Goal: Task Accomplishment & Management: Complete application form

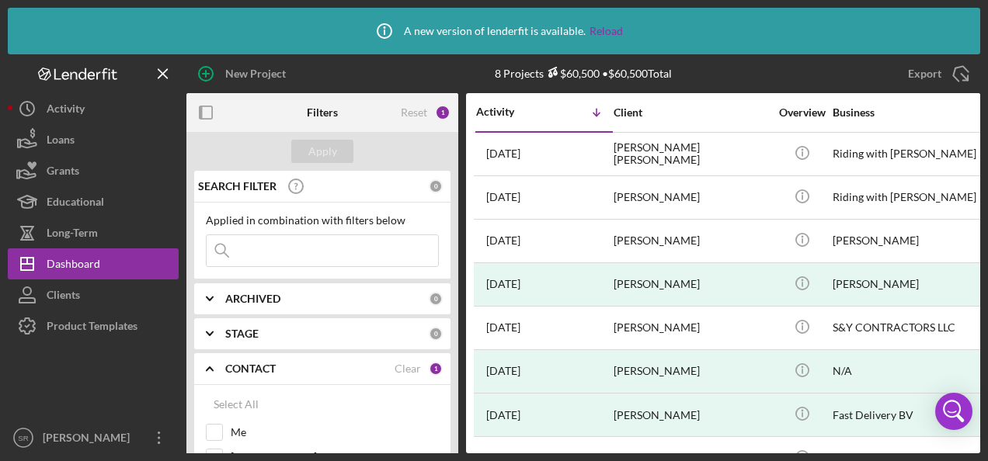
scroll to position [155, 0]
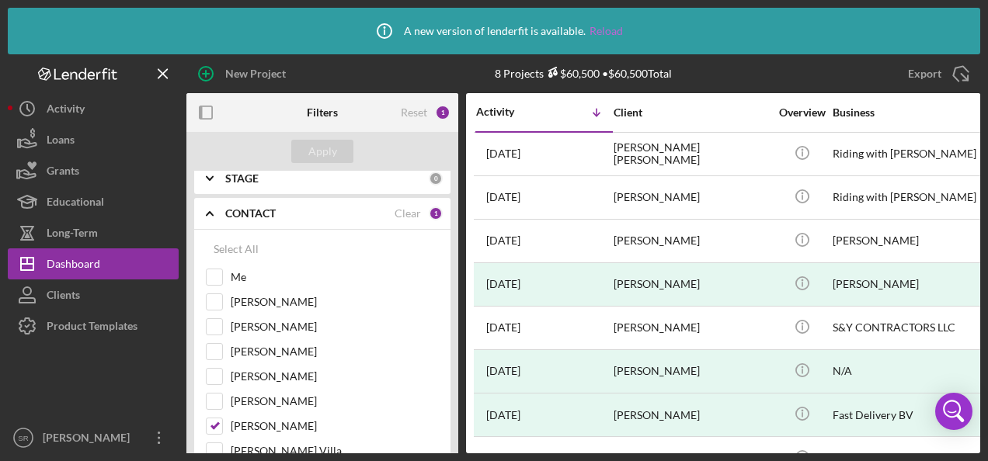
click at [600, 26] on link "Reload" at bounding box center [606, 31] width 33 height 12
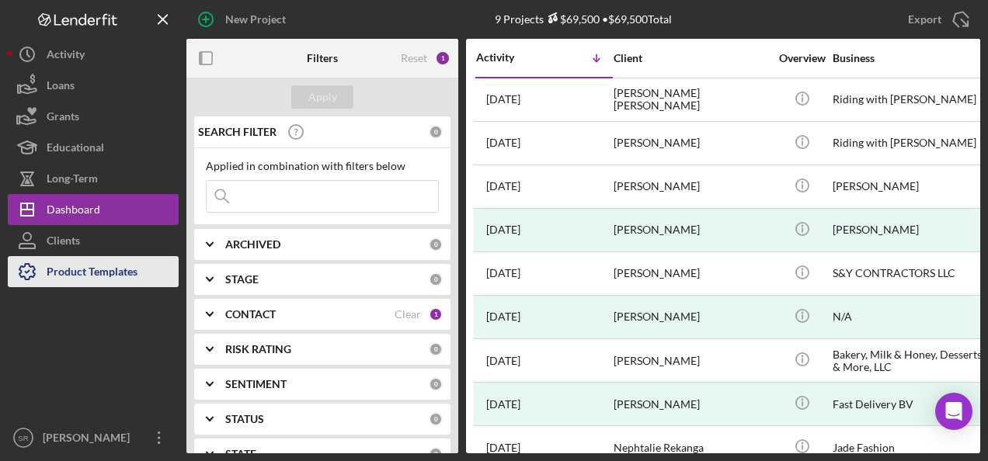
click at [83, 273] on div "Product Templates" at bounding box center [92, 273] width 91 height 35
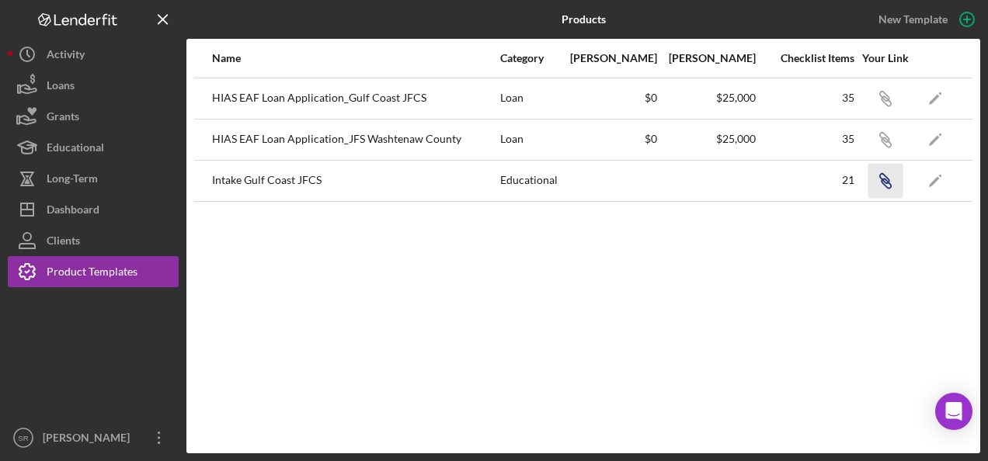
click at [891, 179] on icon "Icon/Link" at bounding box center [885, 180] width 35 height 35
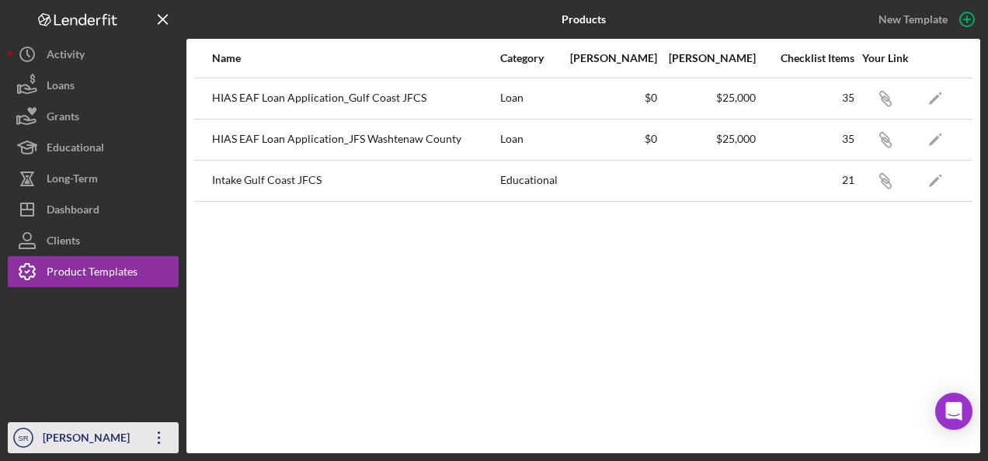
click at [134, 433] on div "[PERSON_NAME]" at bounding box center [89, 440] width 101 height 35
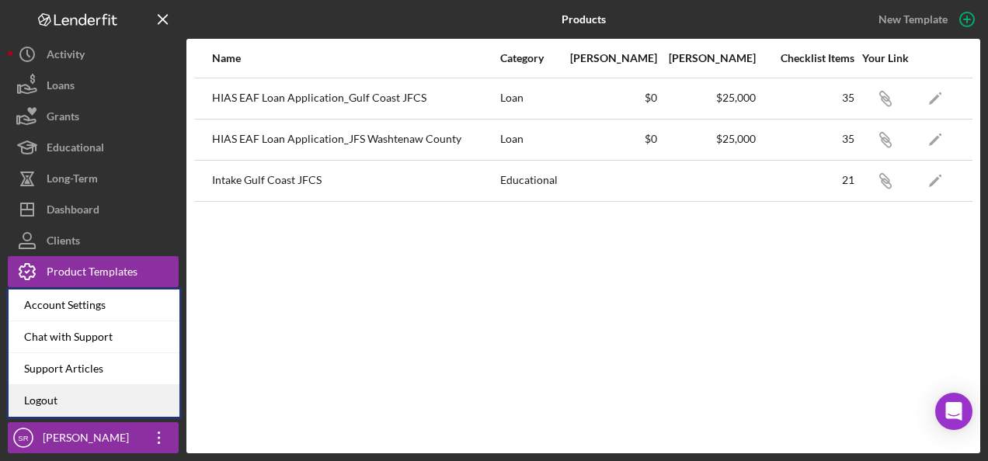
click at [93, 396] on link "Logout" at bounding box center [94, 401] width 171 height 32
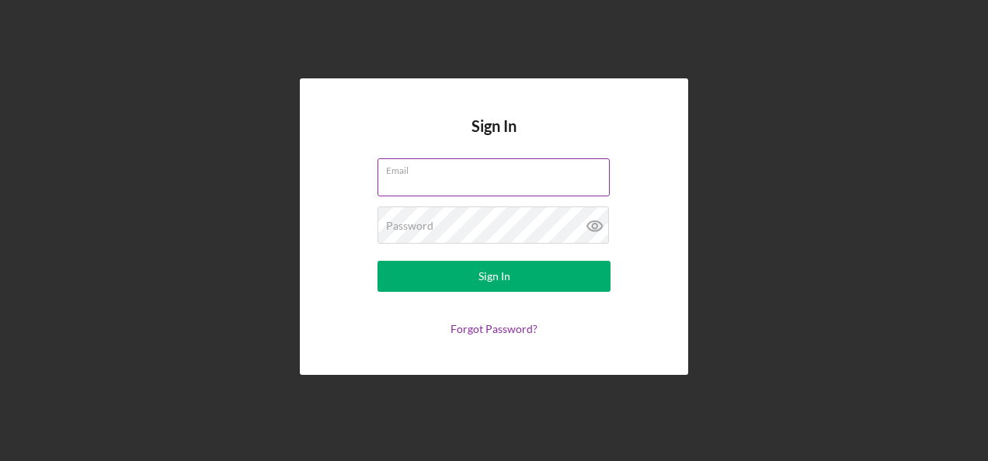
click at [479, 180] on input "Email" at bounding box center [494, 176] width 232 height 37
type input "sandra.romero@hiaseaf.org"
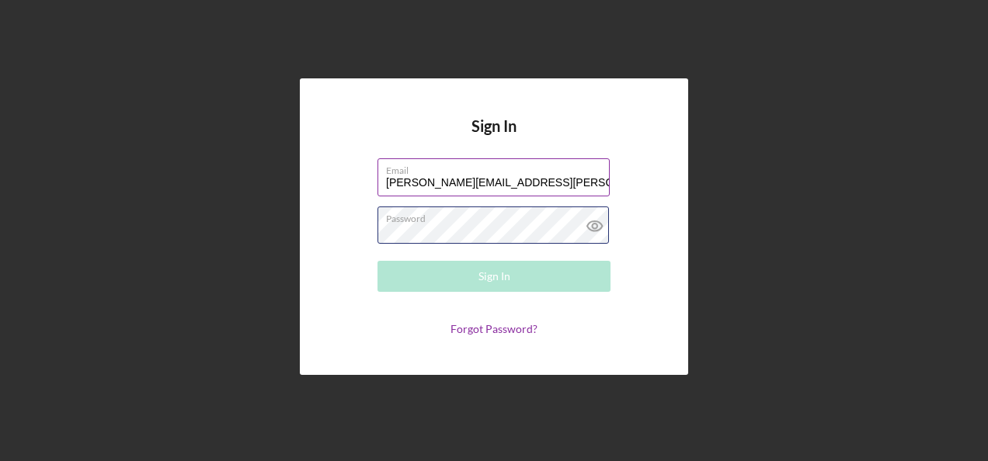
click at [435, 213] on div "Password Required" at bounding box center [494, 226] width 233 height 39
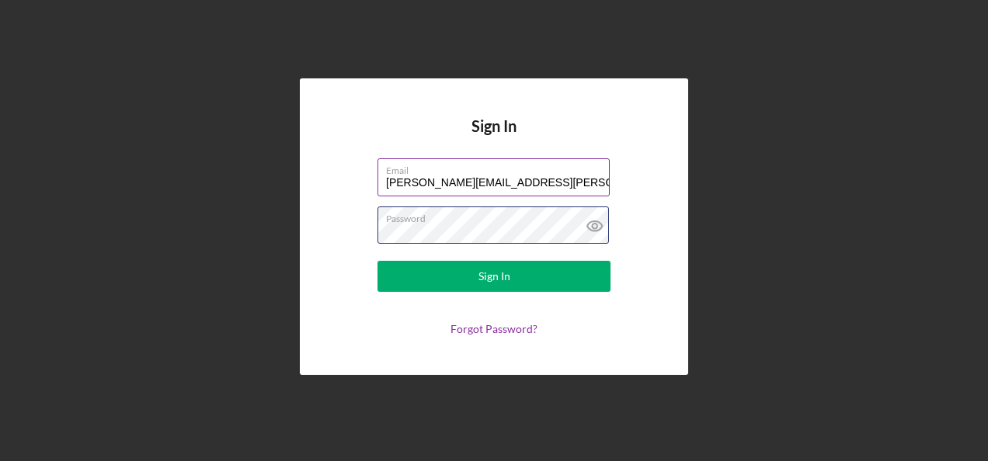
click at [378, 261] on button "Sign In" at bounding box center [494, 276] width 233 height 31
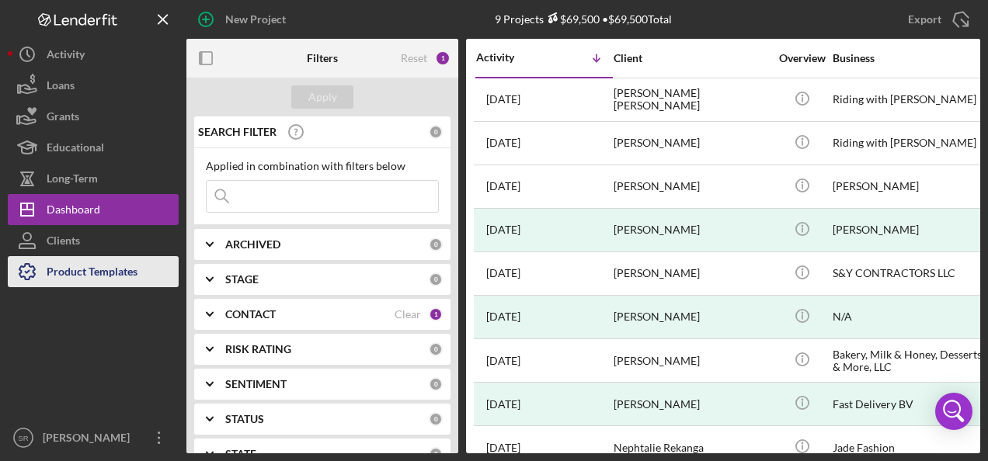
click at [83, 268] on div "Product Templates" at bounding box center [92, 273] width 91 height 35
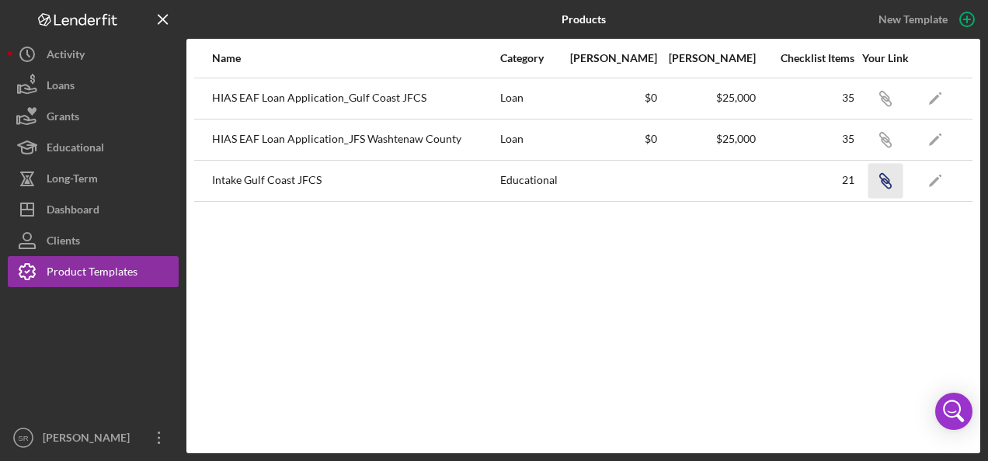
click at [890, 179] on icon "Icon/Link" at bounding box center [885, 180] width 35 height 35
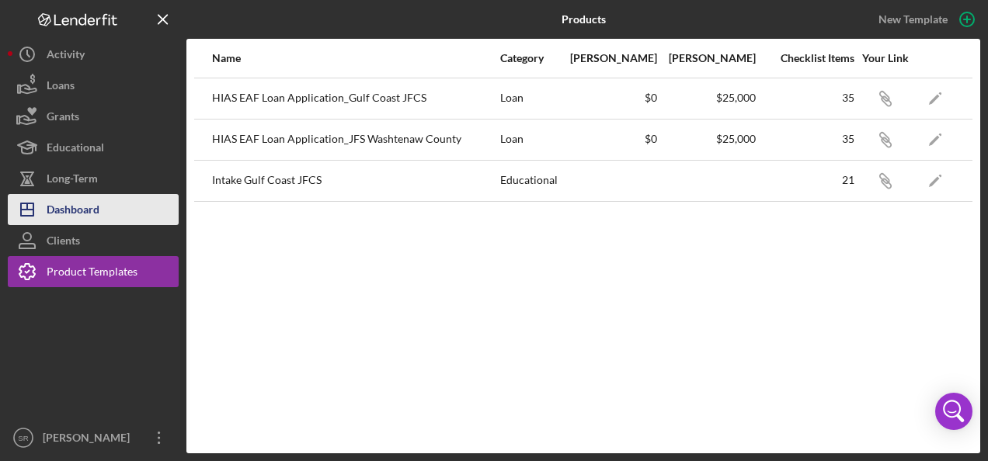
click at [67, 212] on div "Dashboard" at bounding box center [73, 211] width 53 height 35
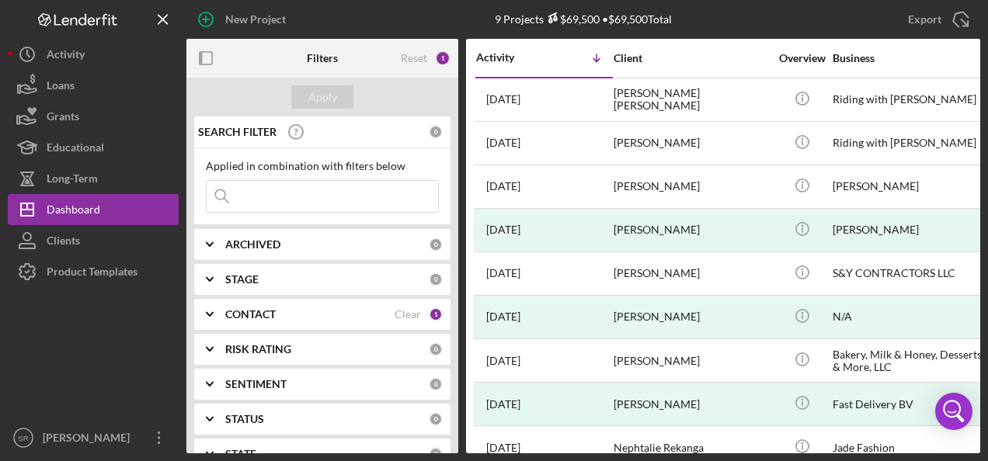
click at [311, 311] on div "CONTACT" at bounding box center [309, 314] width 169 height 12
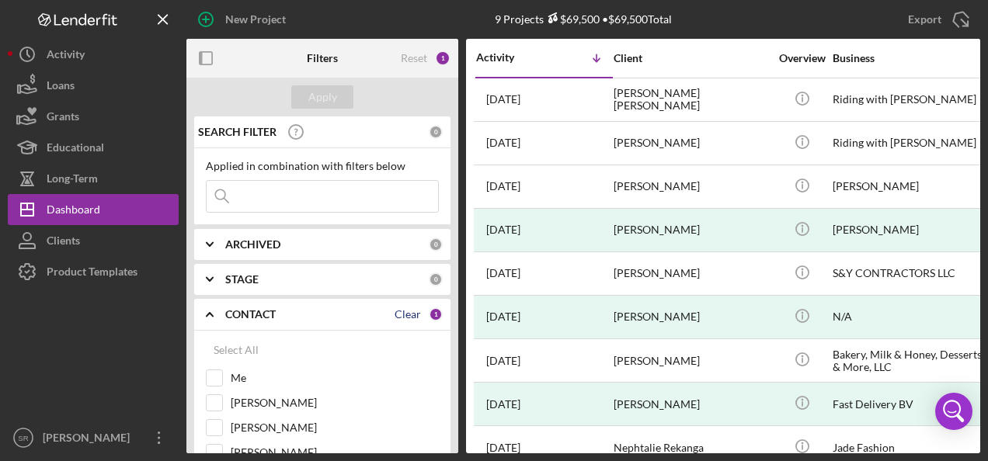
click at [402, 312] on div "Clear" at bounding box center [408, 314] width 26 height 12
checkbox input "false"
click at [213, 378] on input "Me" at bounding box center [215, 379] width 16 height 16
checkbox input "true"
click at [319, 99] on div "Apply" at bounding box center [322, 96] width 29 height 23
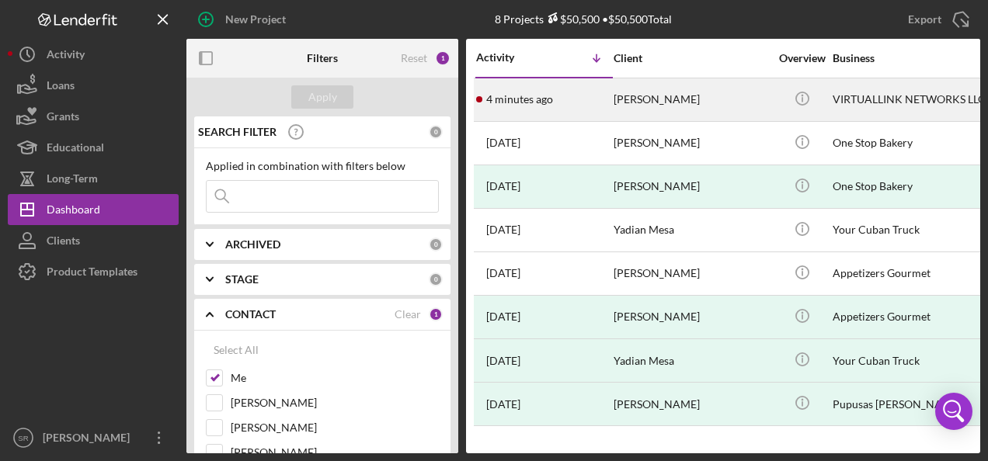
click at [629, 104] on div "[PERSON_NAME]" at bounding box center [691, 99] width 155 height 41
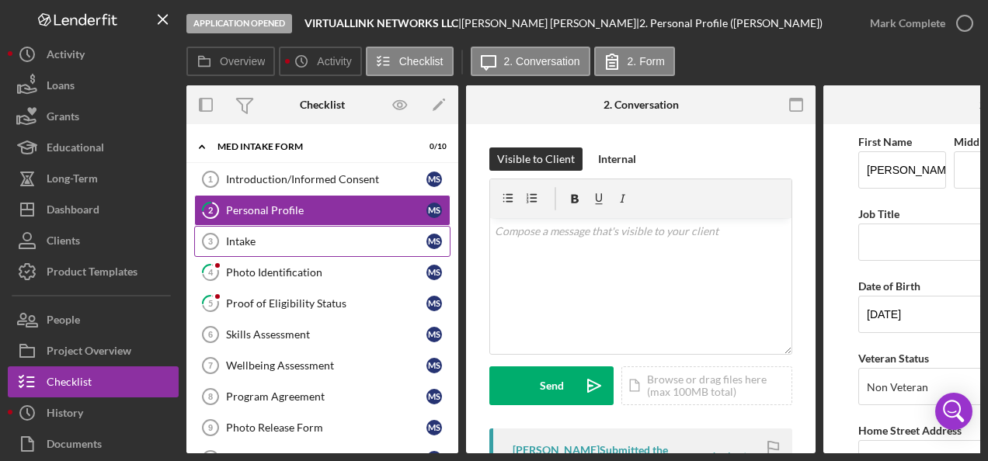
click at [274, 240] on div "Intake" at bounding box center [326, 241] width 200 height 12
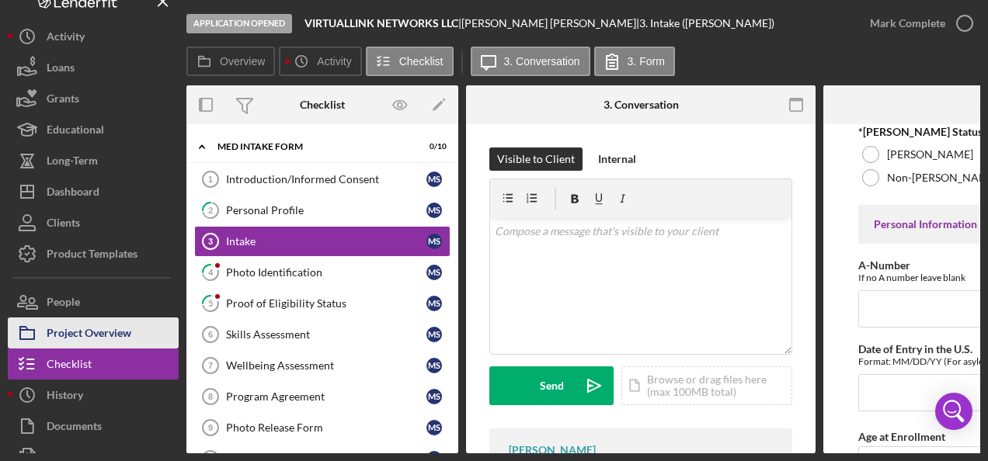
scroll to position [68, 0]
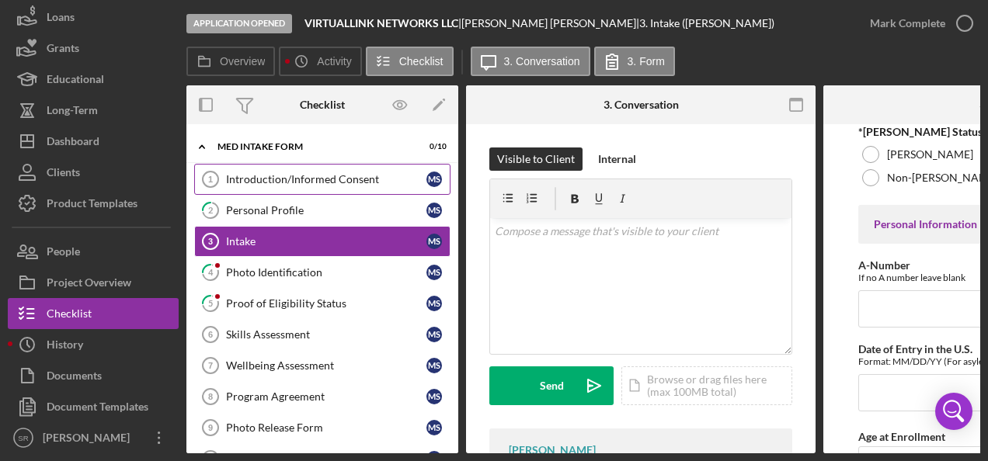
click at [280, 177] on div "Introduction/Informed Consent" at bounding box center [326, 179] width 200 height 12
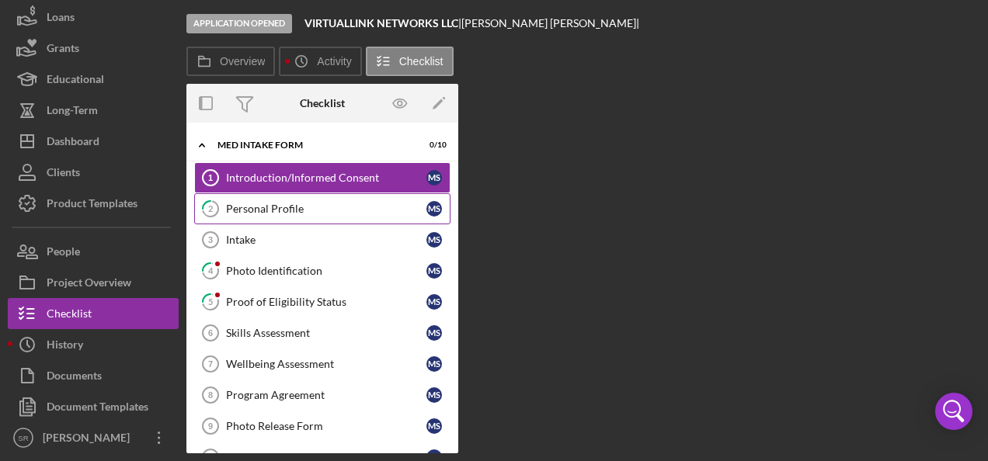
click at [252, 211] on div "Personal Profile" at bounding box center [326, 209] width 200 height 12
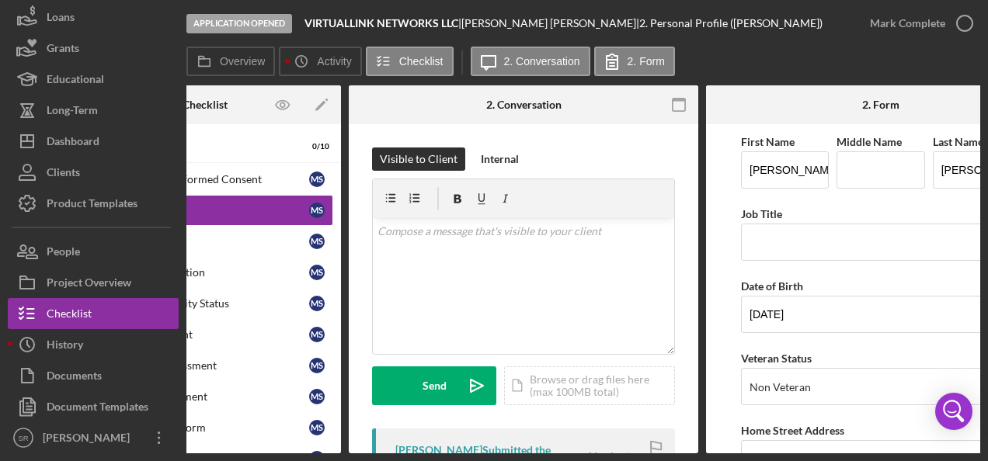
scroll to position [0, 193]
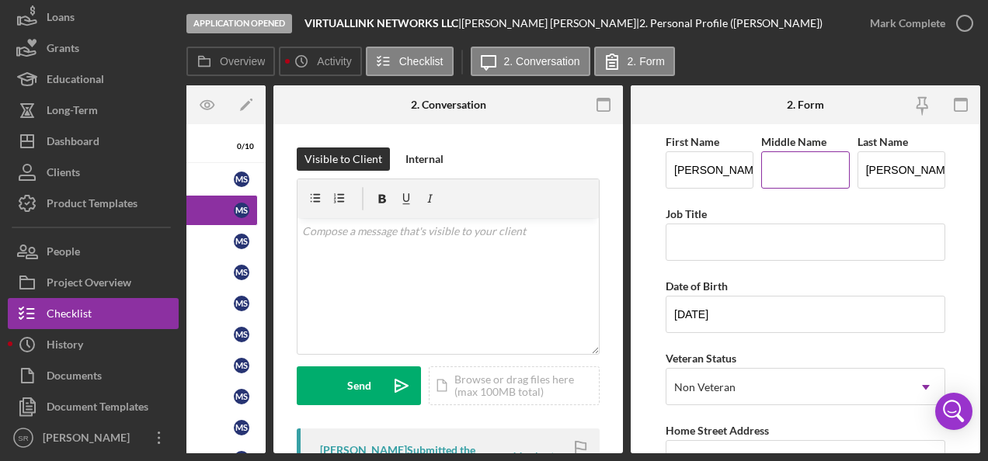
click at [802, 158] on input "Middle Name" at bounding box center [805, 169] width 88 height 37
type input "A."
click at [719, 238] on input "Job Title" at bounding box center [806, 242] width 280 height 37
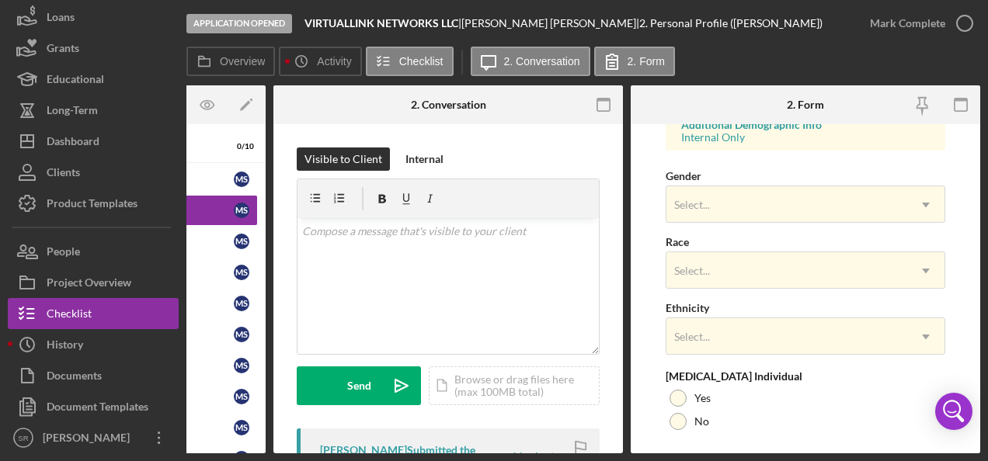
scroll to position [621, 0]
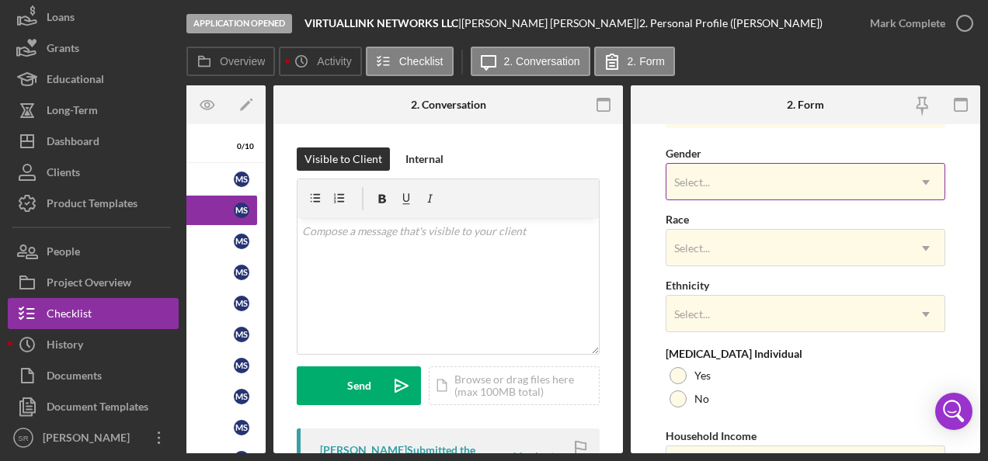
click at [708, 176] on div "Select..." at bounding box center [692, 182] width 36 height 12
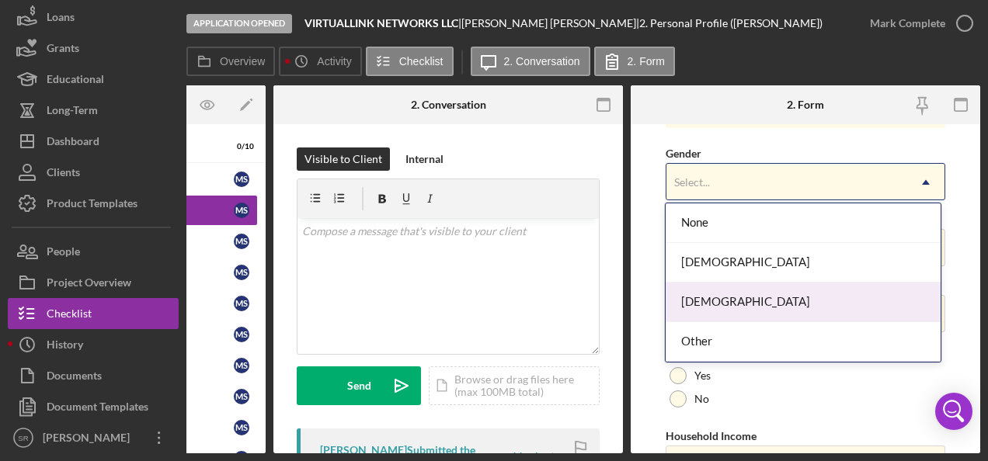
click at [695, 296] on div "[DEMOGRAPHIC_DATA]" at bounding box center [803, 303] width 274 height 40
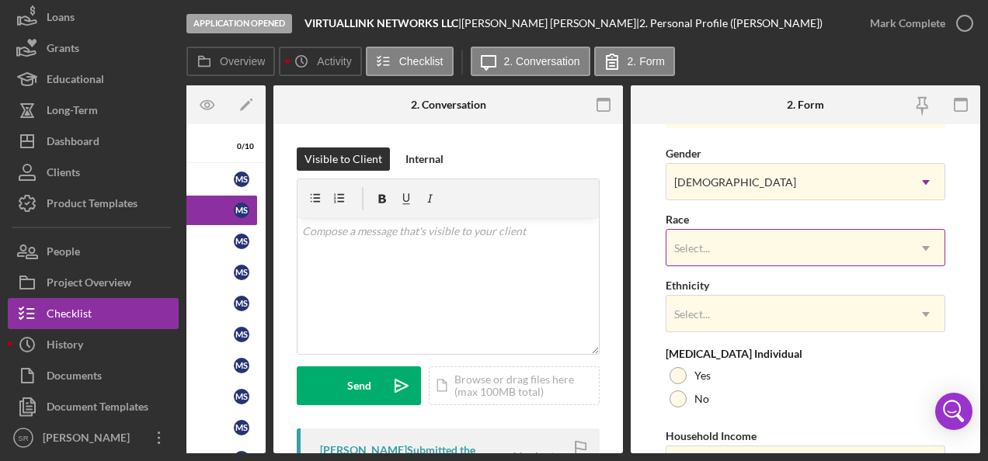
click at [715, 242] on div "Select..." at bounding box center [787, 249] width 241 height 36
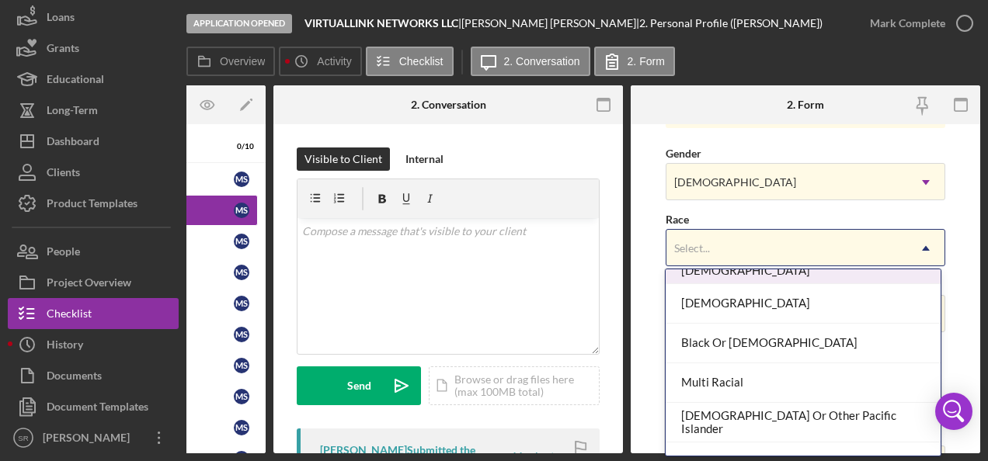
scroll to position [128, 0]
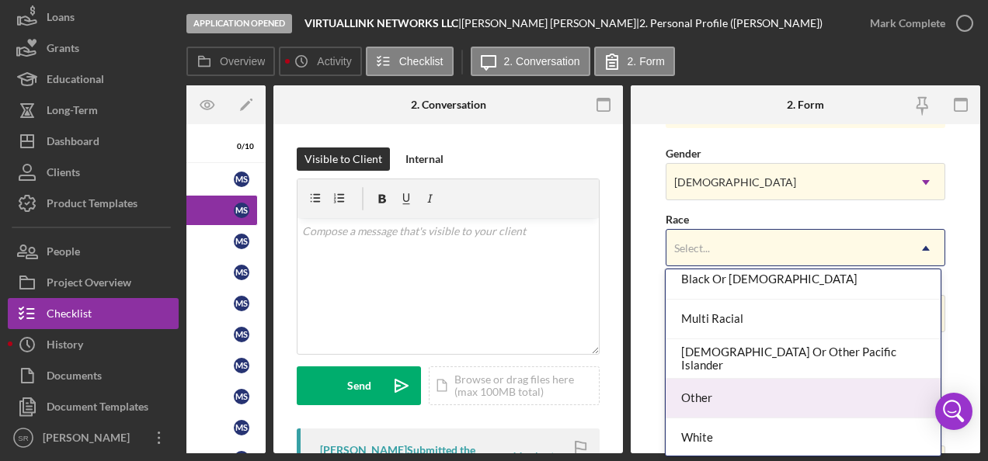
click at [704, 407] on div "Other" at bounding box center [803, 399] width 274 height 40
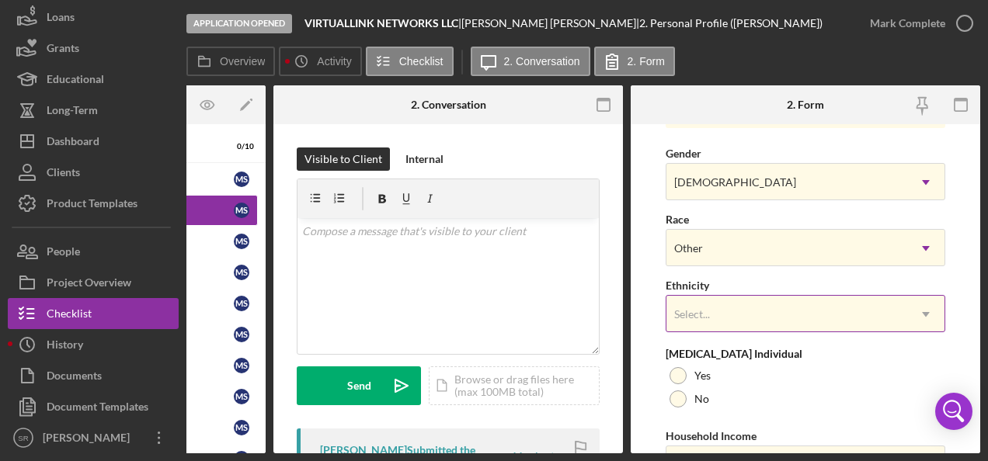
click at [714, 305] on div "Select..." at bounding box center [787, 315] width 241 height 36
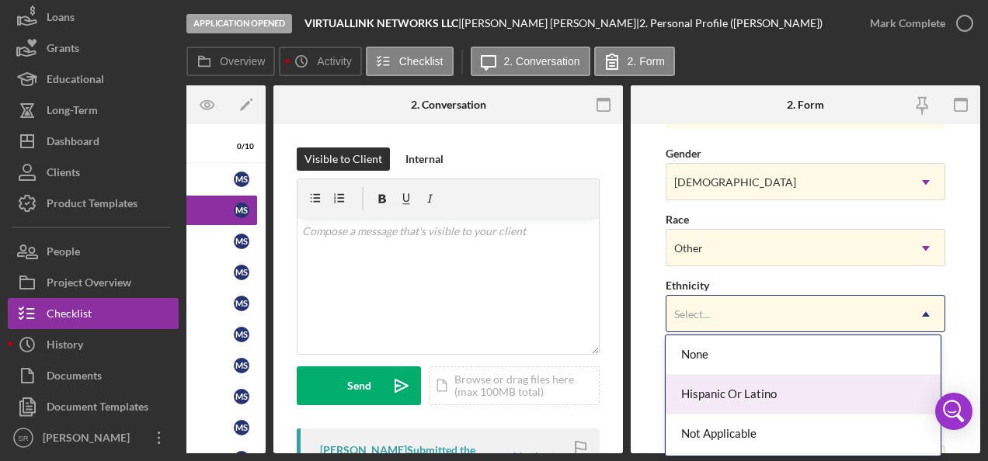
click at [706, 392] on div "Hispanic Or Latino" at bounding box center [803, 395] width 274 height 40
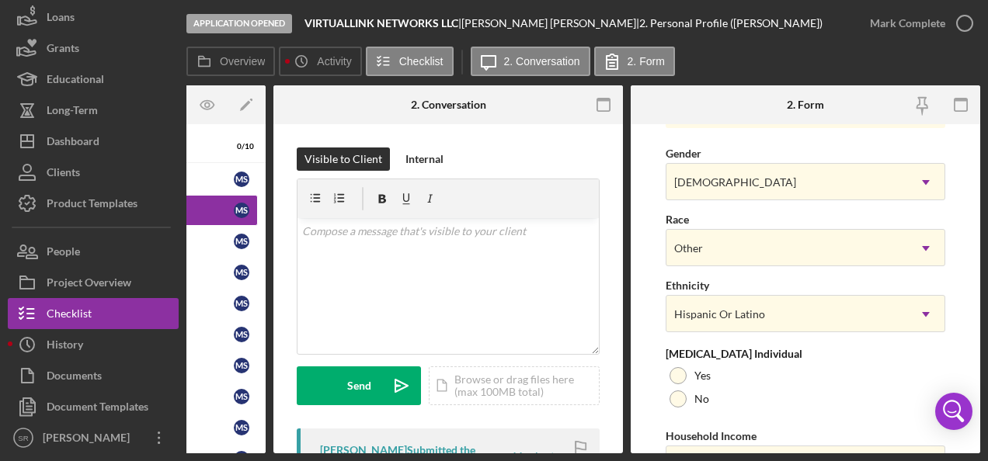
scroll to position [699, 0]
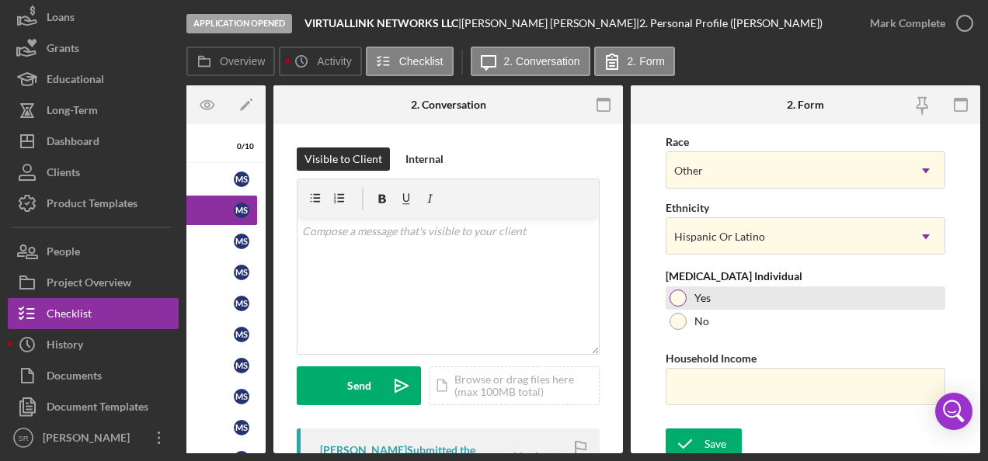
click at [681, 293] on div at bounding box center [678, 298] width 17 height 17
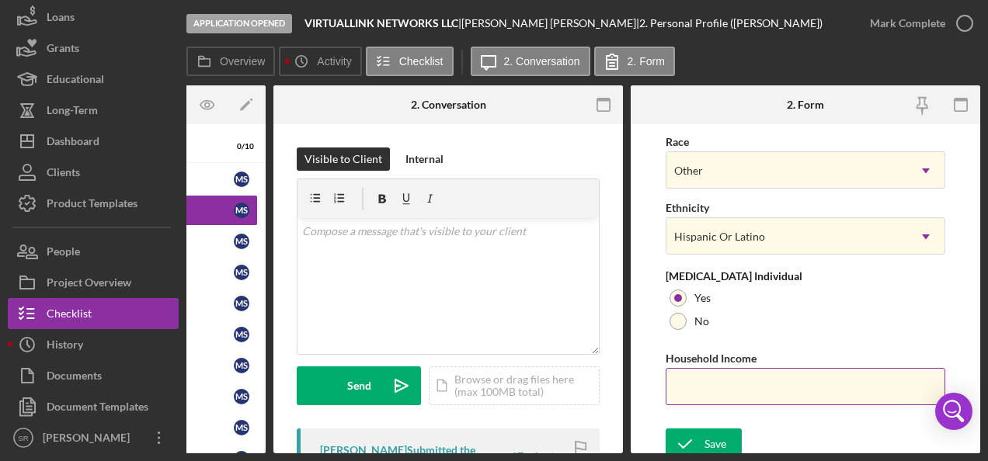
click at [715, 371] on input "Household Income" at bounding box center [806, 386] width 280 height 37
type input "$57,600"
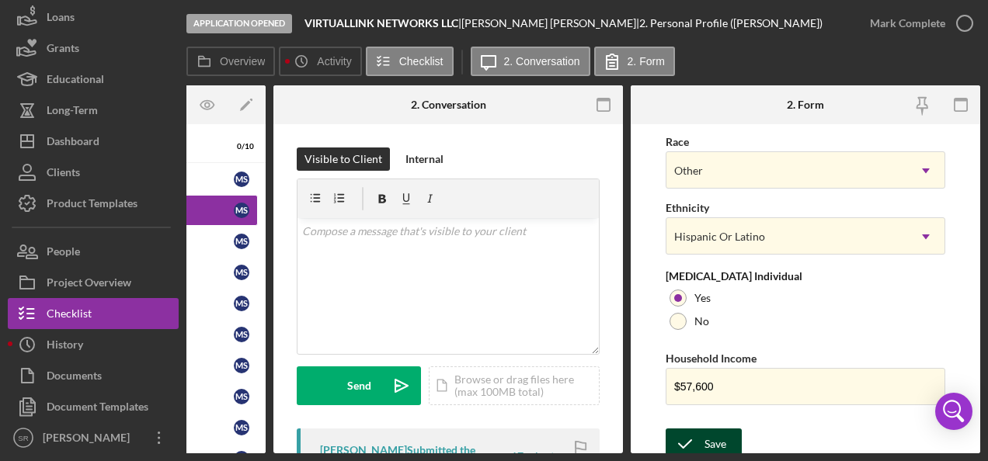
click at [724, 433] on div "Save" at bounding box center [716, 444] width 22 height 31
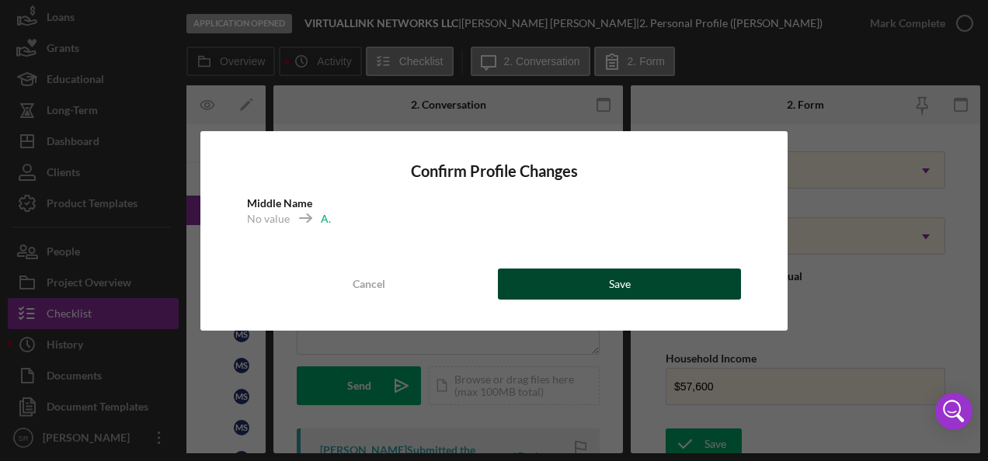
click at [631, 291] on button "Save" at bounding box center [619, 284] width 243 height 31
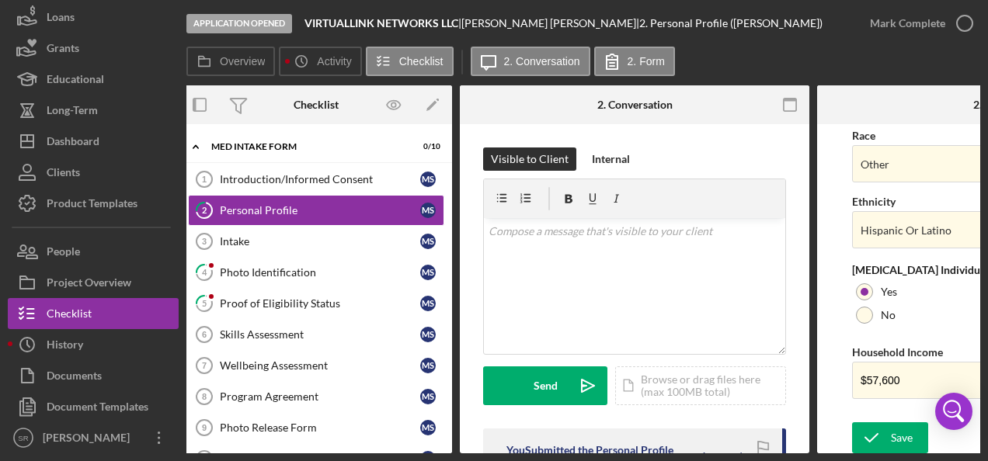
scroll to position [0, 0]
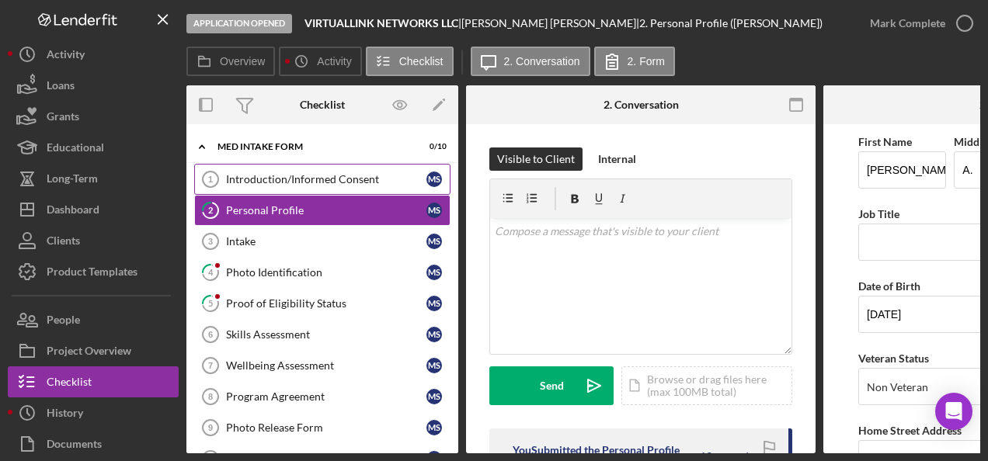
click at [274, 179] on div "Introduction/Informed Consent" at bounding box center [326, 179] width 200 height 12
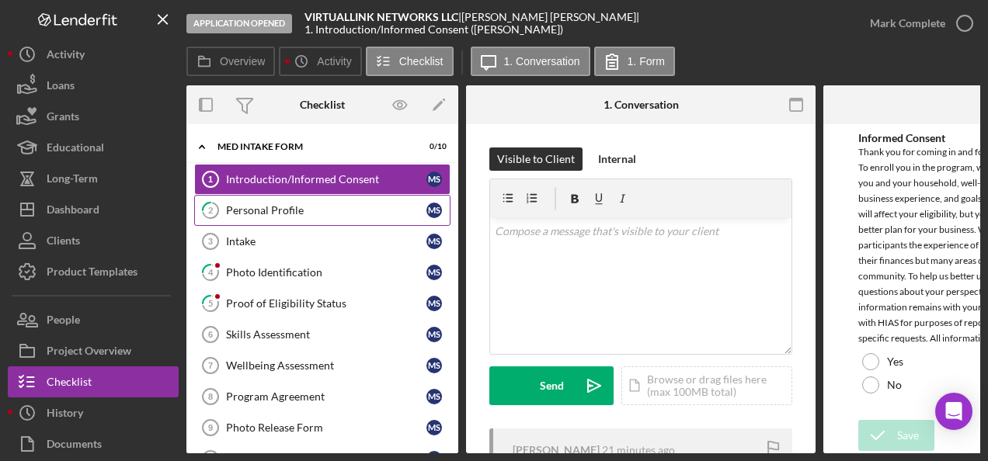
click at [275, 216] on link "2 Personal Profile M S" at bounding box center [322, 210] width 256 height 31
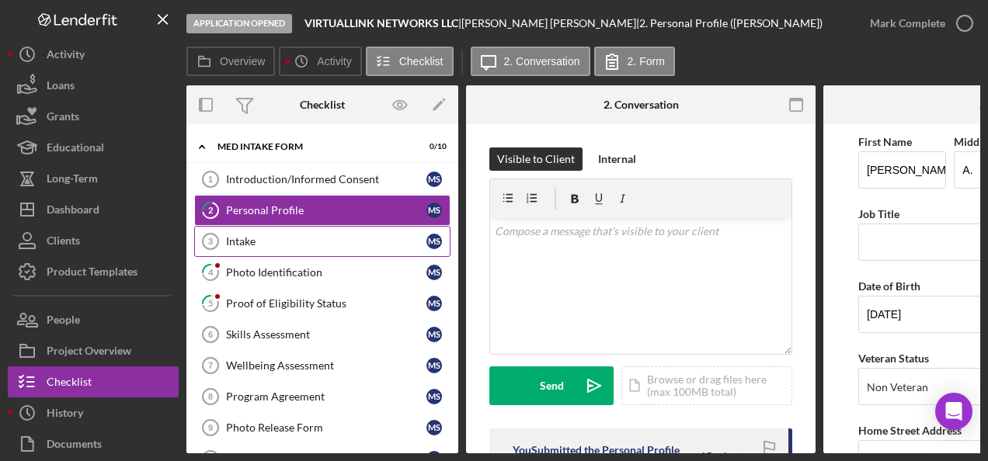
click at [263, 235] on div "Intake" at bounding box center [326, 241] width 200 height 12
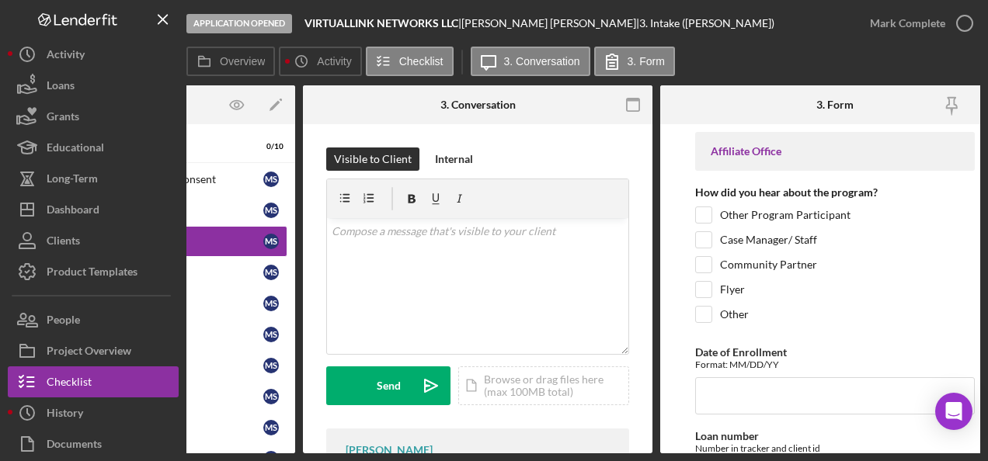
scroll to position [0, 193]
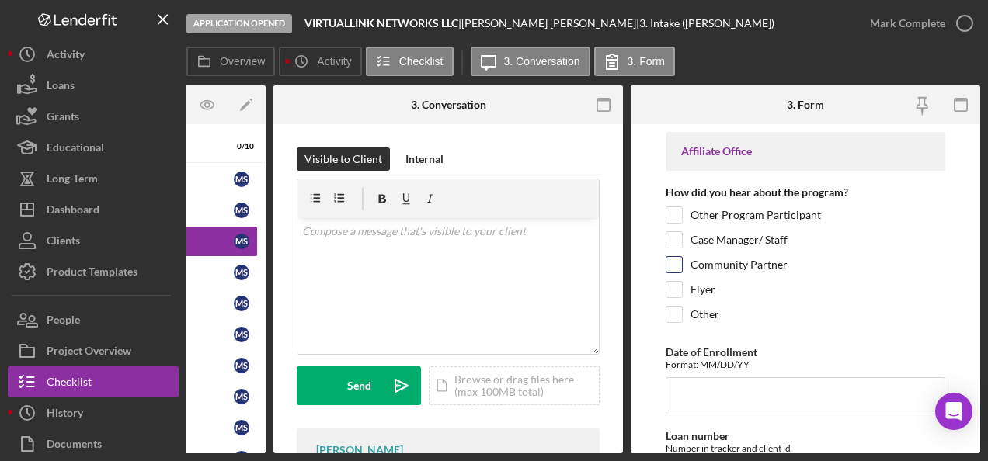
click at [677, 263] on input "Community Partner" at bounding box center [675, 265] width 16 height 16
checkbox input "true"
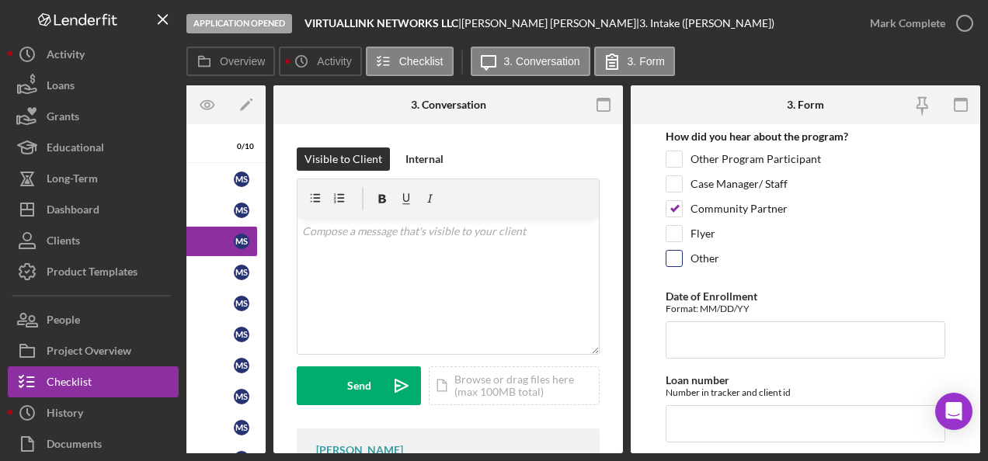
scroll to position [78, 0]
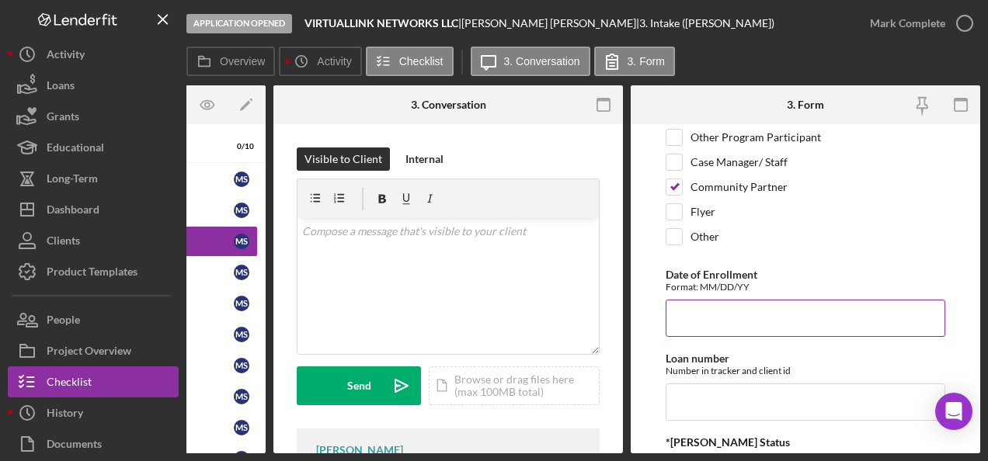
click at [721, 315] on input "Date of Enrollment" at bounding box center [806, 318] width 280 height 37
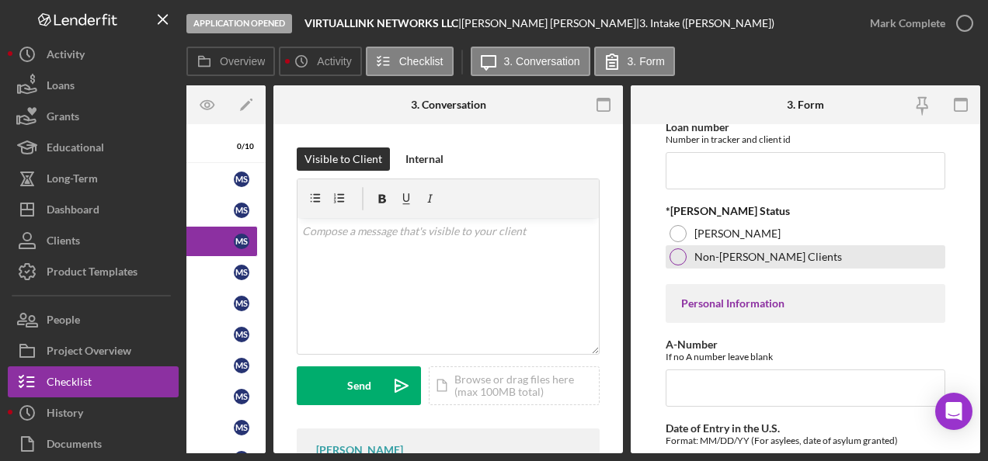
scroll to position [311, 0]
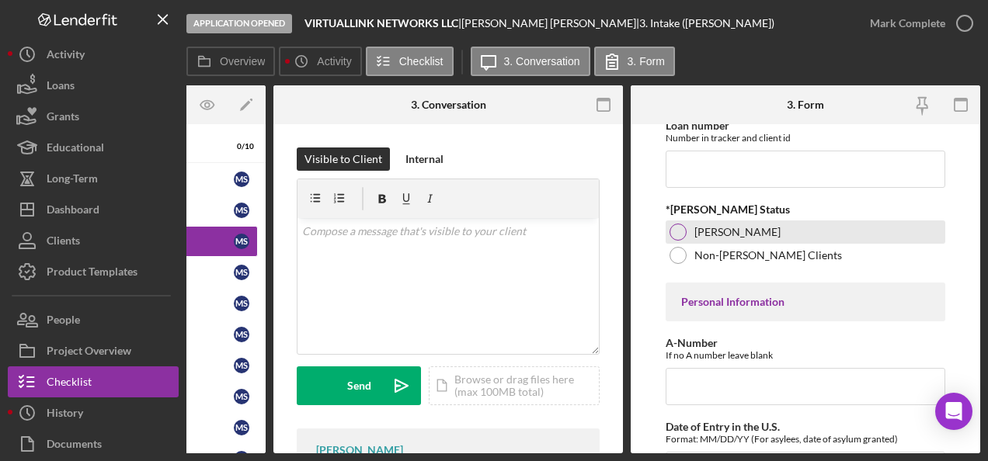
type input "[DATE]"
click at [680, 228] on div at bounding box center [678, 232] width 17 height 17
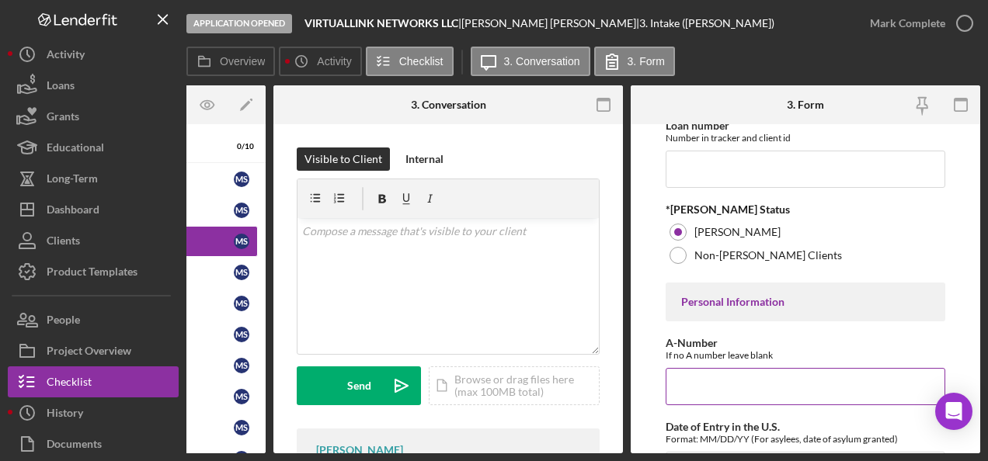
click at [734, 381] on input "A-Number" at bounding box center [806, 386] width 280 height 37
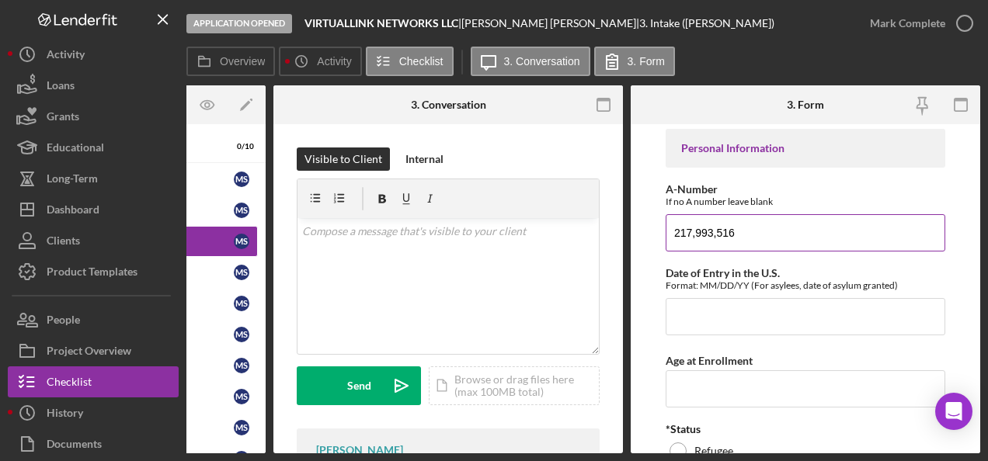
scroll to position [466, 0]
type input "217,993,516"
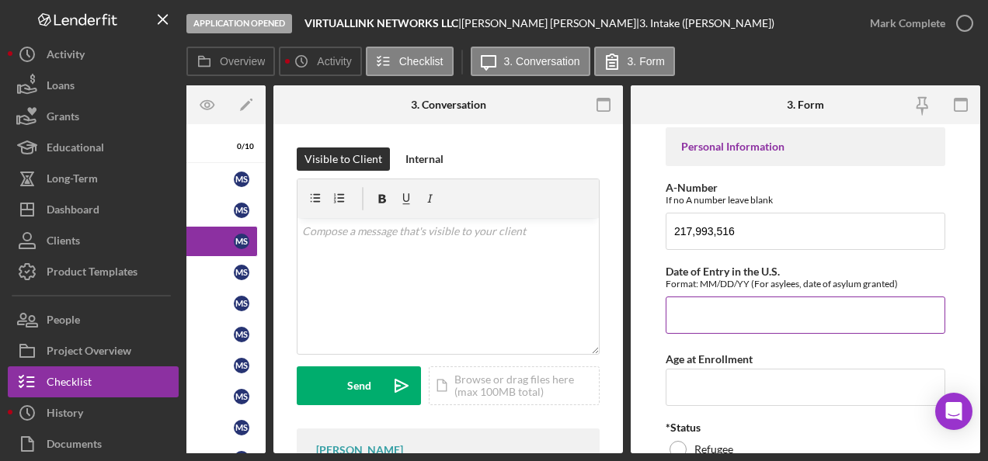
click at [719, 308] on input "Date of Entry in the U.S." at bounding box center [806, 315] width 280 height 37
type input "[DATE]"
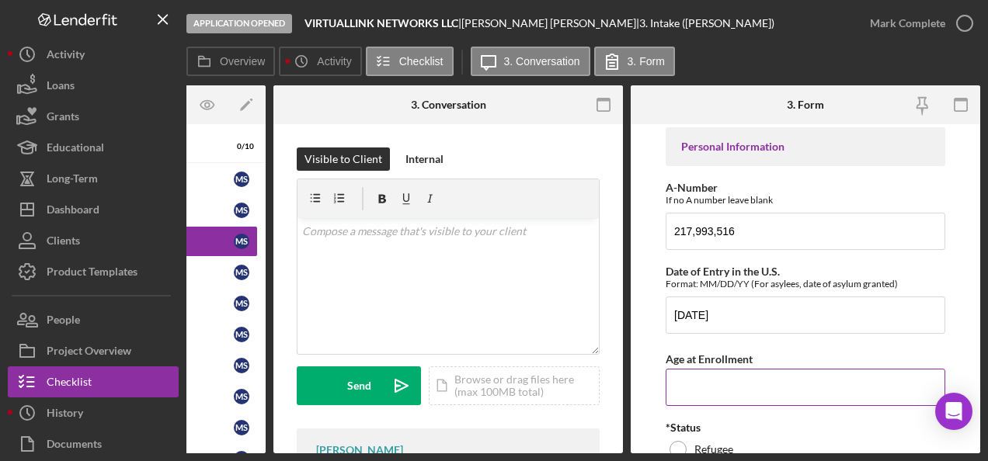
click at [678, 378] on input "Age at Enrollment" at bounding box center [806, 387] width 280 height 37
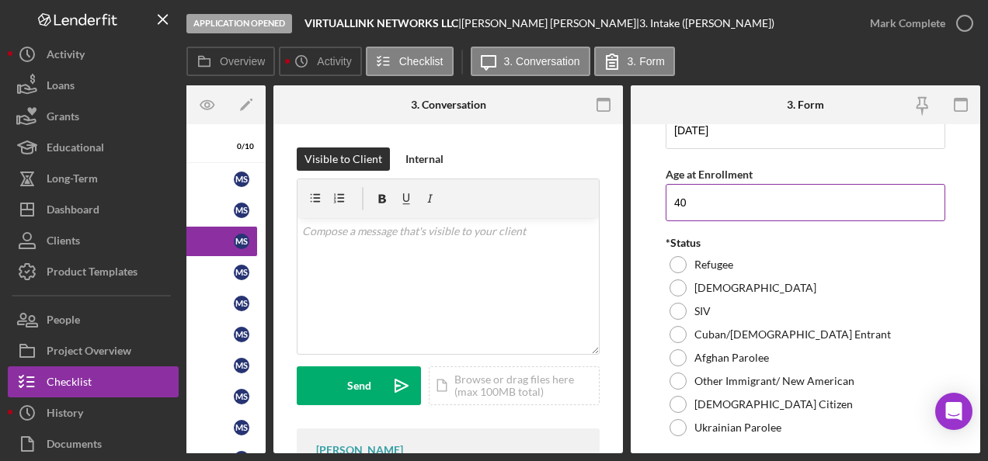
scroll to position [699, 0]
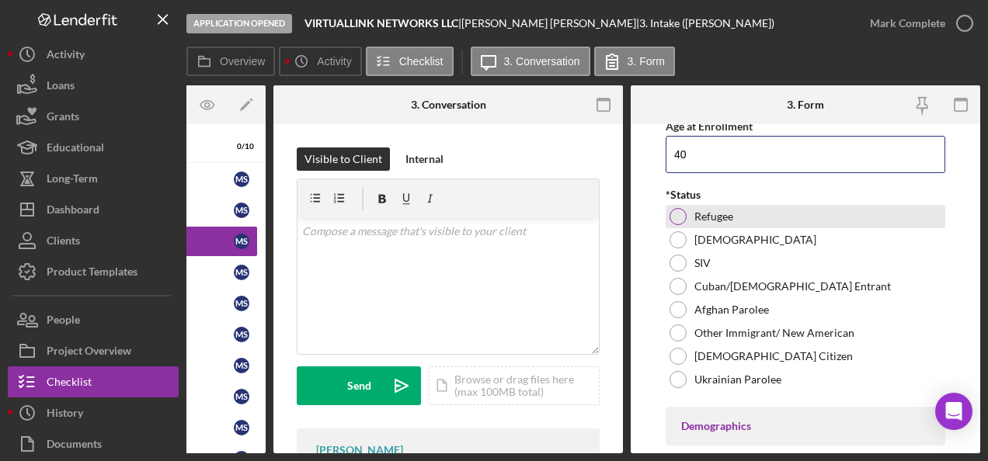
type input "40"
click at [676, 211] on div at bounding box center [678, 216] width 17 height 17
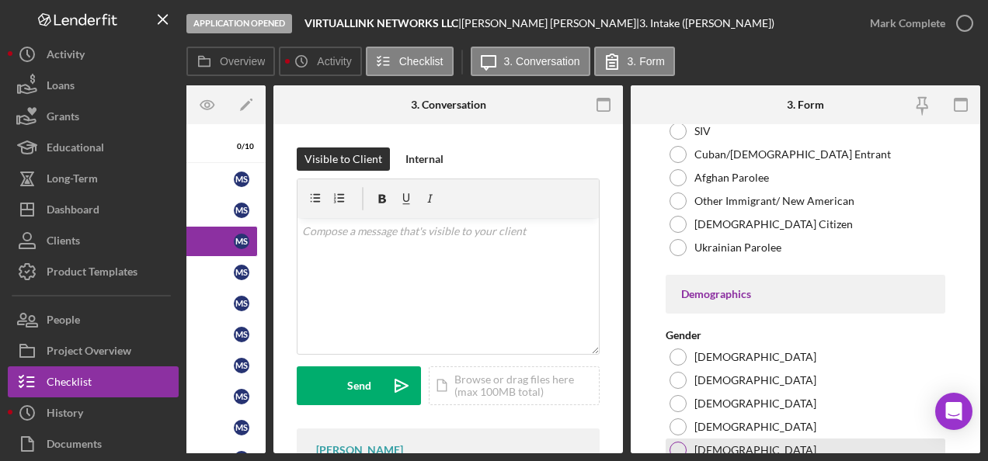
scroll to position [932, 0]
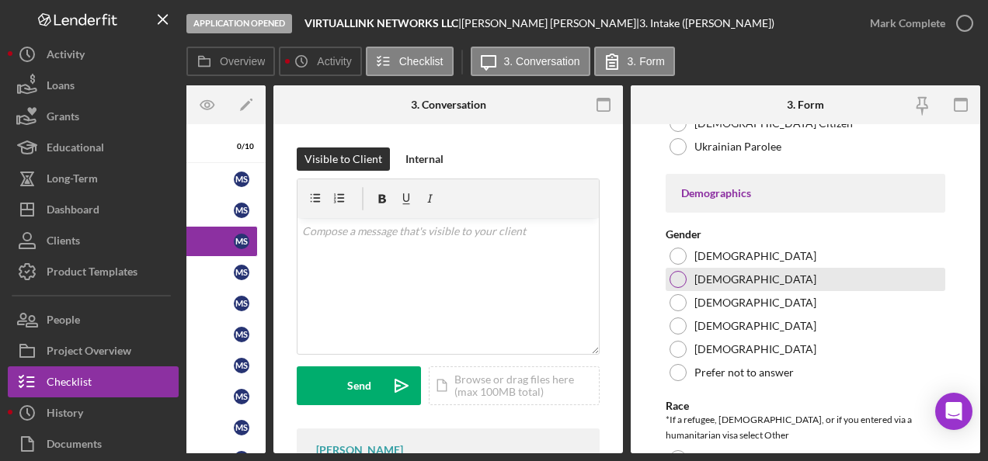
click at [671, 273] on div at bounding box center [678, 279] width 17 height 17
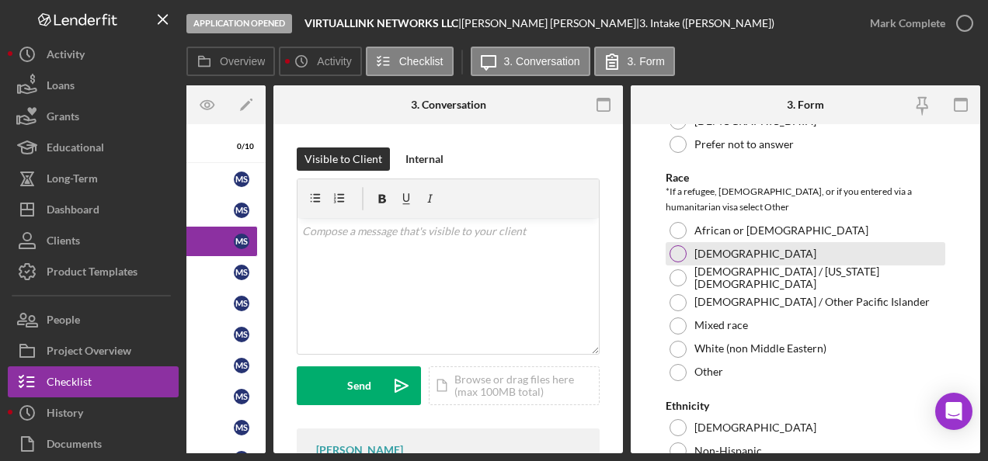
scroll to position [1243, 0]
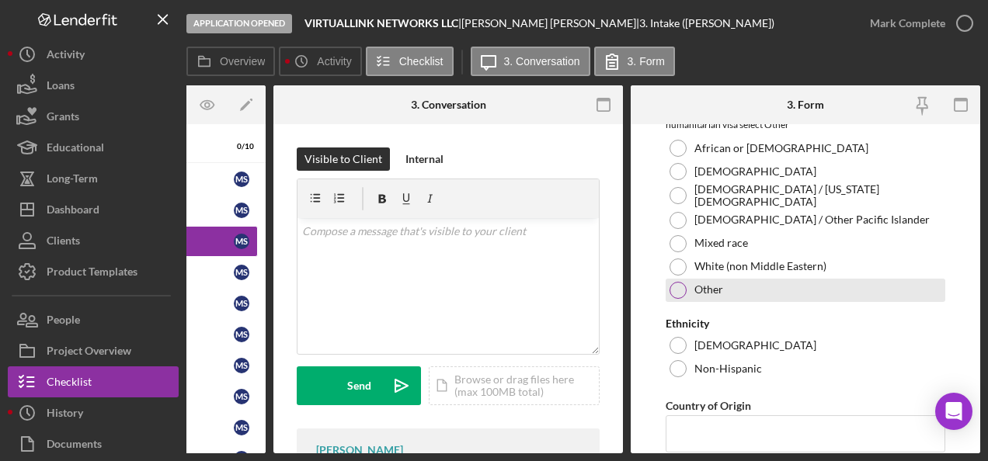
click at [677, 282] on div at bounding box center [678, 290] width 17 height 17
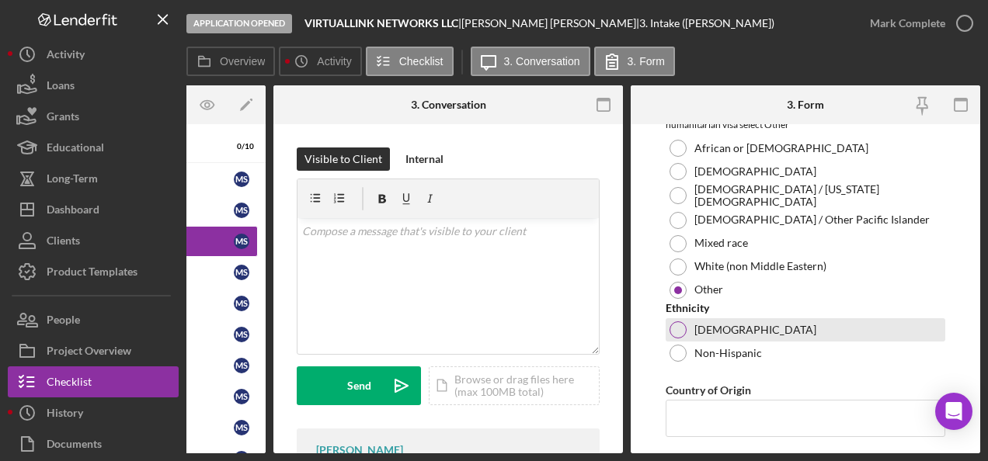
click at [681, 322] on div at bounding box center [678, 330] width 17 height 17
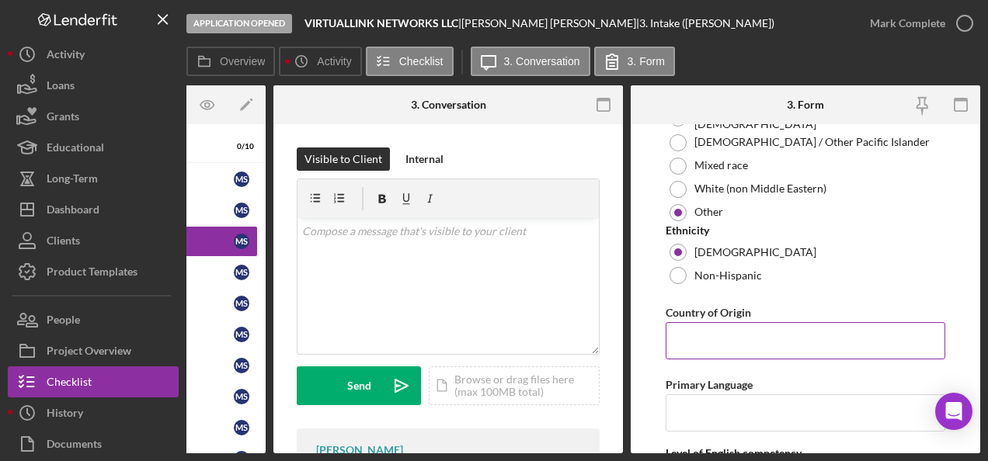
click at [698, 326] on input "Country of Origin" at bounding box center [806, 340] width 280 height 37
type input "[GEOGRAPHIC_DATA]"
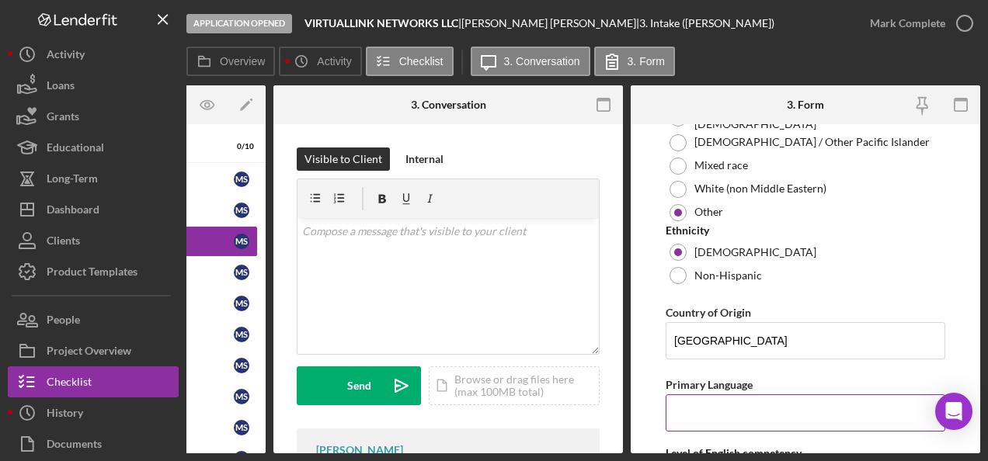
click at [685, 409] on input "Primary Language" at bounding box center [806, 413] width 280 height 37
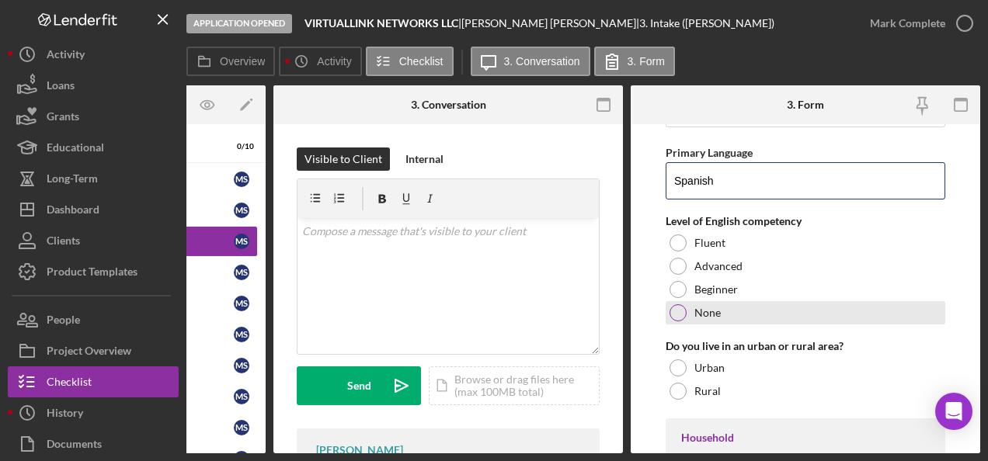
scroll to position [1554, 0]
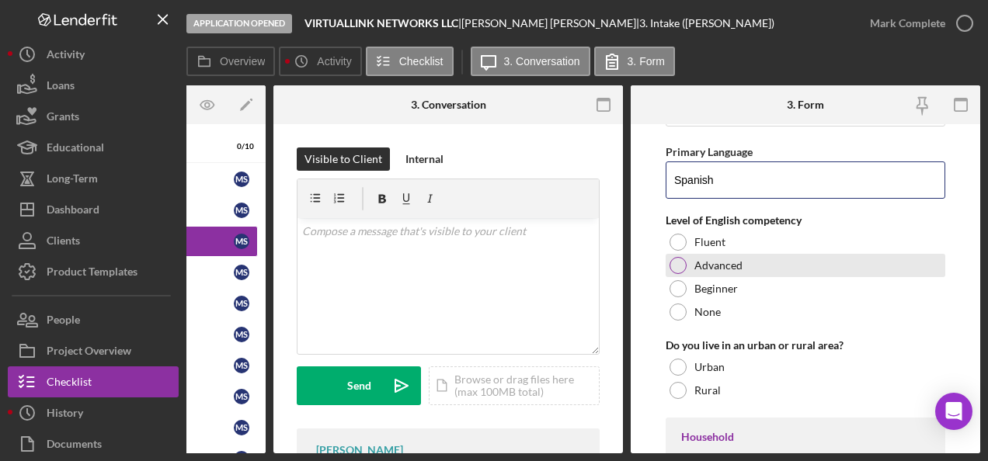
type input "Spanish"
click at [677, 257] on div at bounding box center [678, 265] width 17 height 17
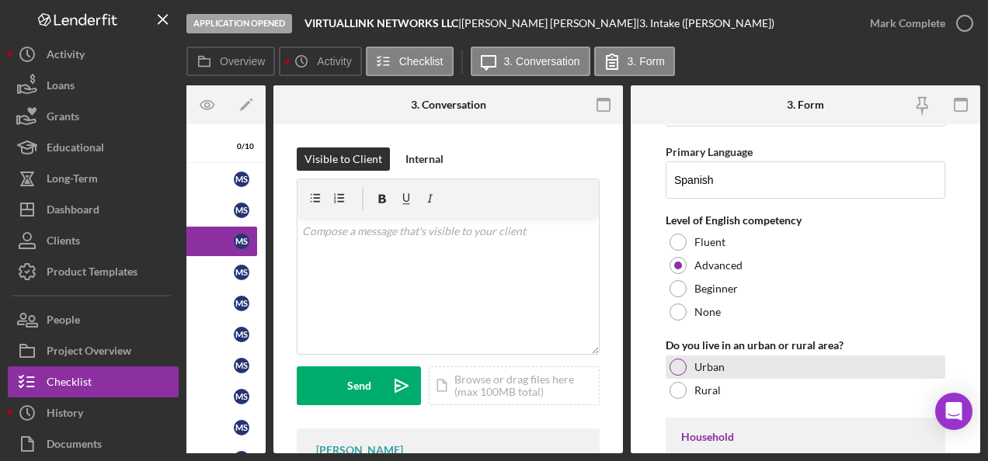
click at [668, 356] on div "Urban" at bounding box center [806, 367] width 280 height 23
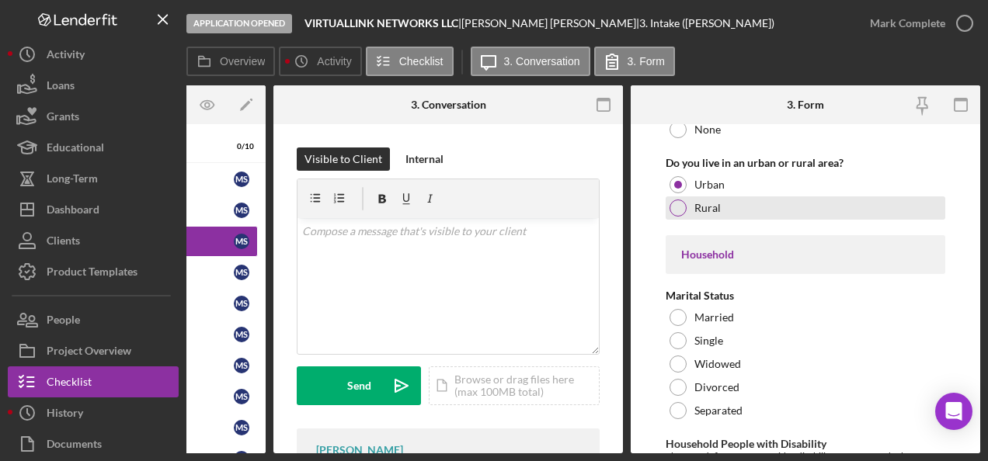
scroll to position [1787, 0]
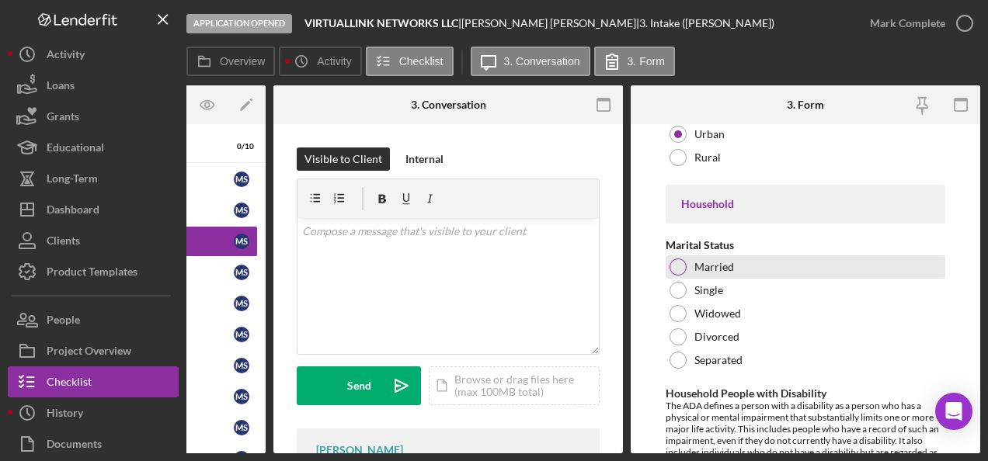
click at [675, 256] on div "Married" at bounding box center [806, 267] width 280 height 23
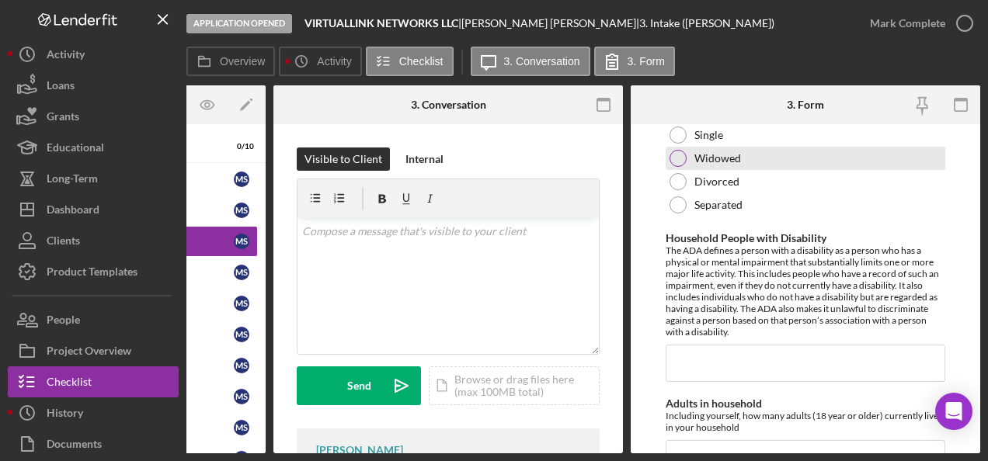
scroll to position [2020, 0]
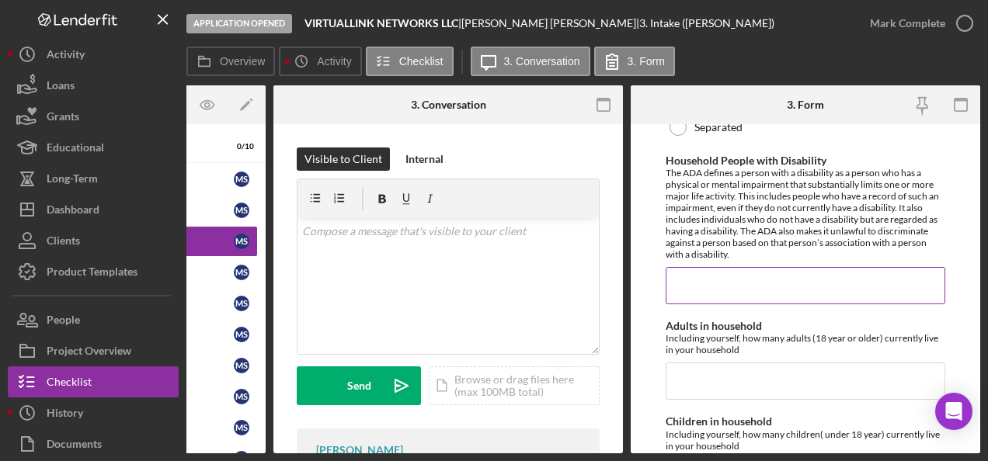
click at [719, 281] on input "Household People with Disability" at bounding box center [806, 285] width 280 height 37
type input "0"
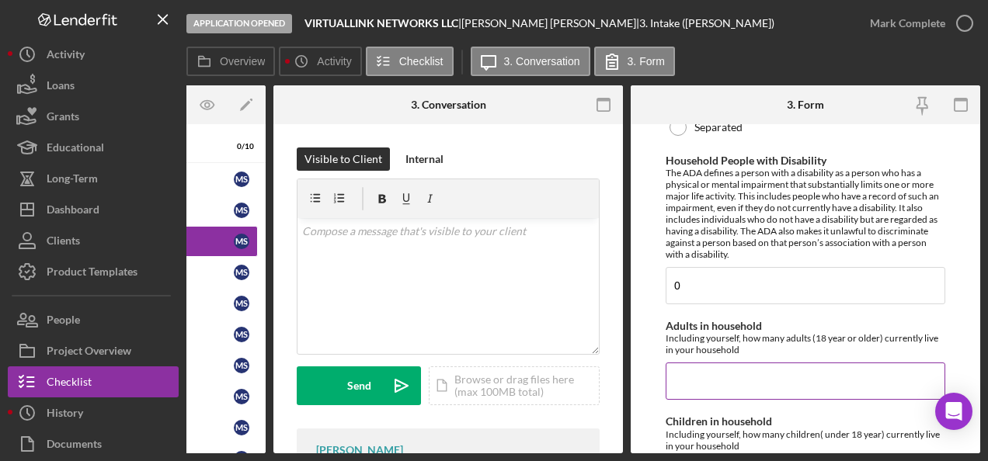
click at [724, 363] on input "Adults in household" at bounding box center [806, 381] width 280 height 37
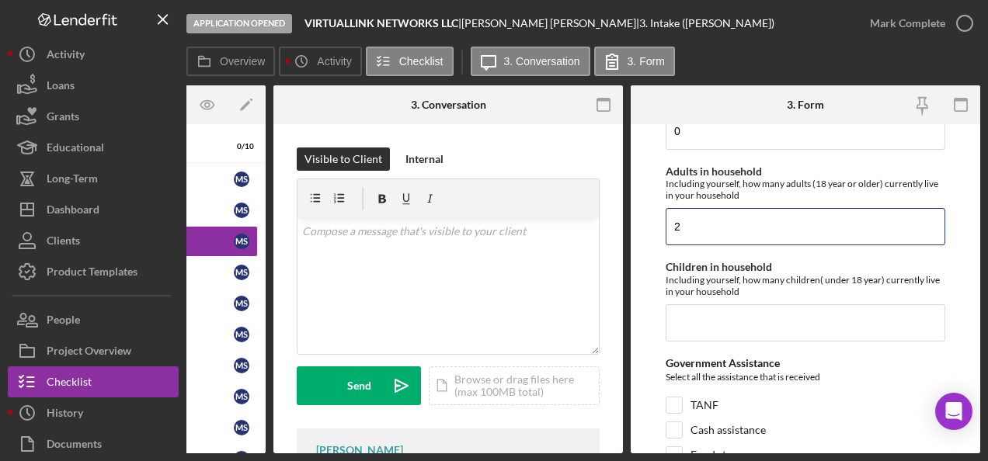
scroll to position [2175, 0]
type input "2"
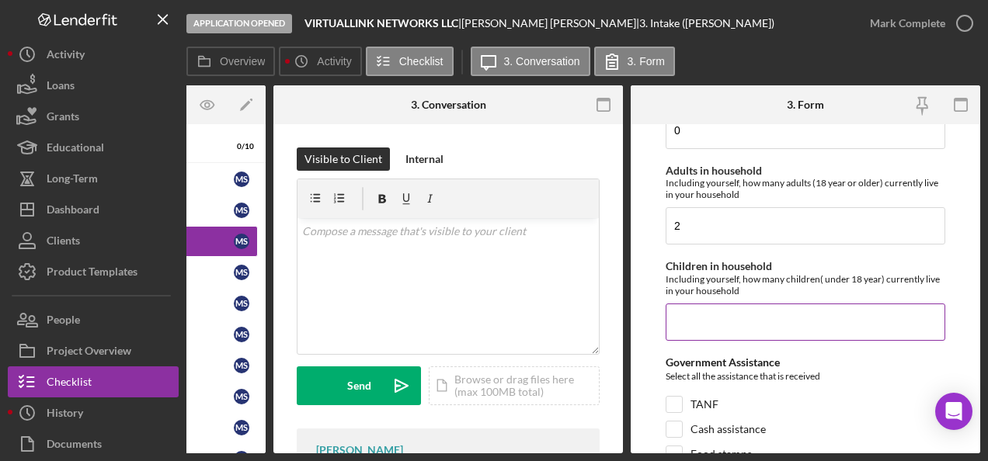
click at [704, 312] on input "Children in household" at bounding box center [806, 322] width 280 height 37
type input "1"
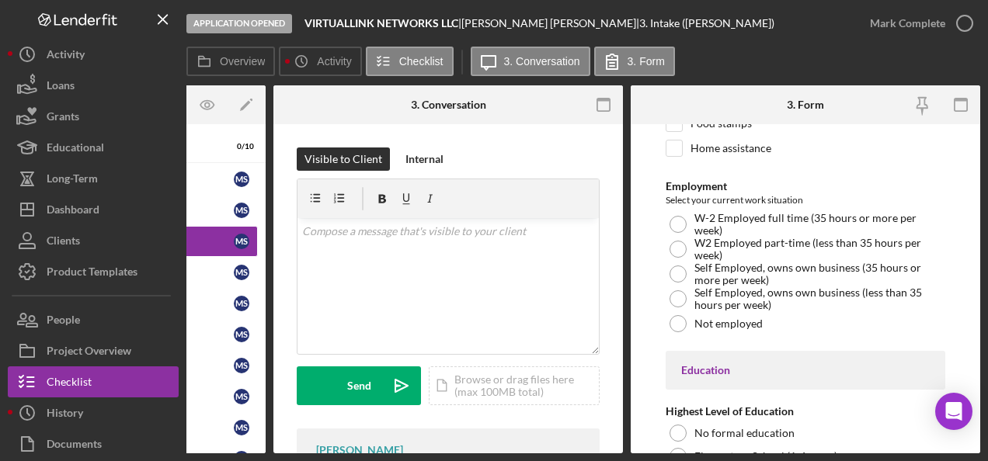
scroll to position [2486, 0]
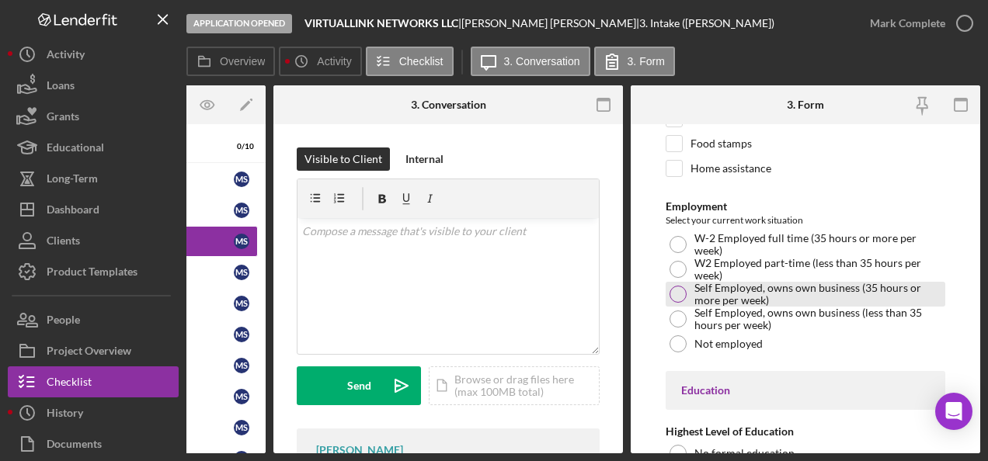
click at [679, 286] on div at bounding box center [678, 294] width 17 height 17
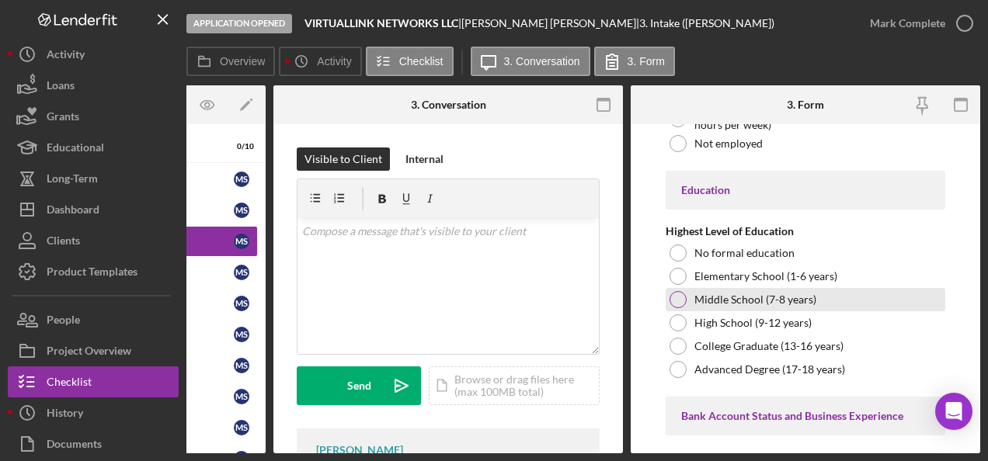
scroll to position [2719, 0]
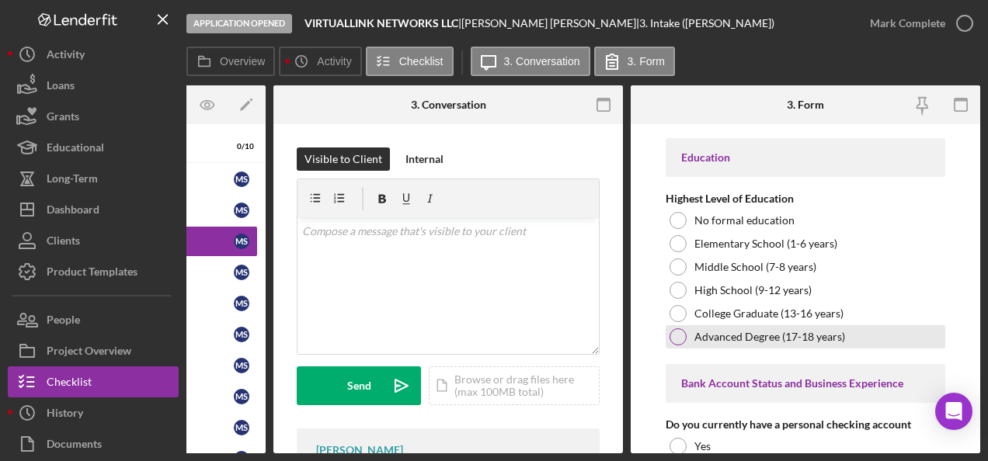
click at [679, 329] on div at bounding box center [678, 337] width 17 height 17
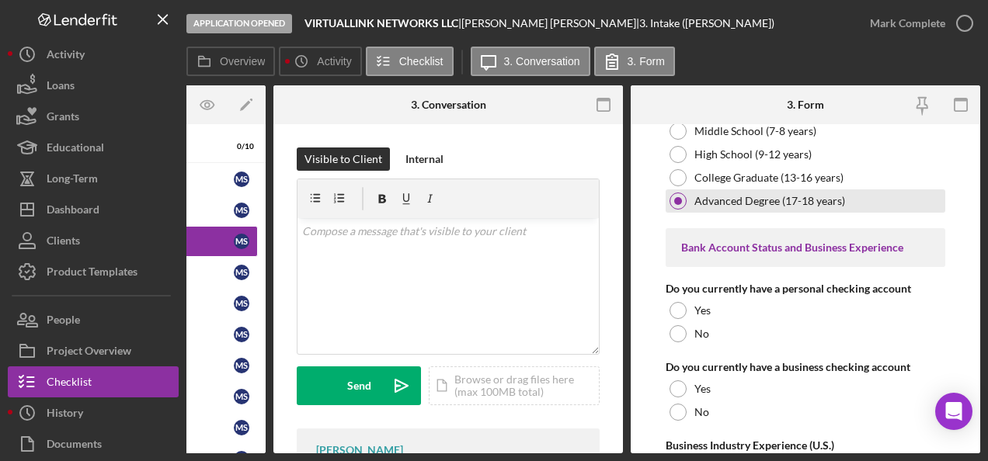
scroll to position [2874, 0]
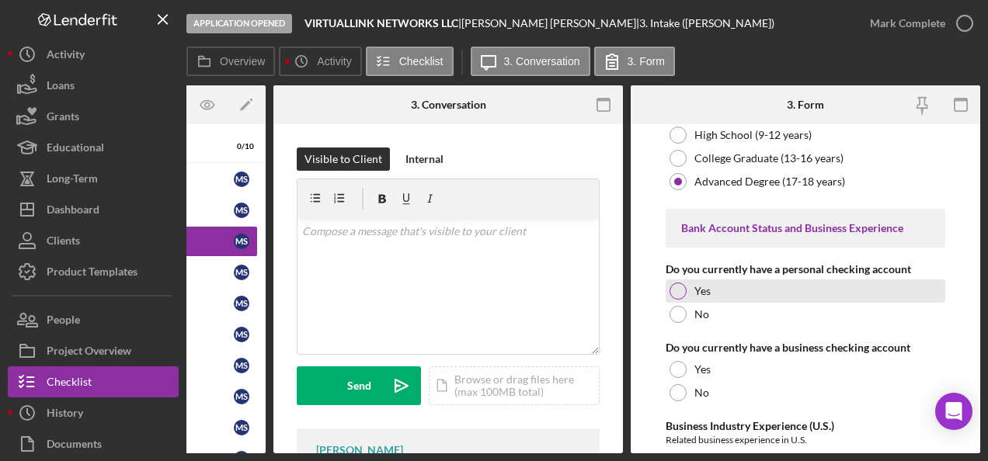
click at [671, 283] on div at bounding box center [678, 291] width 17 height 17
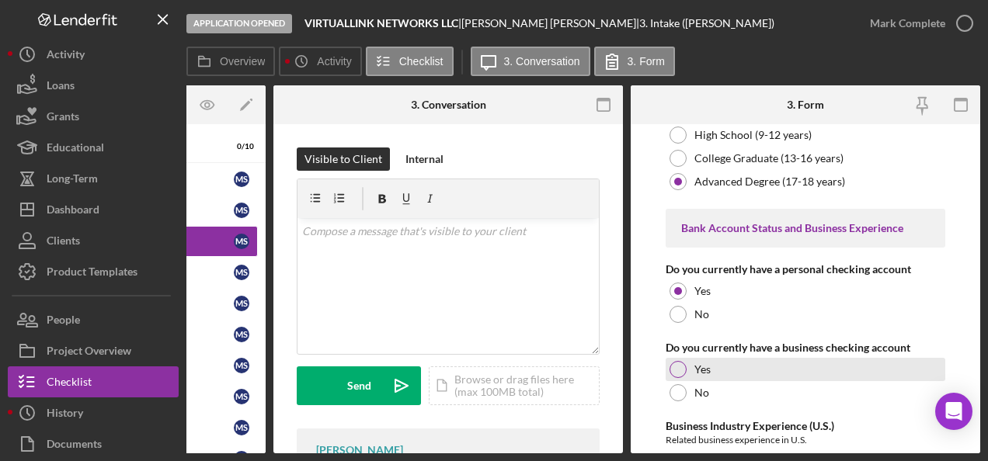
click at [674, 361] on div at bounding box center [678, 369] width 17 height 17
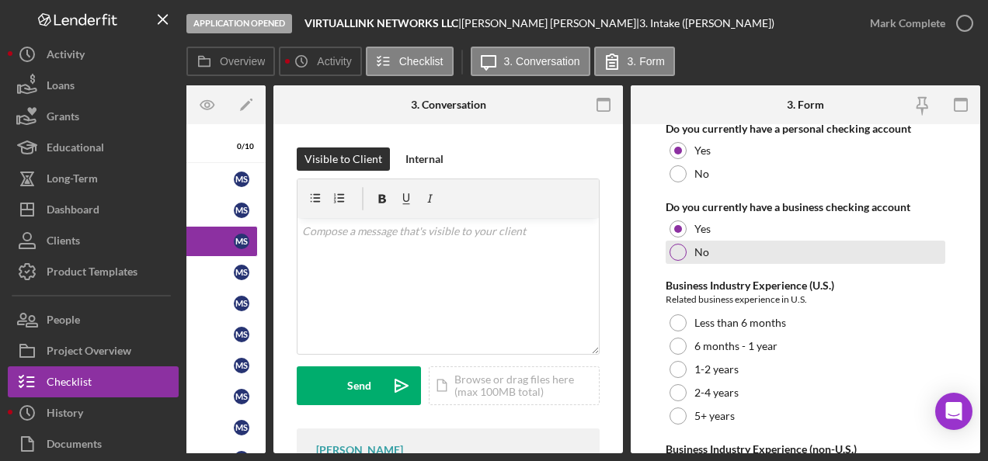
scroll to position [3030, 0]
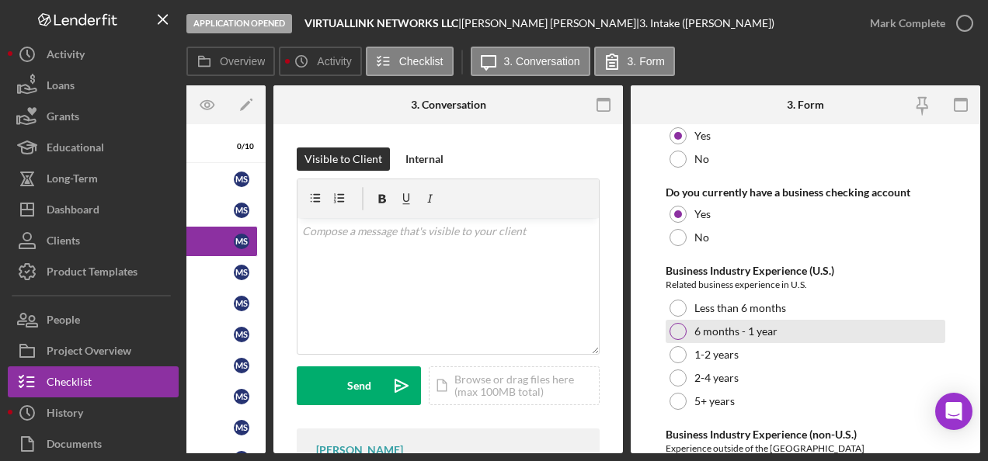
click at [679, 323] on div at bounding box center [678, 331] width 17 height 17
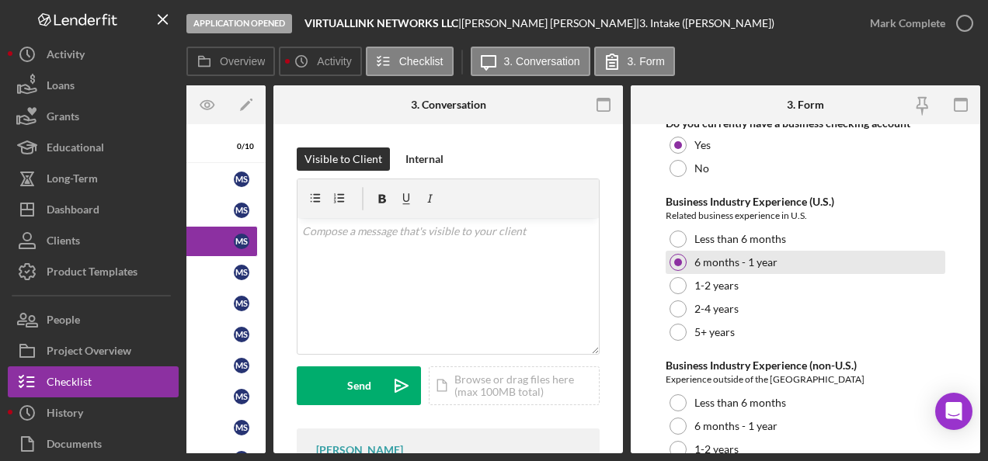
scroll to position [3185, 0]
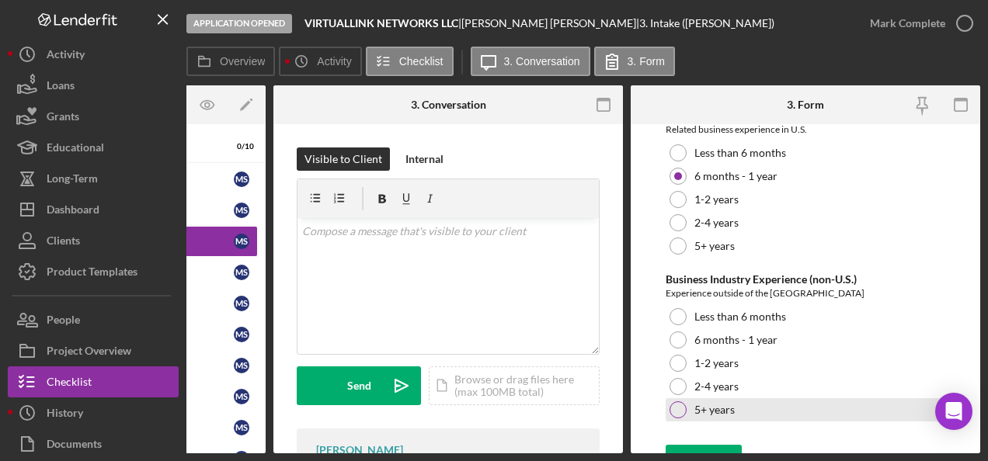
click at [679, 402] on div at bounding box center [678, 410] width 17 height 17
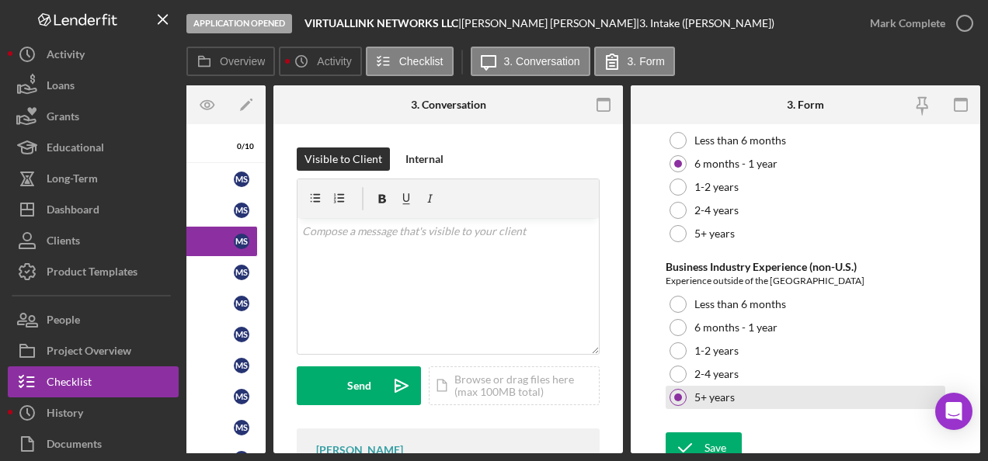
scroll to position [3202, 0]
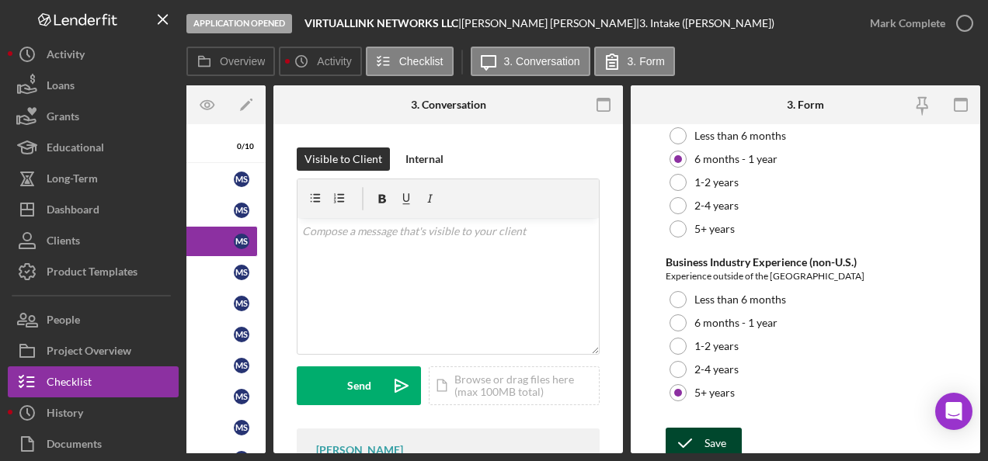
click at [699, 431] on icon "submit" at bounding box center [685, 443] width 39 height 39
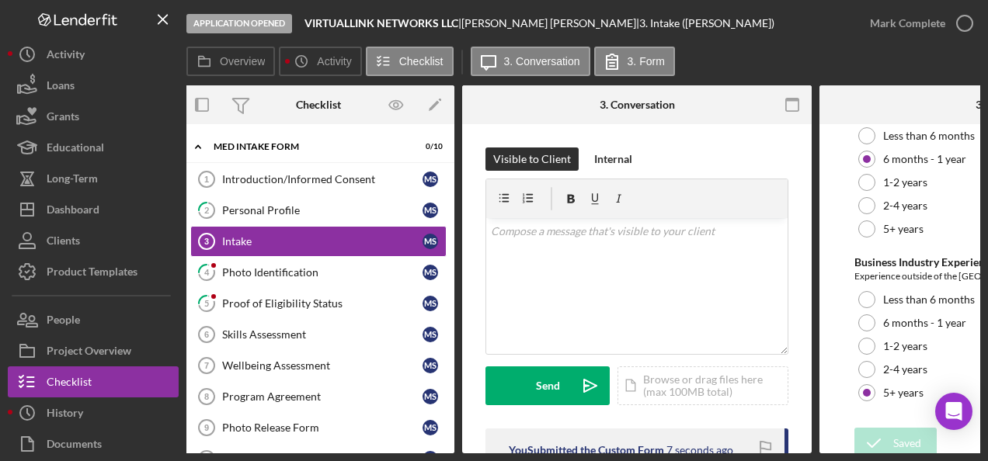
scroll to position [0, 0]
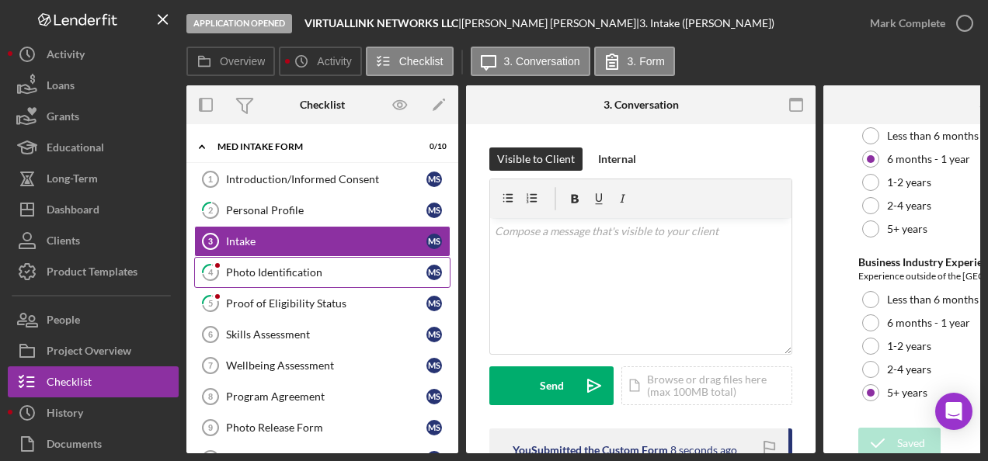
click at [297, 267] on div "Photo Identification" at bounding box center [326, 272] width 200 height 12
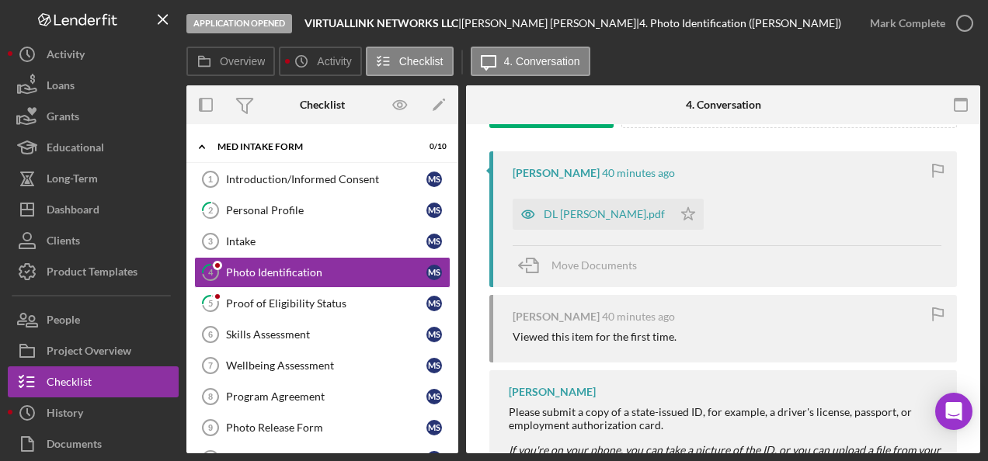
scroll to position [311, 0]
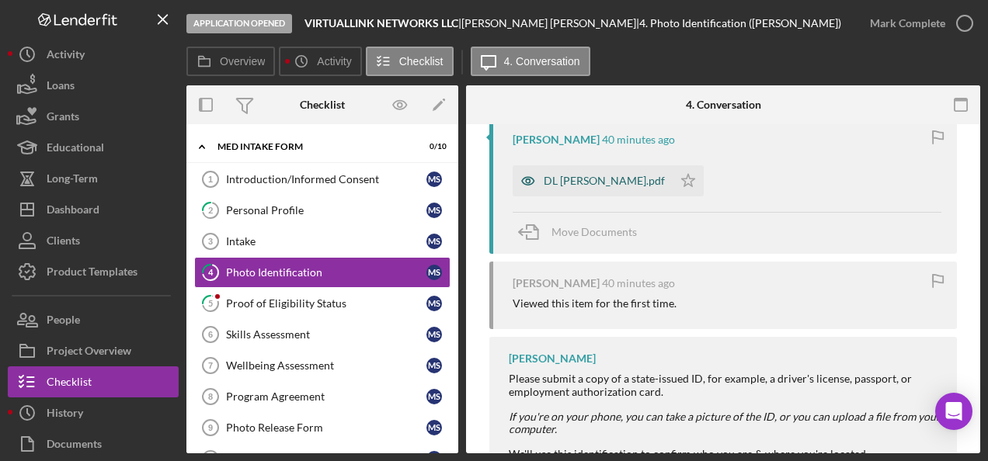
click at [583, 171] on div "DL Marlon Serrano.pdf" at bounding box center [593, 180] width 160 height 31
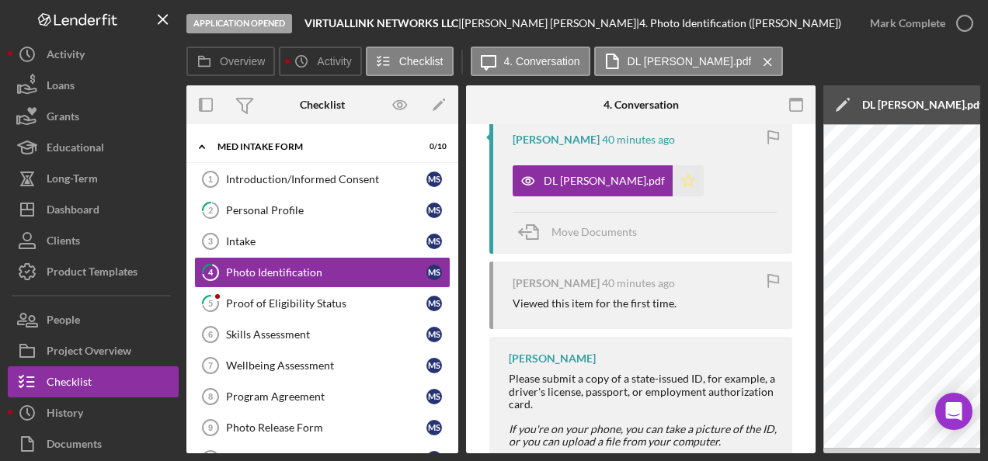
click at [682, 181] on polygon "button" at bounding box center [688, 180] width 13 height 12
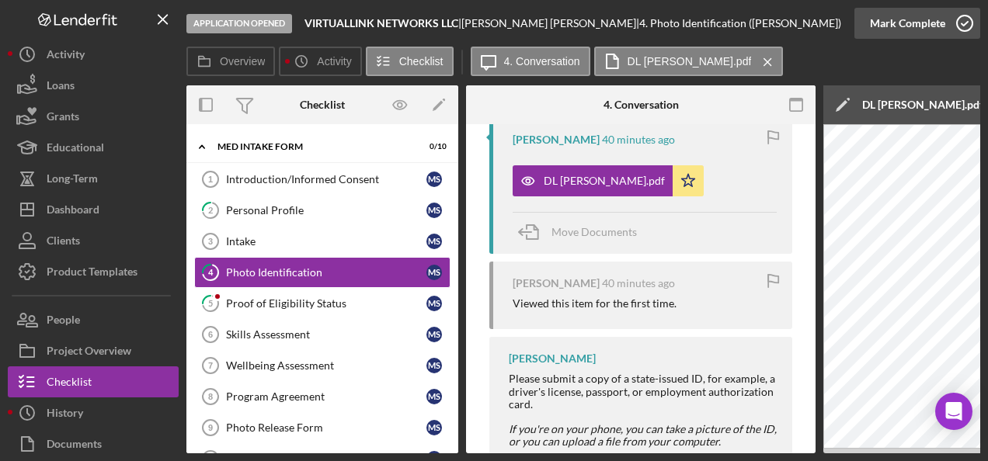
click at [963, 23] on icon "button" at bounding box center [964, 23] width 39 height 39
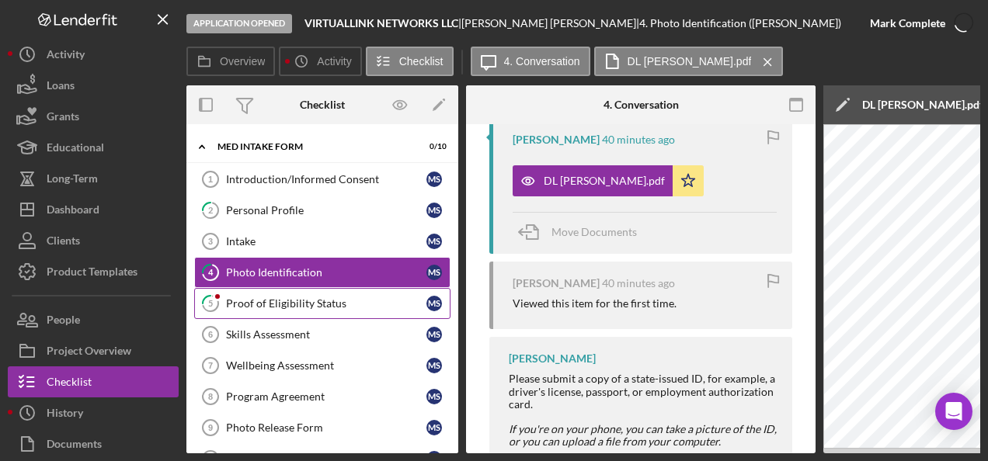
scroll to position [596, 0]
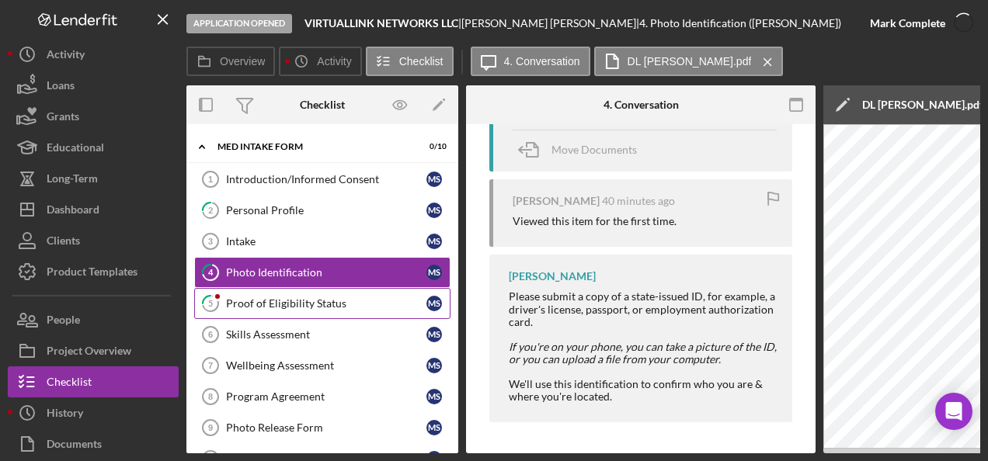
click at [287, 306] on div "Proof of Eligibility Status" at bounding box center [326, 304] width 200 height 12
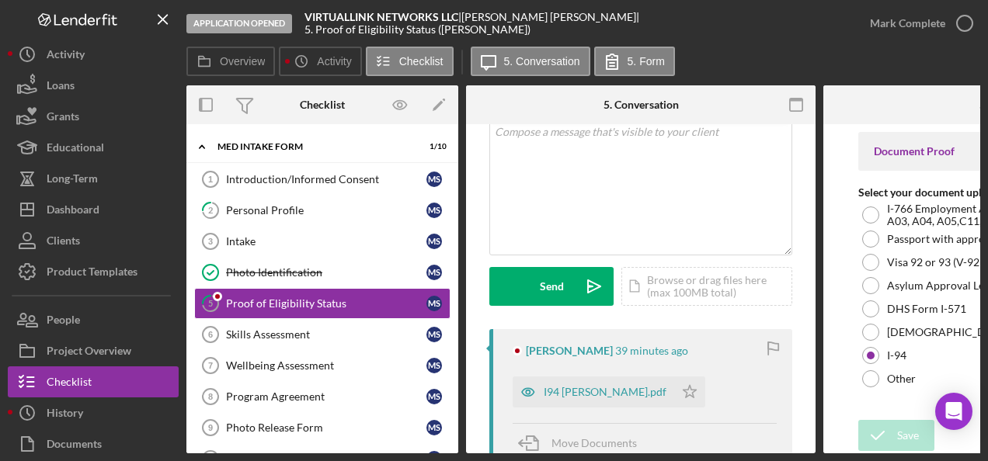
scroll to position [233, 0]
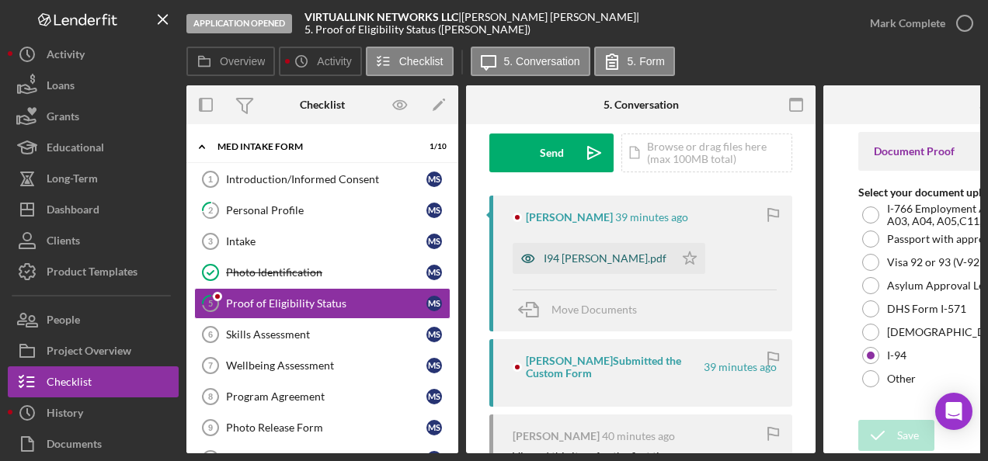
click at [590, 250] on div "I94 Marlon Serrano.pdf" at bounding box center [594, 258] width 162 height 31
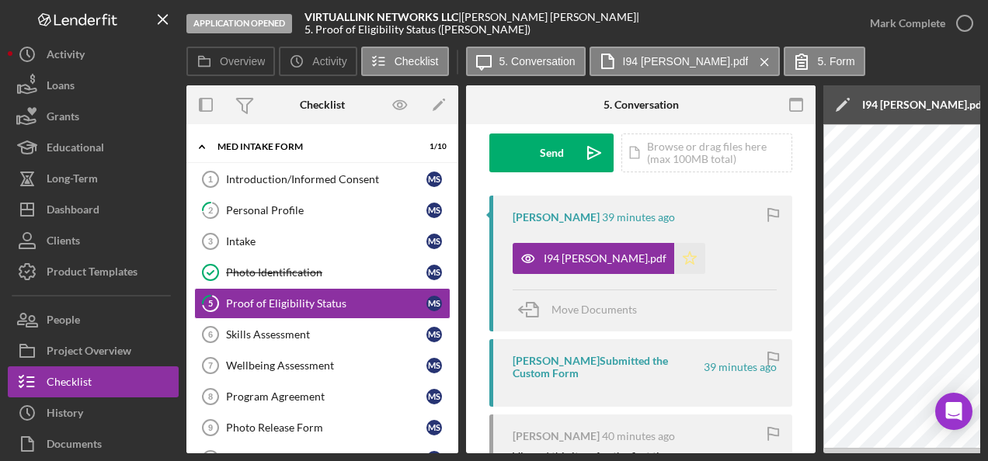
click at [676, 250] on icon "Icon/Star" at bounding box center [689, 258] width 31 height 31
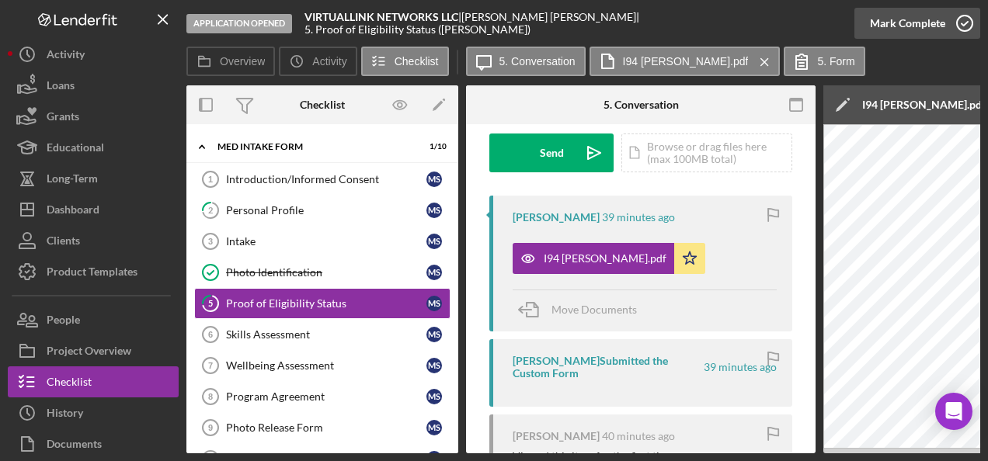
drag, startPoint x: 959, startPoint y: 19, endPoint x: 950, endPoint y: 34, distance: 18.1
click at [958, 19] on icon "button" at bounding box center [964, 23] width 39 height 39
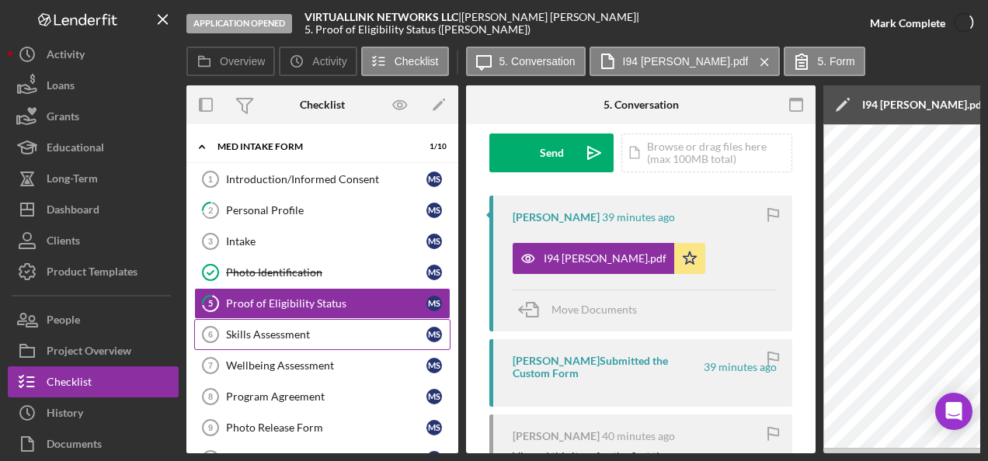
scroll to position [464, 0]
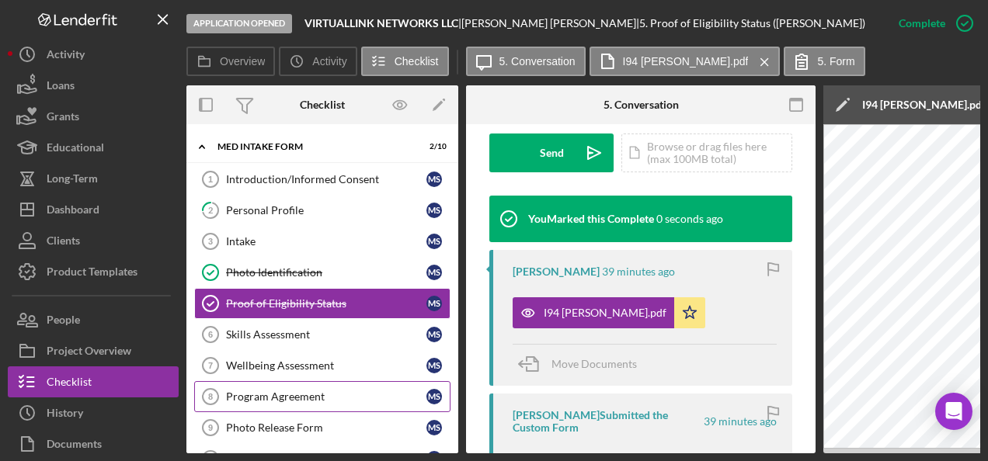
click at [267, 395] on div "Program Agreement" at bounding box center [326, 397] width 200 height 12
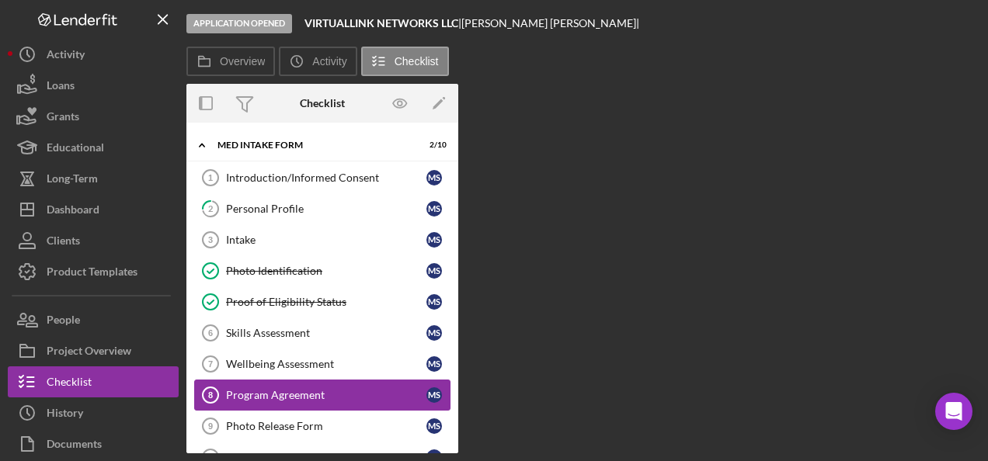
scroll to position [78, 0]
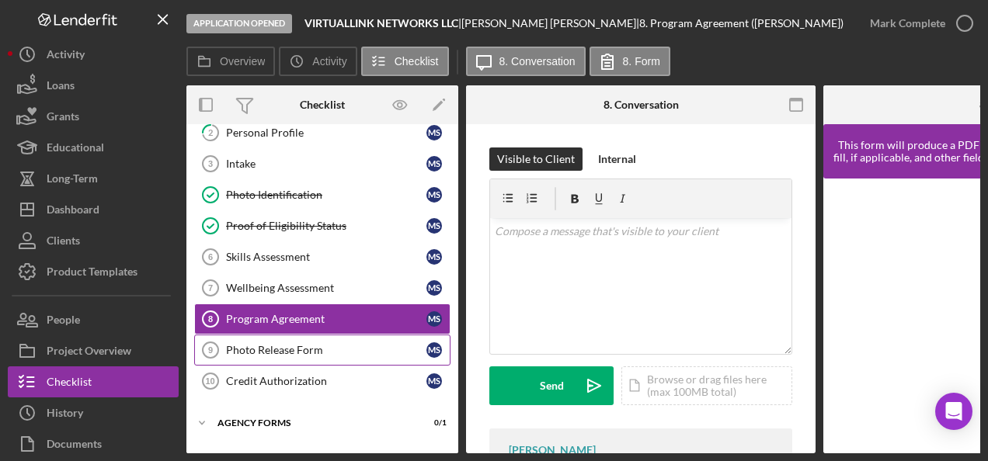
click at [259, 346] on div "Photo Release Form" at bounding box center [326, 350] width 200 height 12
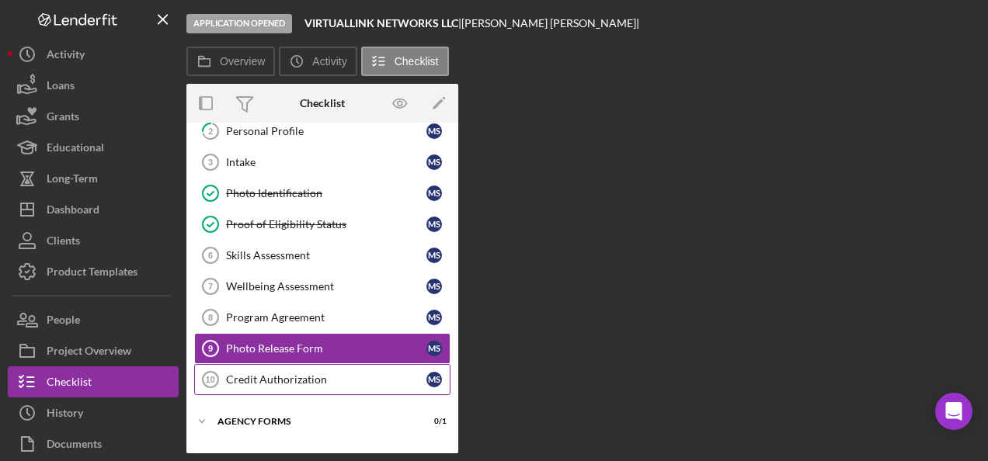
click at [253, 379] on div "Credit Authorization" at bounding box center [326, 380] width 200 height 12
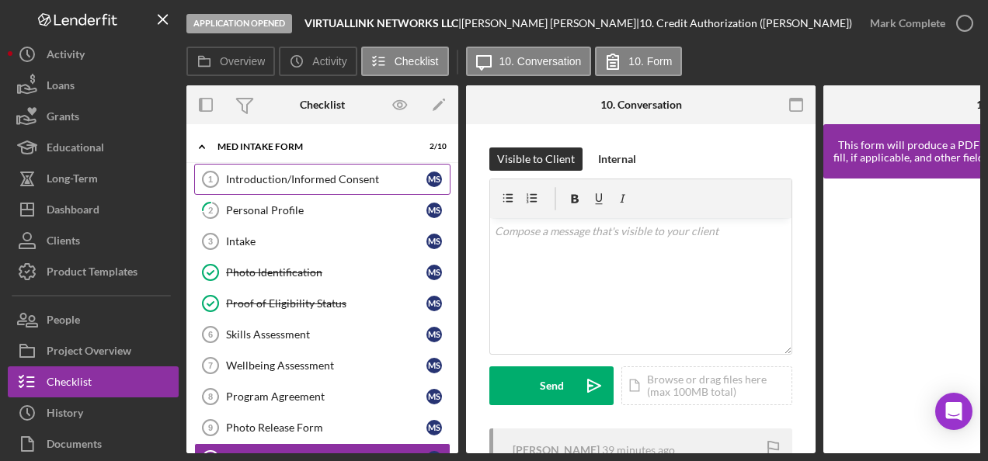
click at [269, 175] on div "Introduction/Informed Consent" at bounding box center [326, 179] width 200 height 12
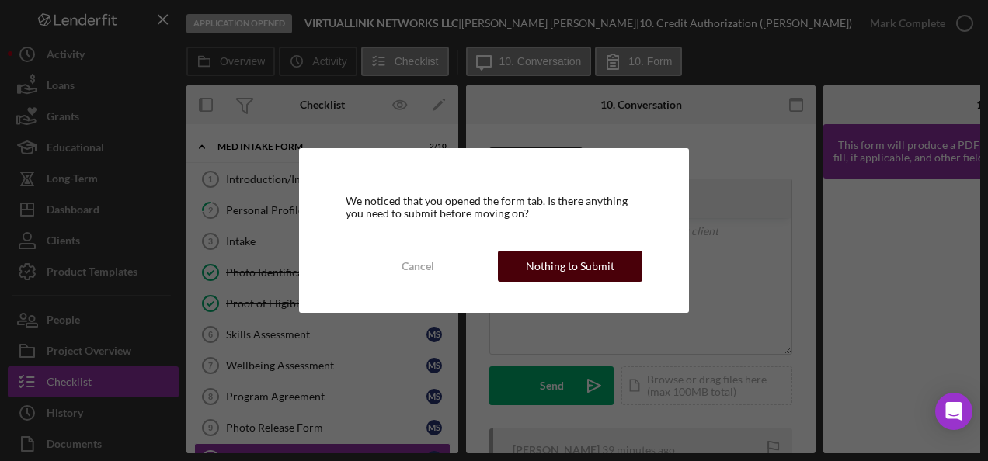
click at [541, 264] on div "Nothing to Submit" at bounding box center [570, 266] width 89 height 31
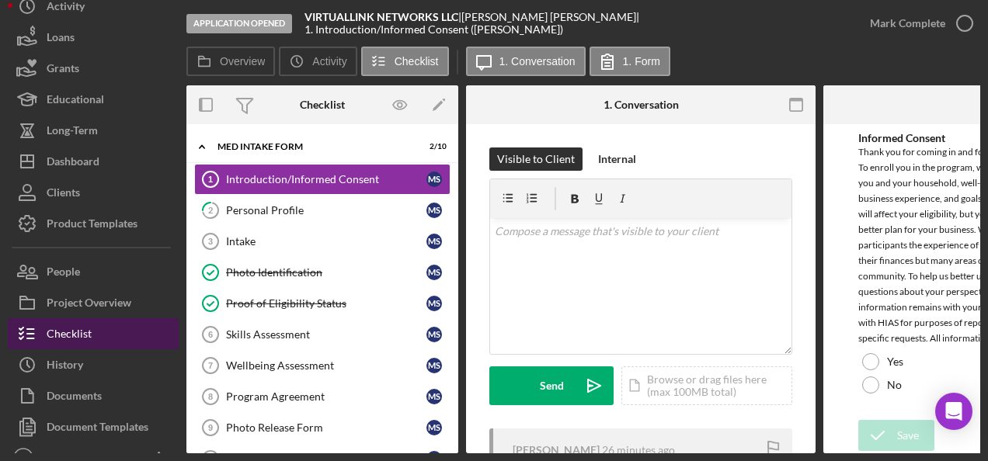
scroll to position [68, 0]
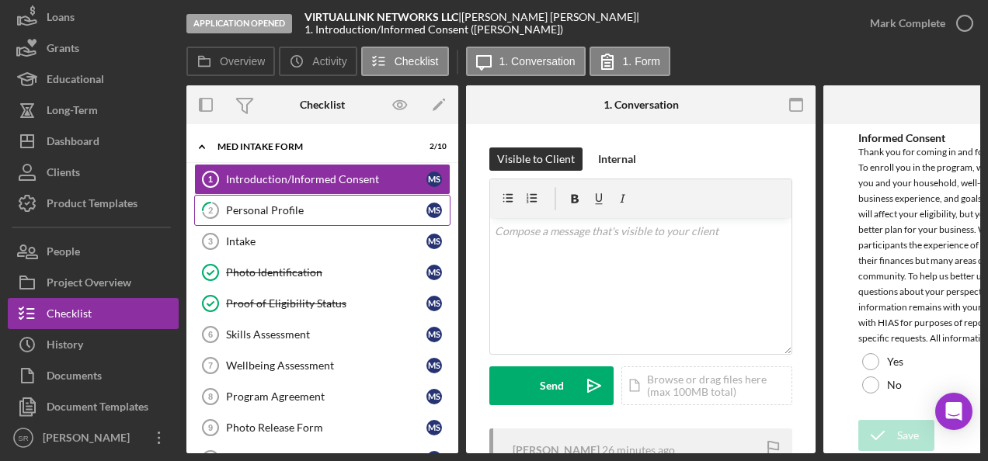
click at [270, 211] on div "Personal Profile" at bounding box center [326, 210] width 200 height 12
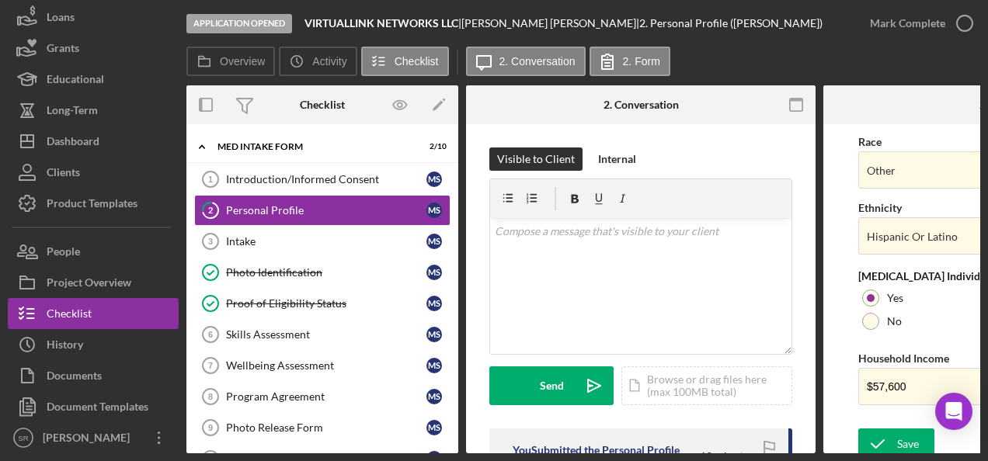
scroll to position [708, 0]
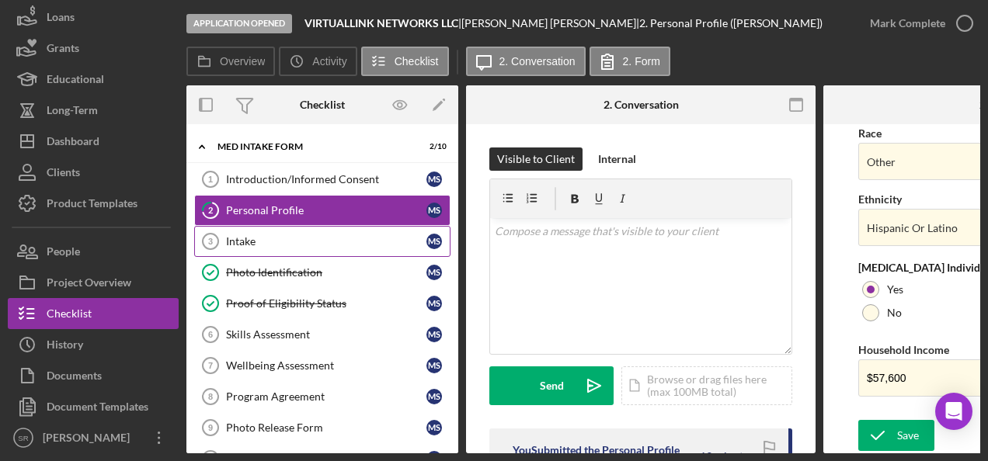
click at [278, 243] on div "Intake" at bounding box center [326, 241] width 200 height 12
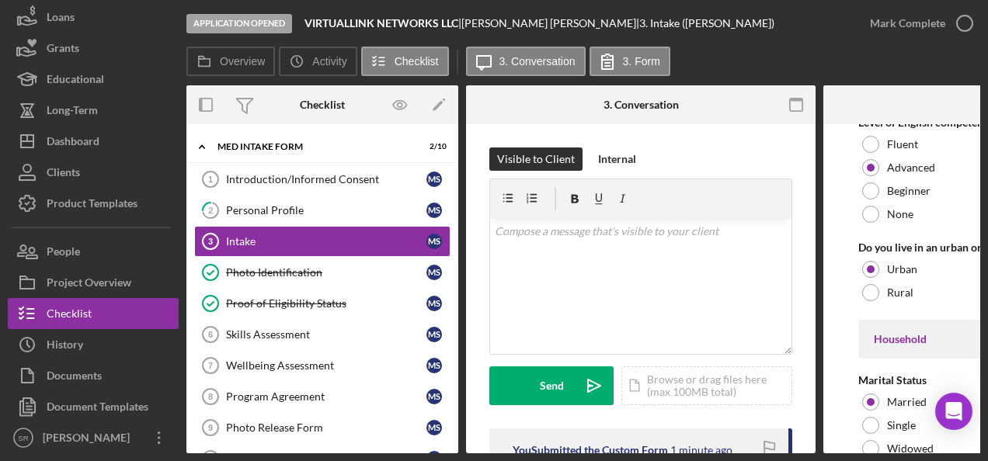
scroll to position [1509, 0]
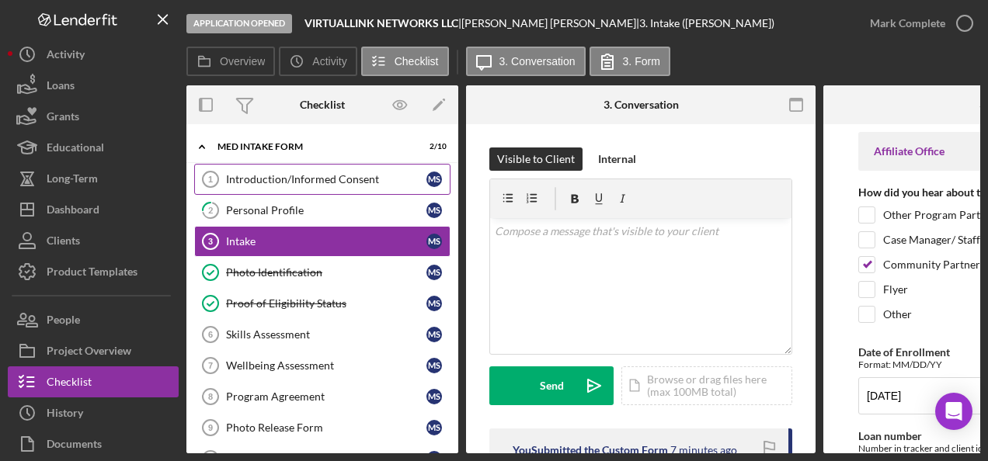
click at [283, 176] on div "Introduction/Informed Consent" at bounding box center [326, 179] width 200 height 12
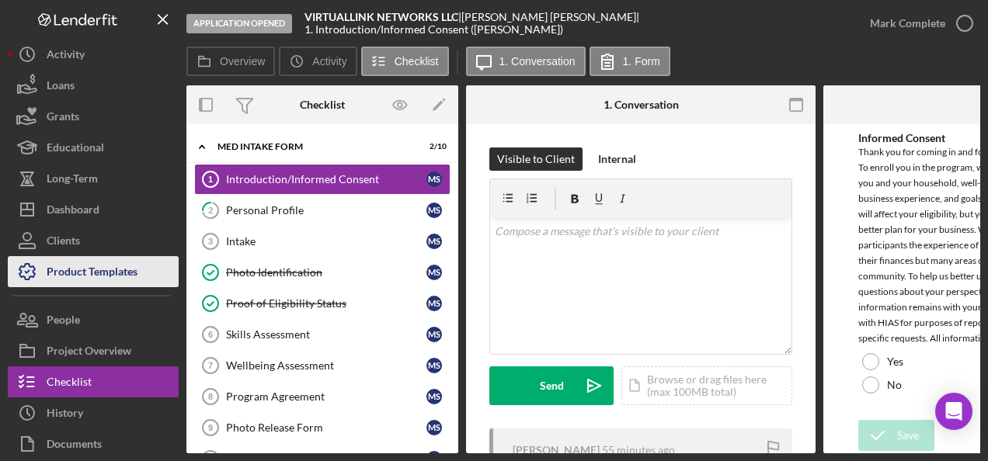
click at [122, 270] on div "Product Templates" at bounding box center [92, 273] width 91 height 35
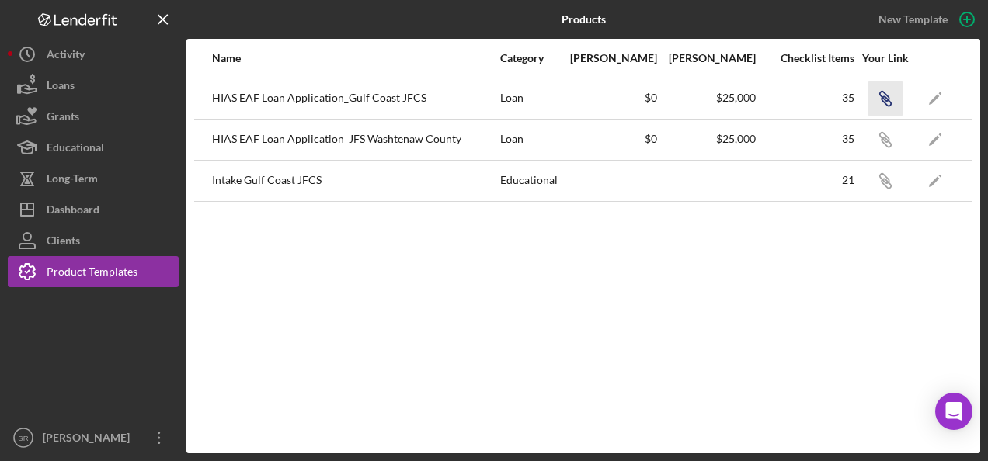
click at [886, 96] on icon "Icon/Link" at bounding box center [885, 98] width 35 height 35
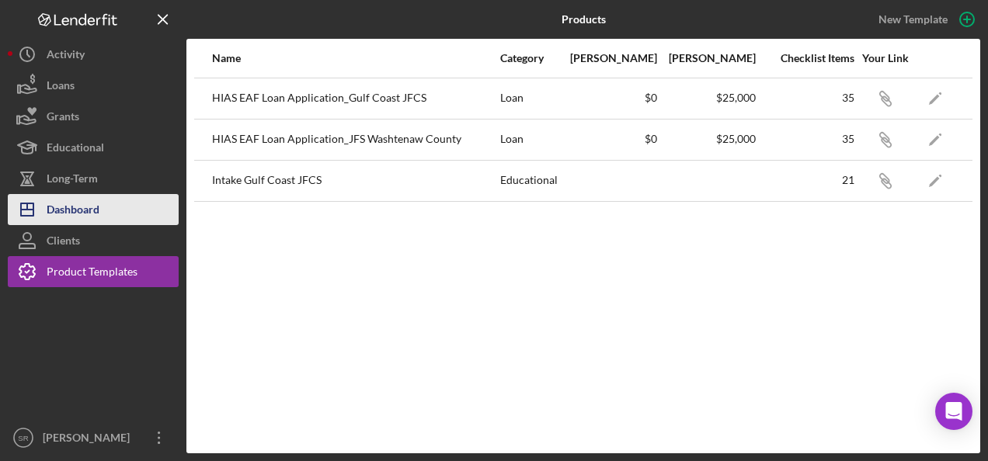
click at [70, 211] on div "Dashboard" at bounding box center [73, 211] width 53 height 35
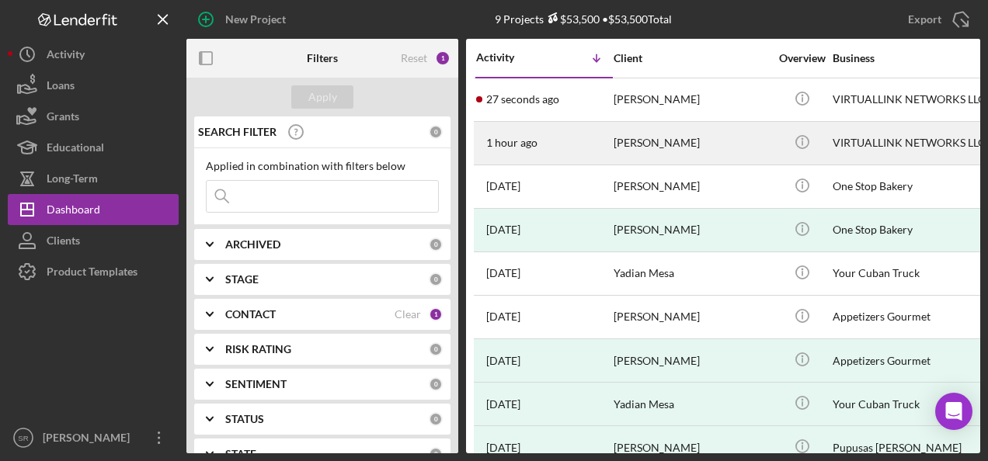
click at [538, 141] on div "1 hour ago [PERSON_NAME]" at bounding box center [544, 143] width 136 height 41
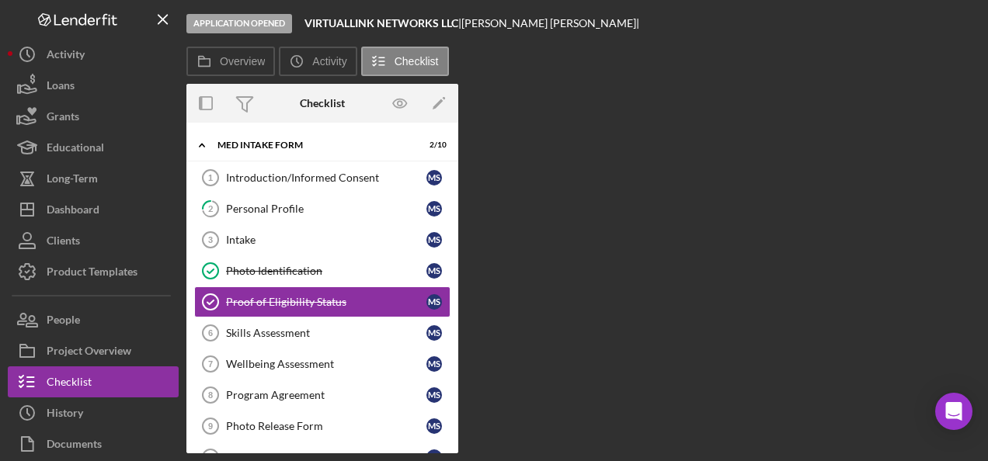
scroll to position [11, 0]
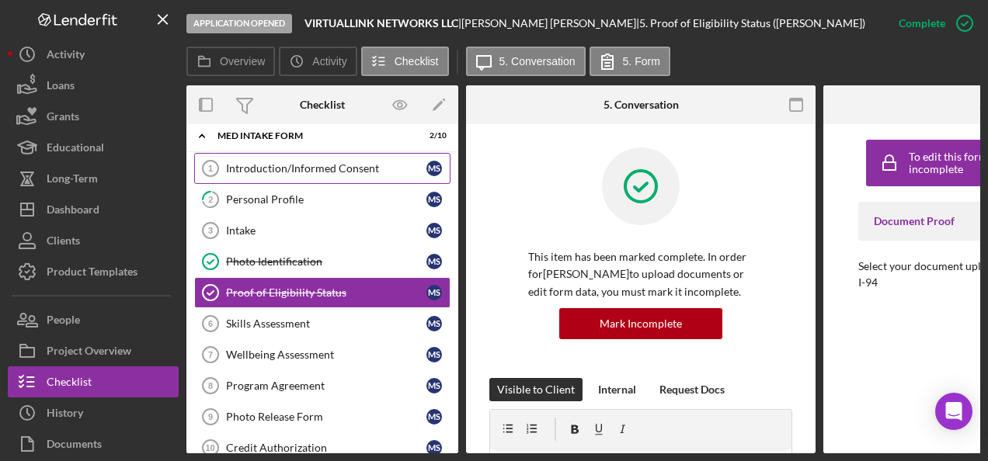
click at [292, 160] on link "Introduction/Informed Consent 1 Introduction/Informed Consent M S" at bounding box center [322, 168] width 256 height 31
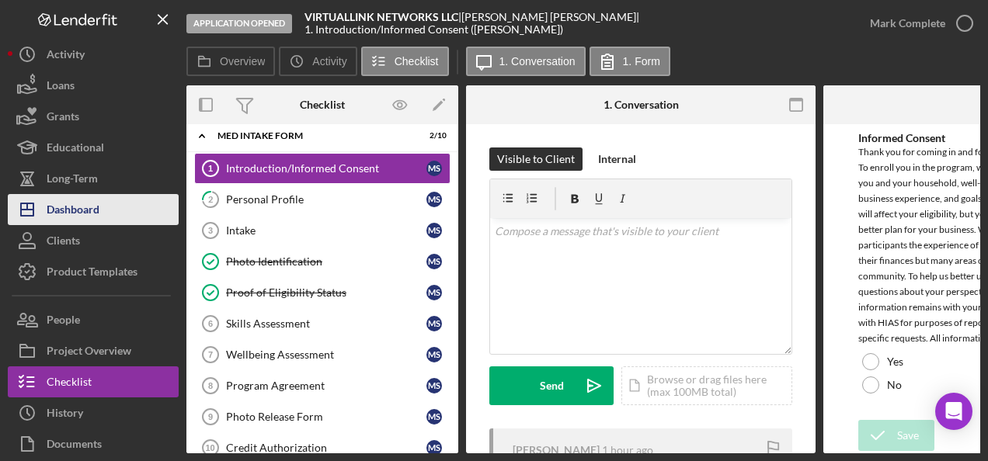
click at [97, 212] on div "Dashboard" at bounding box center [73, 211] width 53 height 35
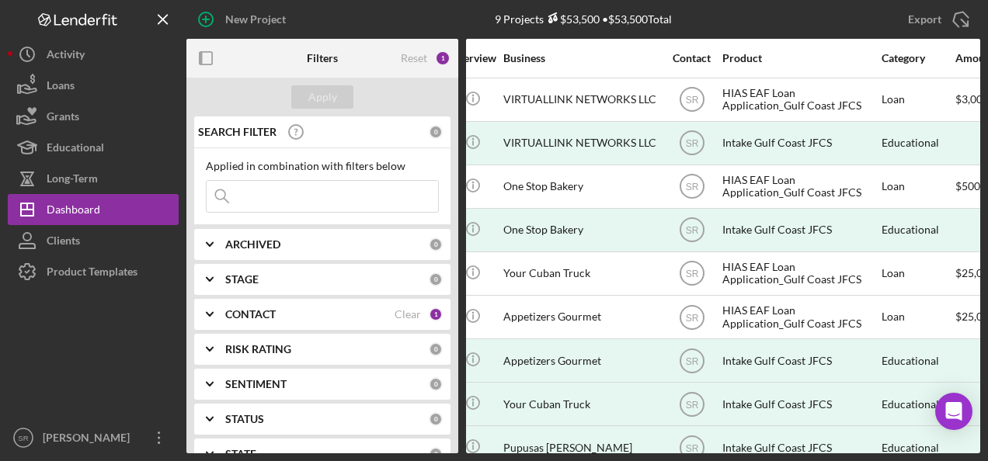
scroll to position [0, 363]
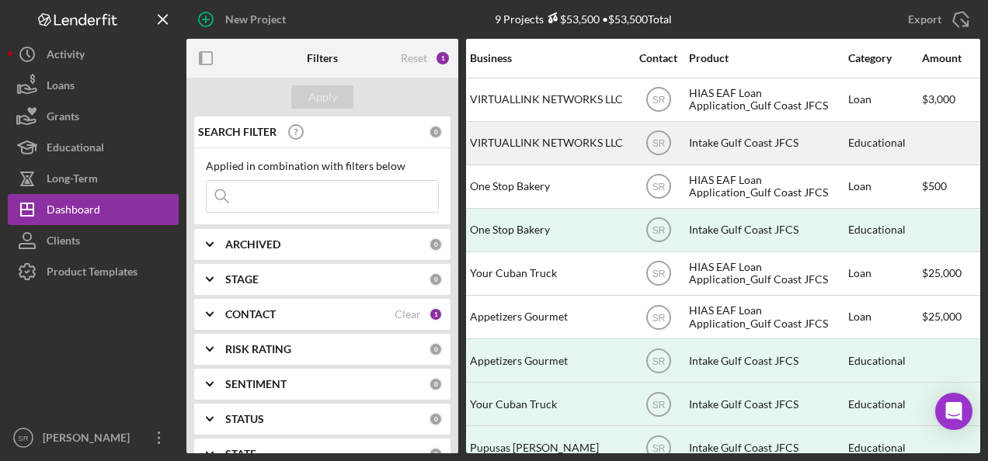
click at [519, 129] on div "VIRTUALLINK NETWORKS LLC" at bounding box center [547, 143] width 155 height 41
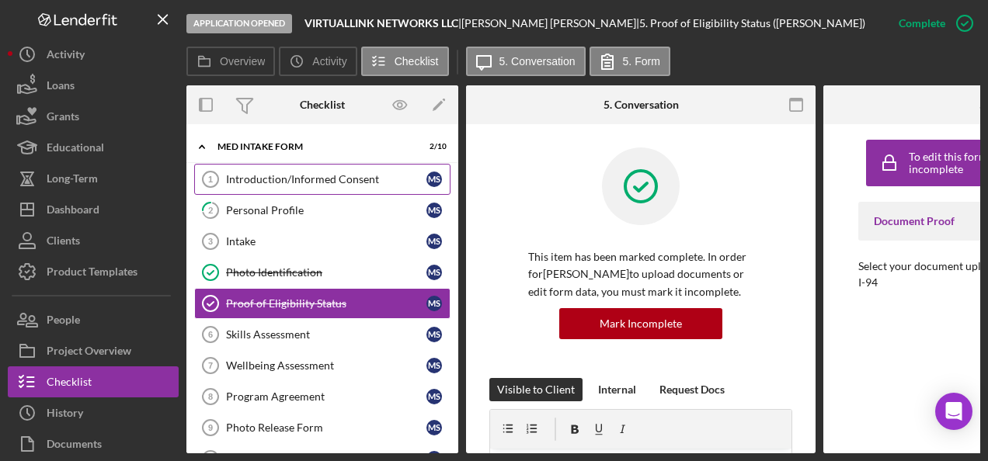
scroll to position [11, 0]
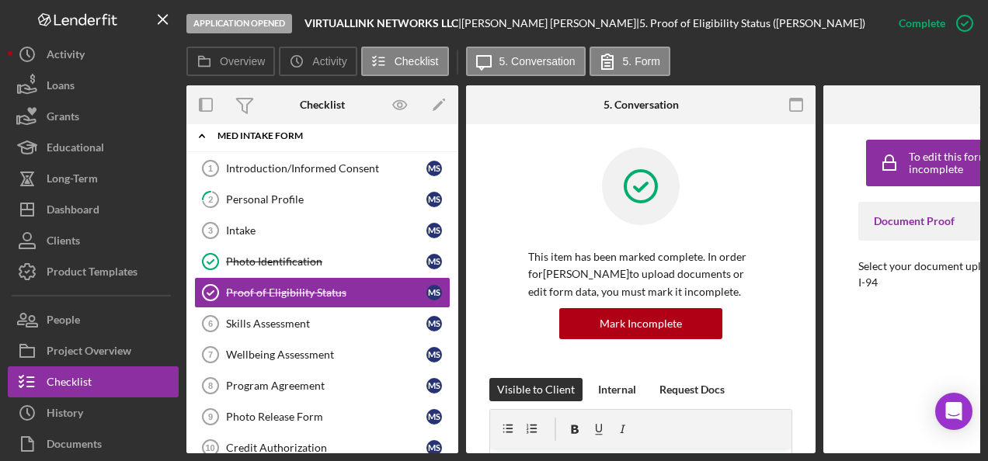
click at [277, 129] on div "Icon/Expander MED Intake Form 2 / 10" at bounding box center [322, 136] width 272 height 32
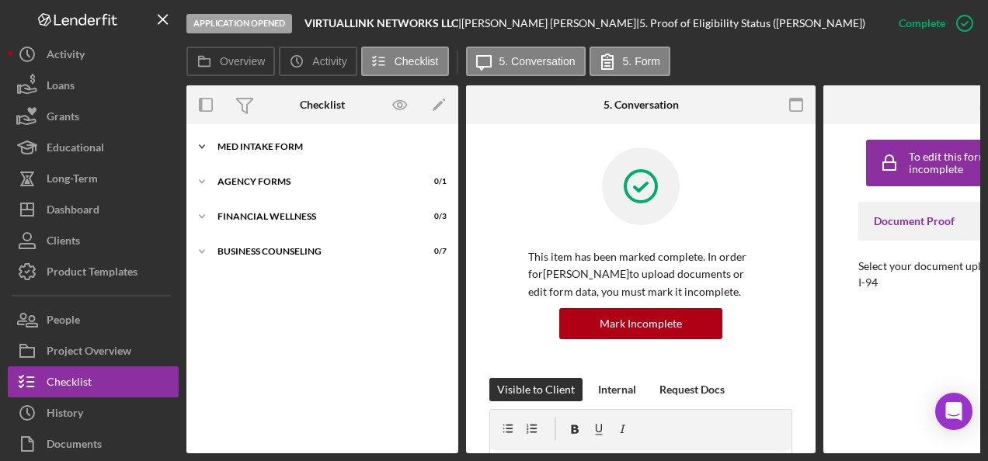
click at [289, 154] on div "Icon/Expander MED Intake Form 2 / 10" at bounding box center [322, 146] width 272 height 31
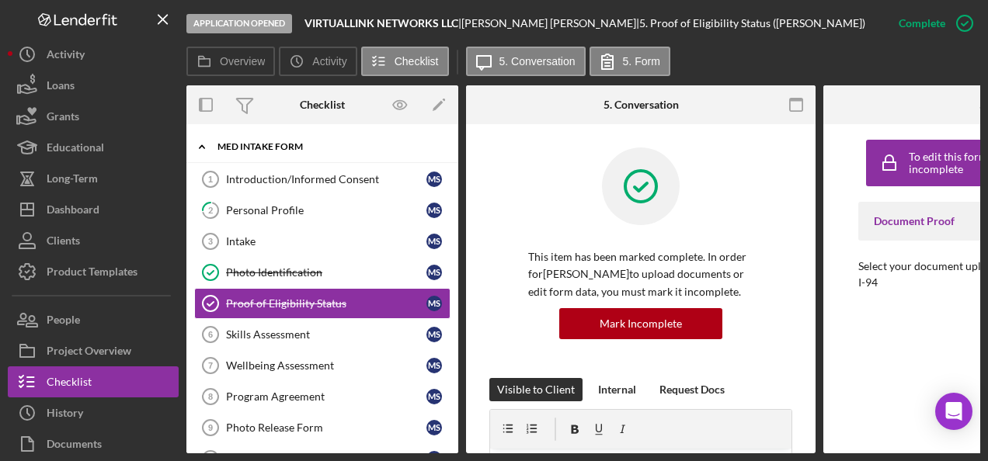
scroll to position [14, 0]
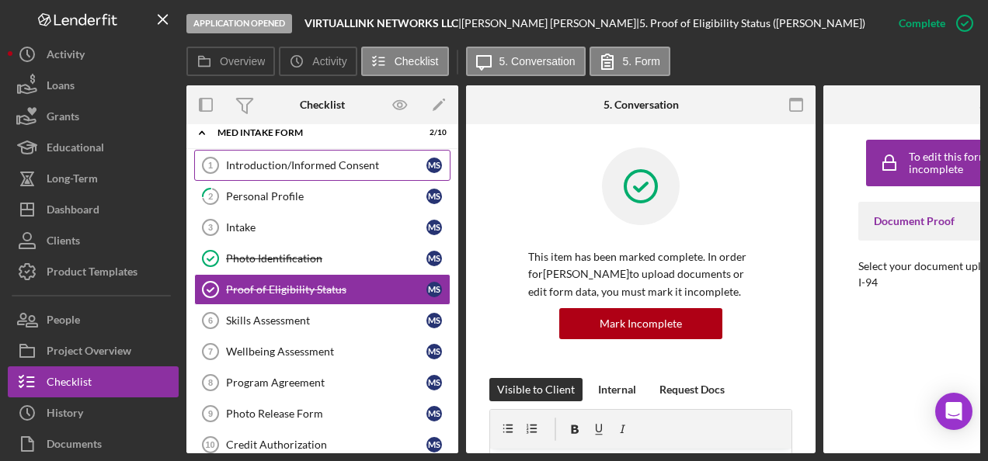
click at [274, 164] on div "Introduction/Informed Consent" at bounding box center [326, 165] width 200 height 12
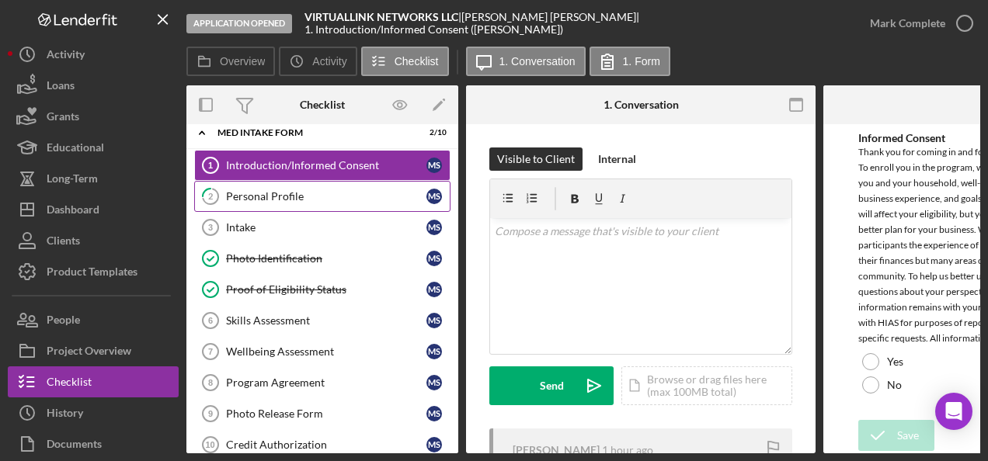
click at [259, 200] on div "Personal Profile" at bounding box center [326, 196] width 200 height 12
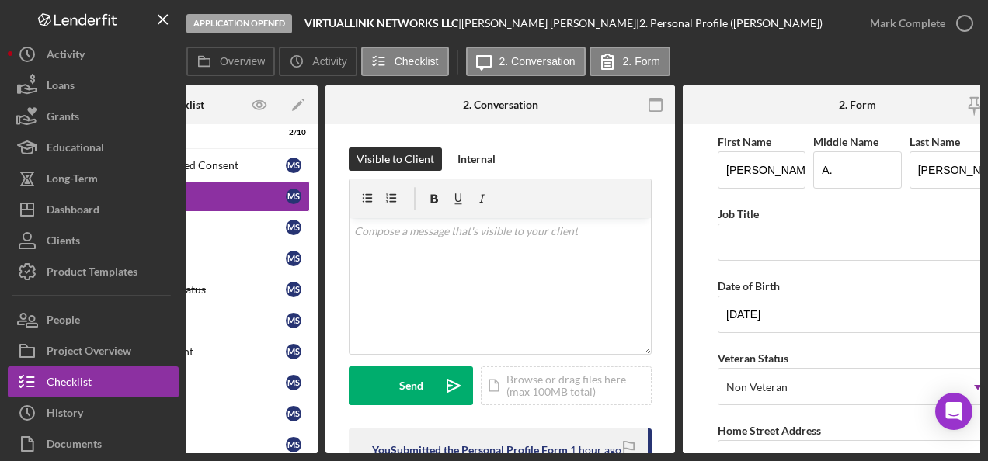
scroll to position [0, 193]
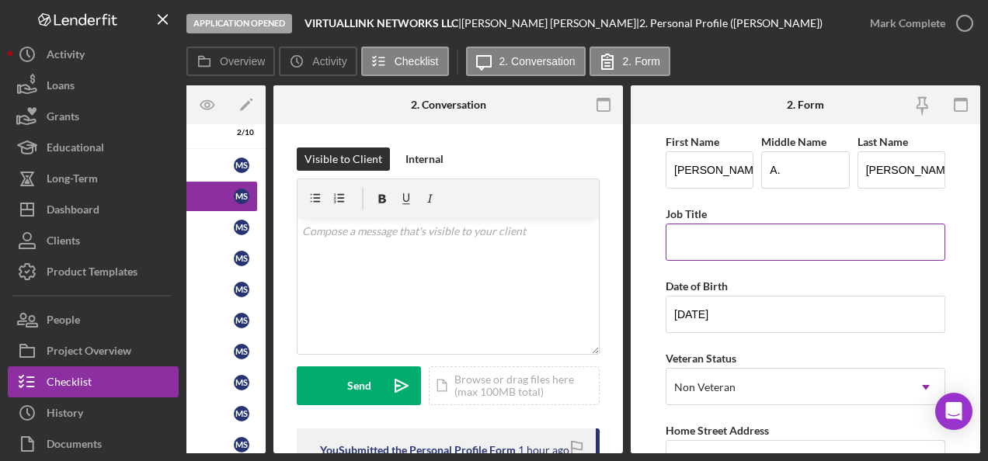
click at [686, 233] on input "Job Title" at bounding box center [806, 242] width 280 height 37
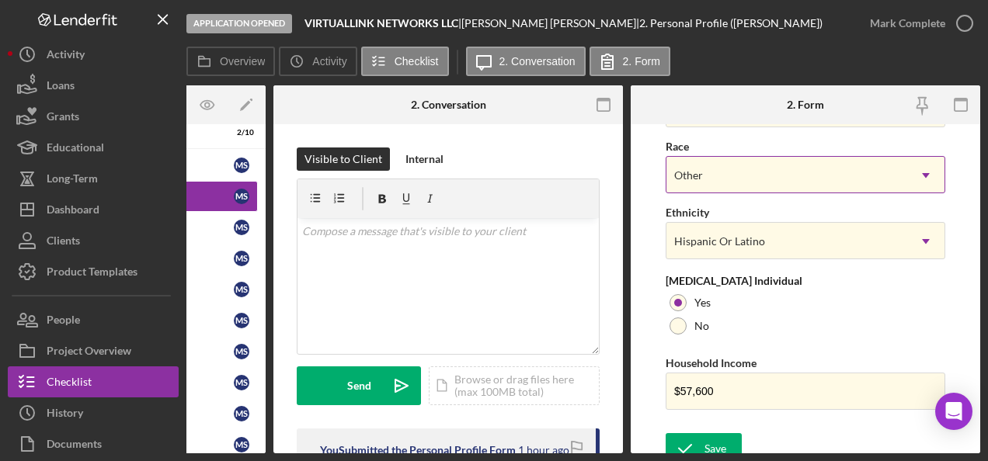
scroll to position [708, 0]
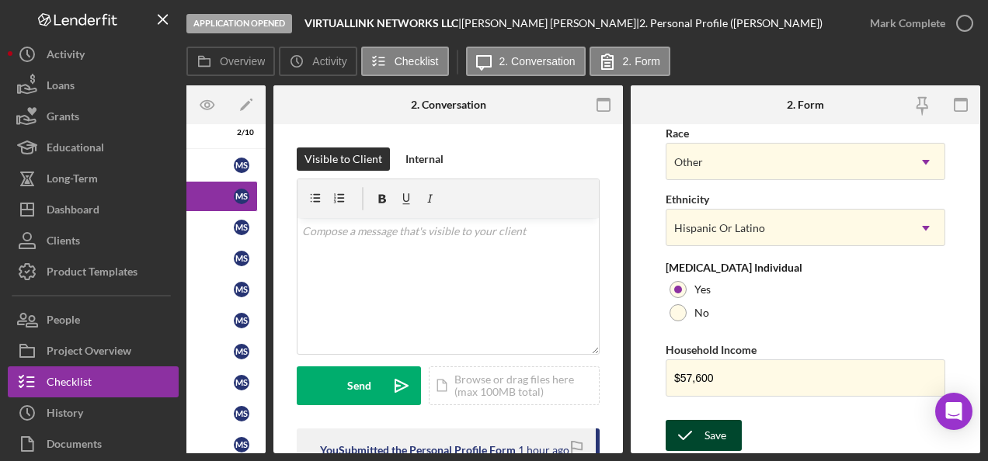
type input "Subcontractor for Jaguar Tech"
click at [713, 428] on div "Save" at bounding box center [716, 435] width 22 height 31
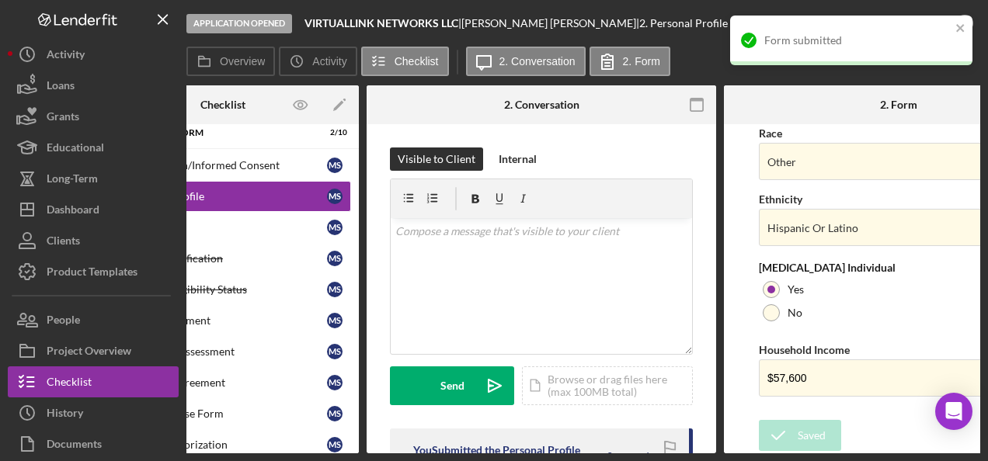
scroll to position [0, 0]
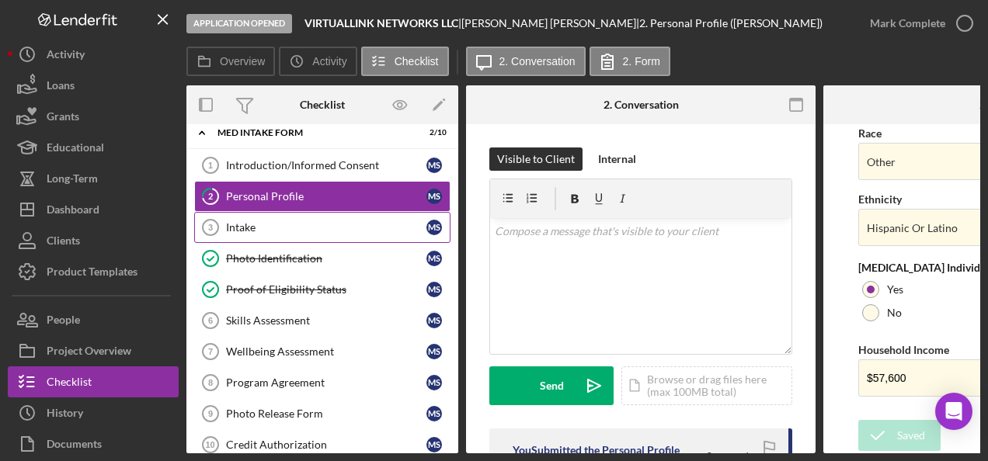
click at [280, 227] on div "Intake" at bounding box center [326, 227] width 200 height 12
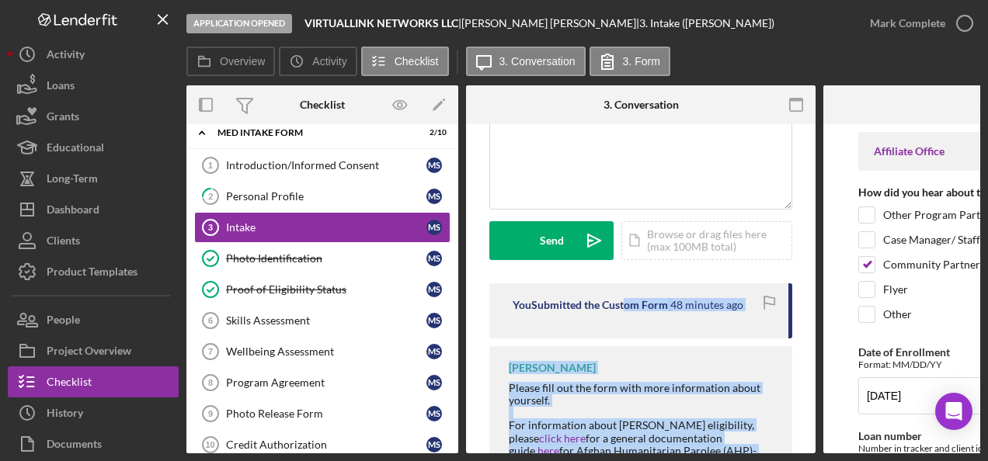
scroll to position [267, 0]
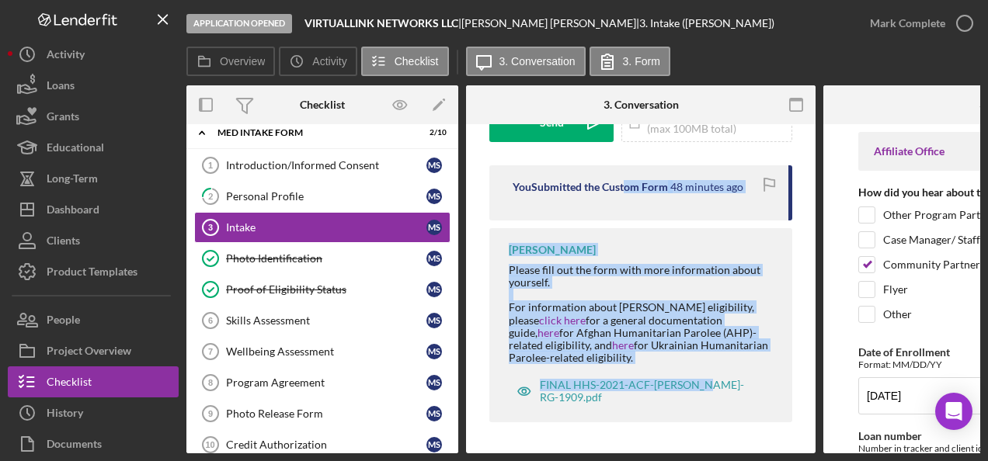
drag, startPoint x: 621, startPoint y: 448, endPoint x: 695, endPoint y: 442, distance: 73.3
click at [695, 442] on div "Visible to Client Internal v Color teal Color pink Remove color Add row above A…" at bounding box center [641, 157] width 350 height 593
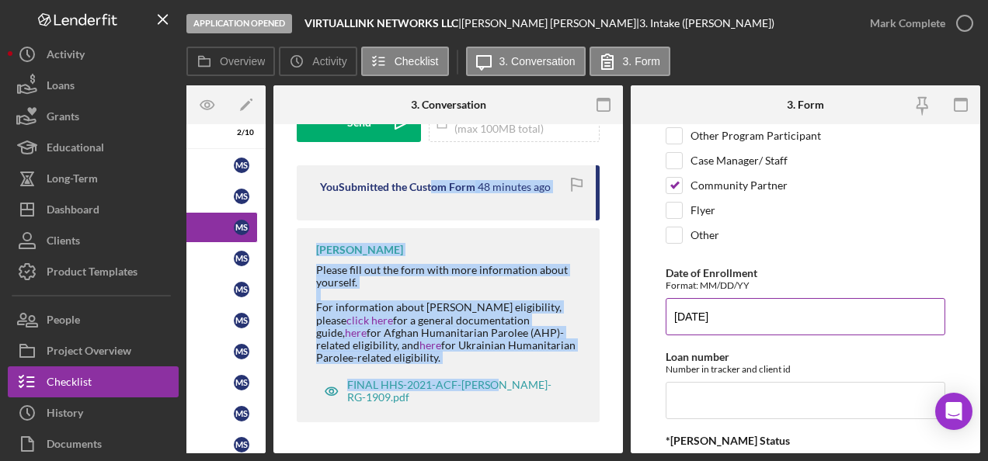
scroll to position [155, 0]
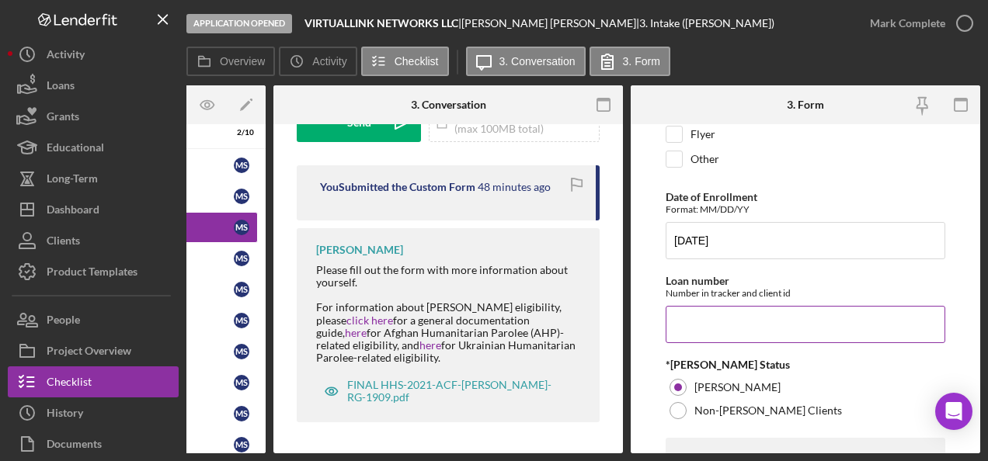
click at [735, 319] on input "Loan number" at bounding box center [806, 324] width 280 height 37
paste input "EAFFL2506"
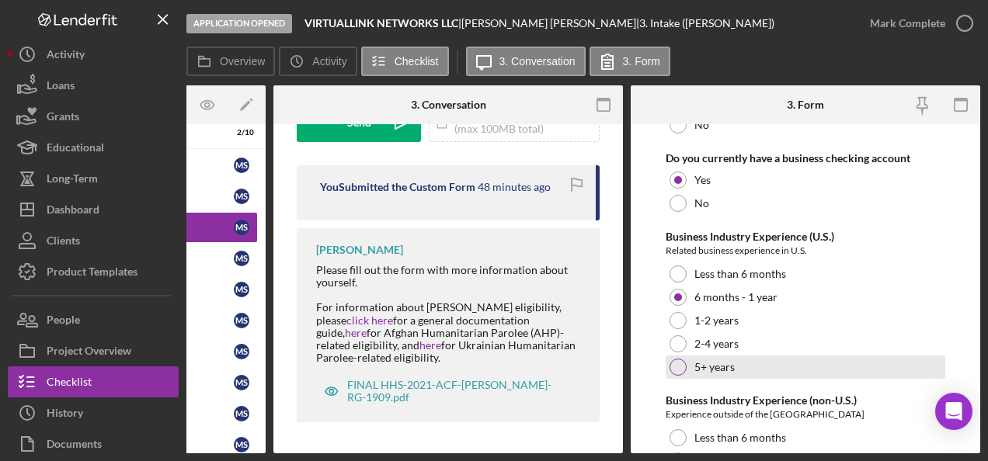
scroll to position [3218, 0]
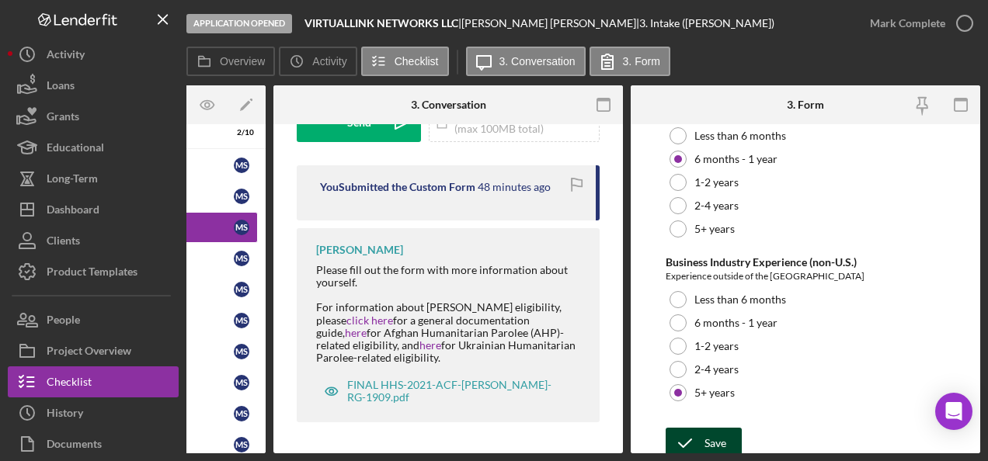
type input "EAFFL2506"
click at [703, 428] on icon "submit" at bounding box center [685, 443] width 39 height 39
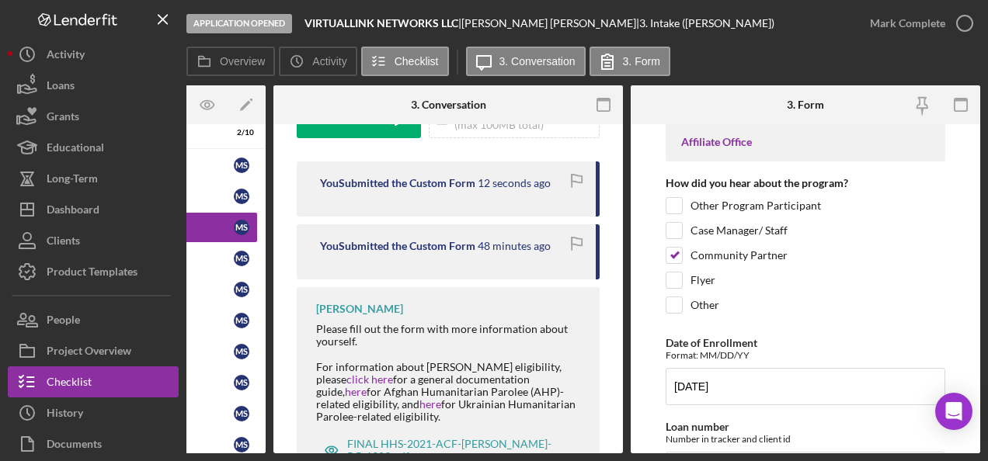
scroll to position [0, 0]
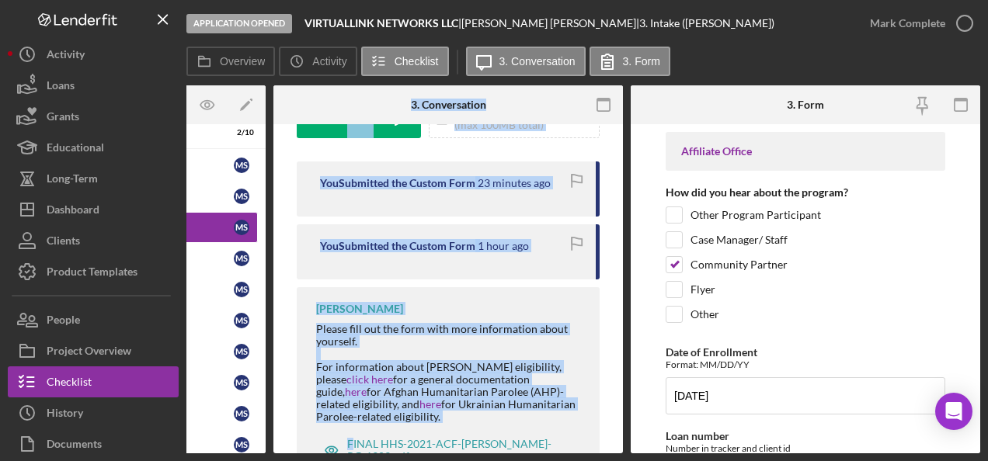
drag, startPoint x: 353, startPoint y: 458, endPoint x: 219, endPoint y: 454, distance: 133.7
click at [219, 454] on div "Application Opened VIRTUALLINK NETWORKS LLC | Marlon Serrano | 3. Intake (Marlo…" at bounding box center [494, 230] width 988 height 461
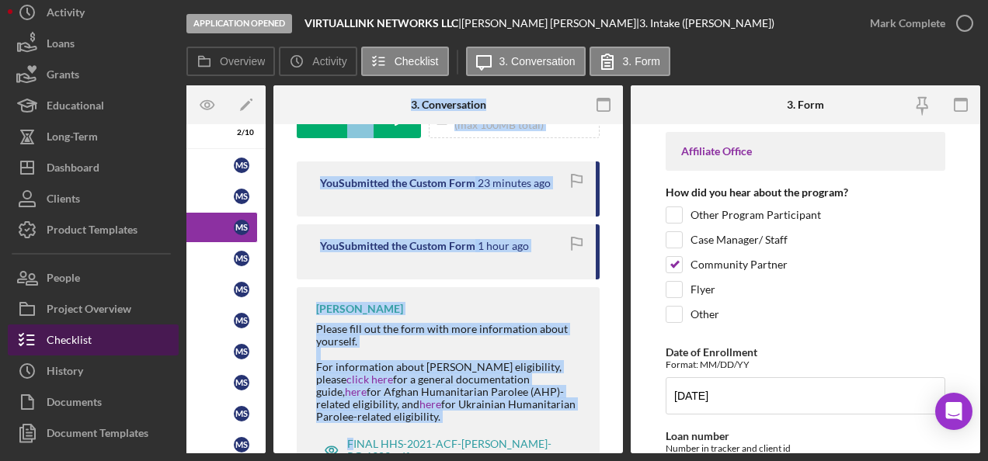
scroll to position [68, 0]
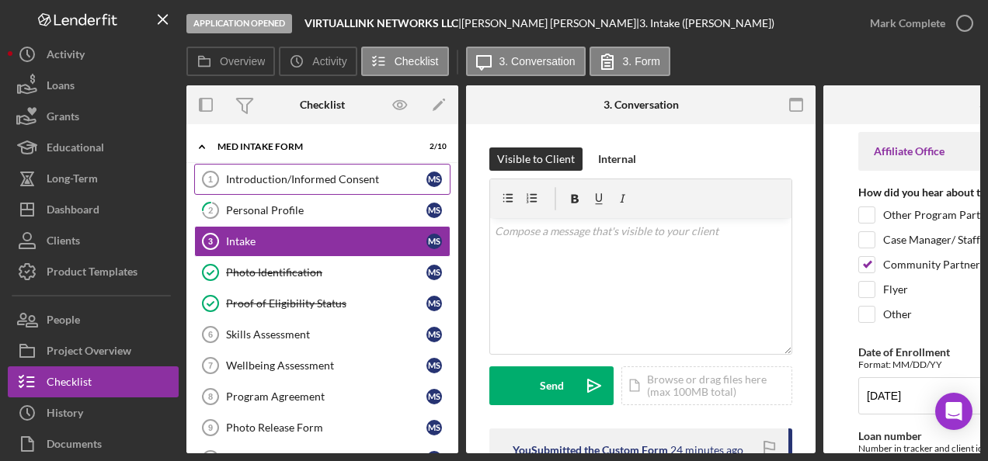
click at [277, 182] on div "Introduction/Informed Consent" at bounding box center [326, 179] width 200 height 12
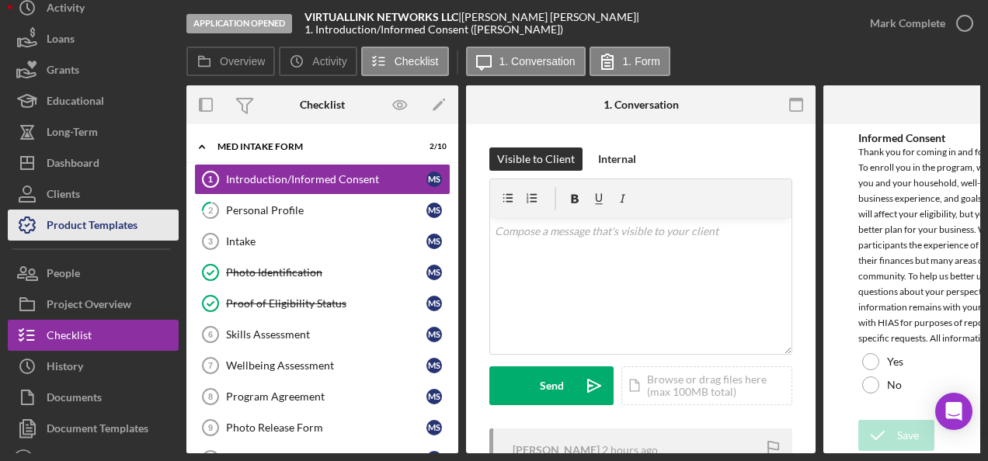
scroll to position [68, 0]
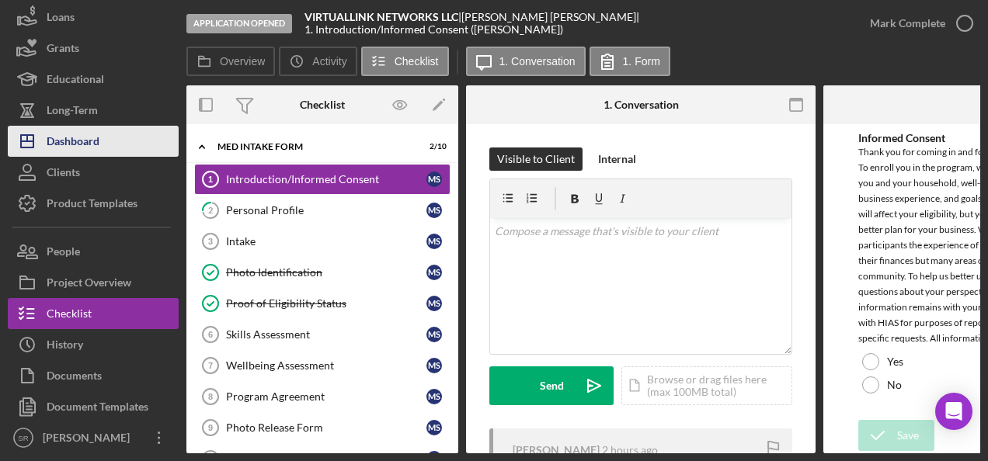
click at [89, 143] on div "Dashboard" at bounding box center [73, 143] width 53 height 35
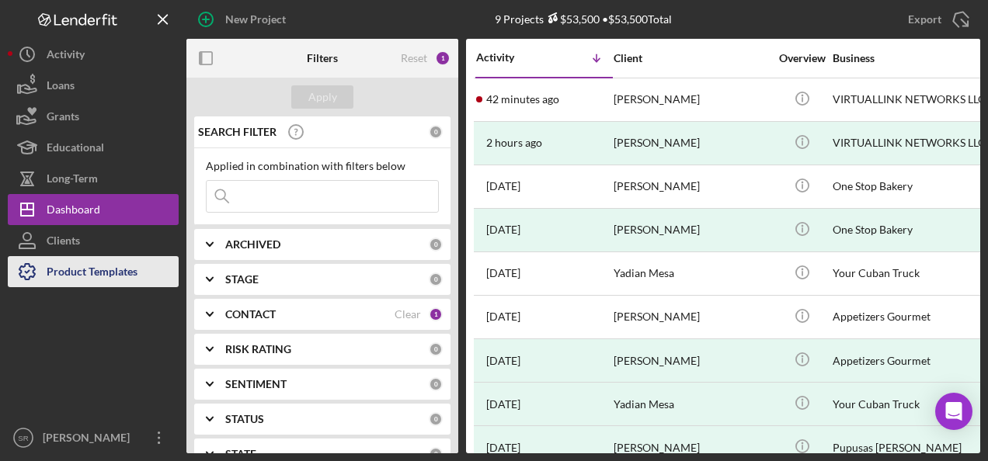
click at [82, 273] on div "Product Templates" at bounding box center [92, 273] width 91 height 35
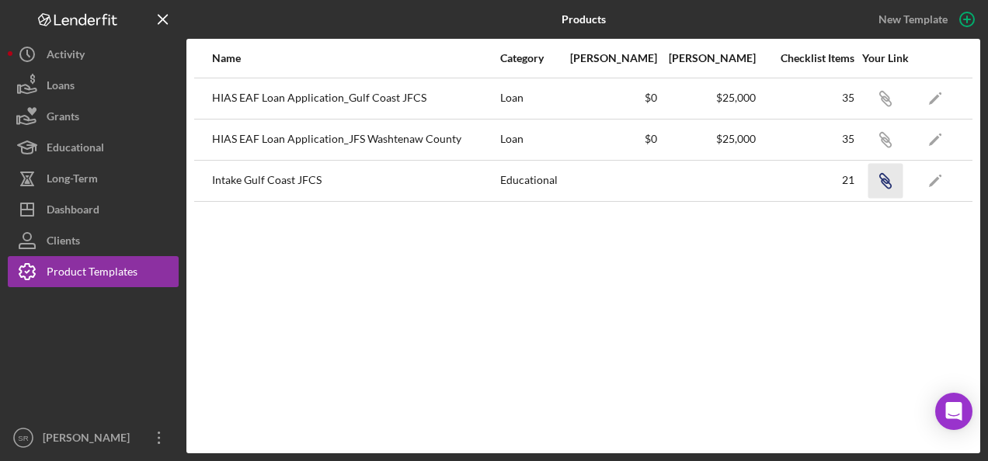
click at [879, 179] on icon "Icon/Link" at bounding box center [885, 180] width 35 height 35
click at [885, 180] on icon "button" at bounding box center [883, 178] width 9 height 9
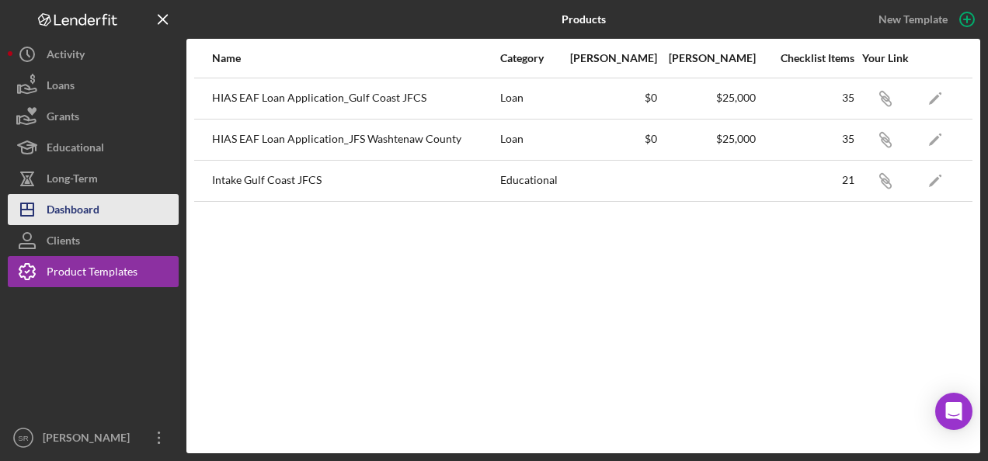
click at [93, 203] on div "Dashboard" at bounding box center [73, 211] width 53 height 35
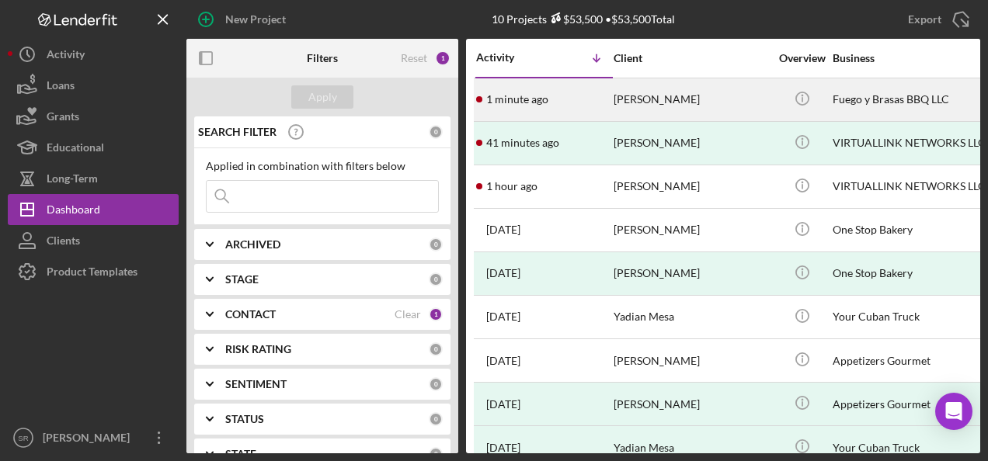
click at [518, 95] on time "1 minute ago" at bounding box center [517, 99] width 62 height 12
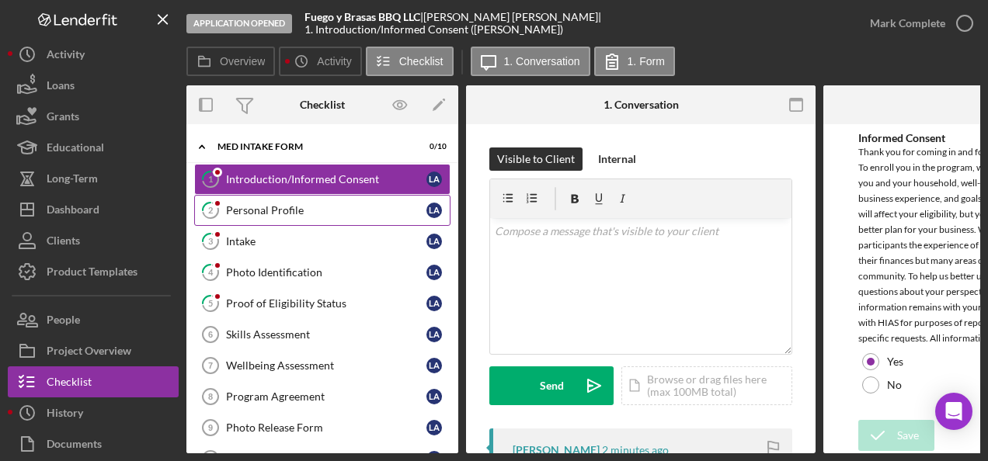
click at [263, 204] on div "Personal Profile" at bounding box center [326, 210] width 200 height 12
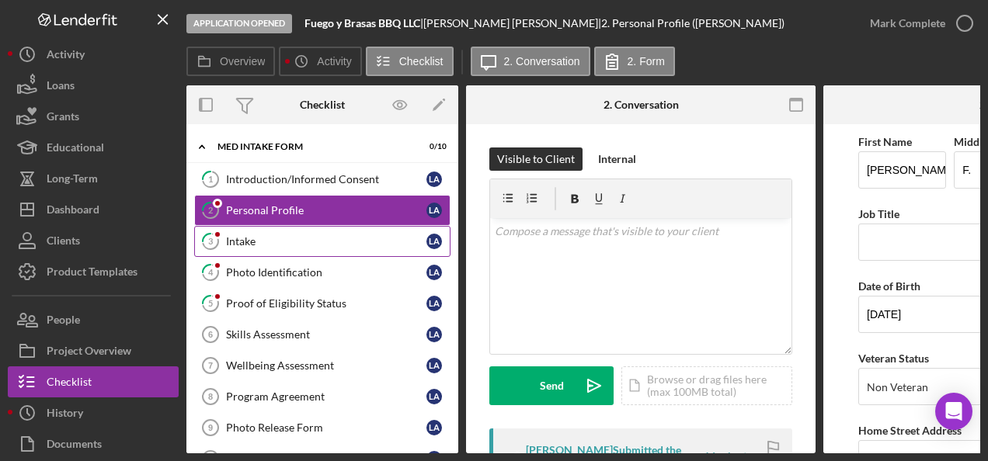
click at [257, 241] on div "Intake" at bounding box center [326, 241] width 200 height 12
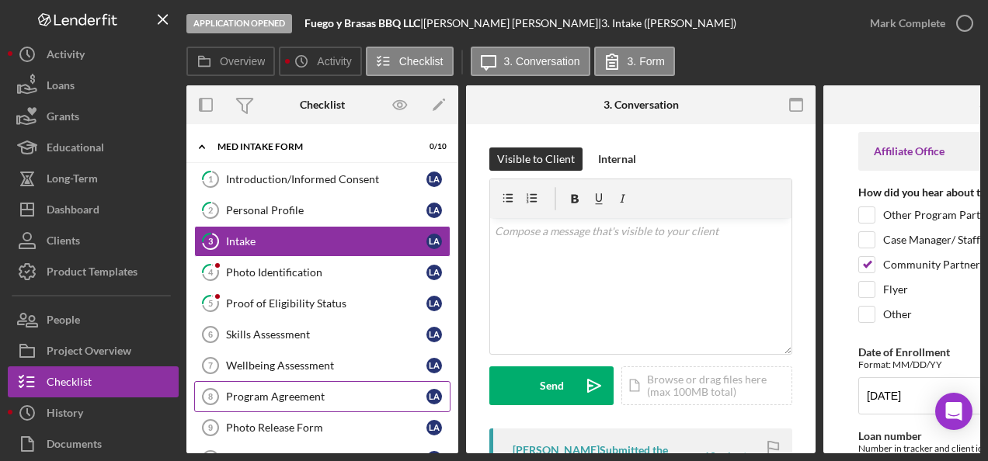
click at [253, 392] on div "Program Agreement" at bounding box center [326, 397] width 200 height 12
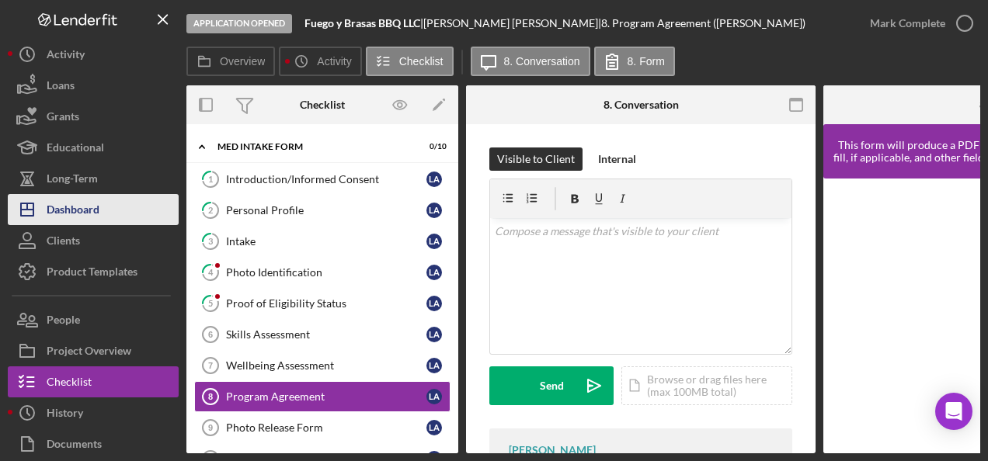
click at [85, 207] on div "Dashboard" at bounding box center [73, 211] width 53 height 35
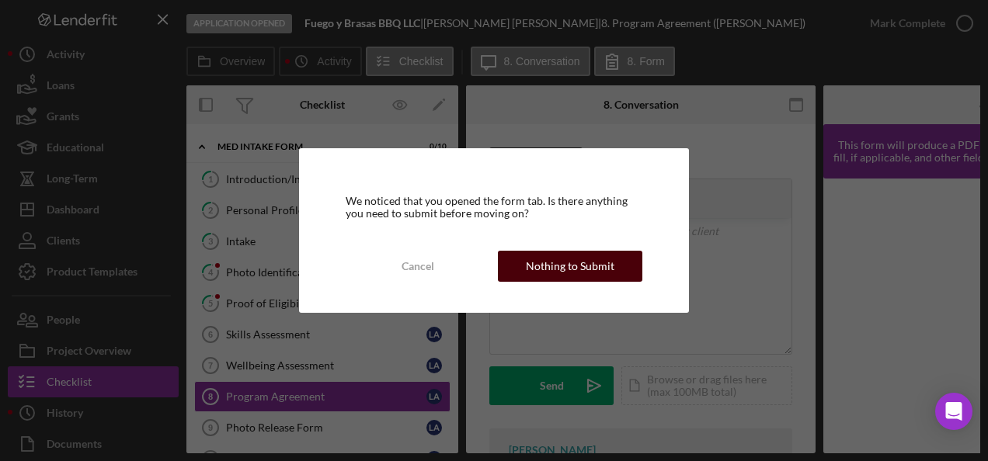
click at [564, 264] on div "Nothing to Submit" at bounding box center [570, 266] width 89 height 31
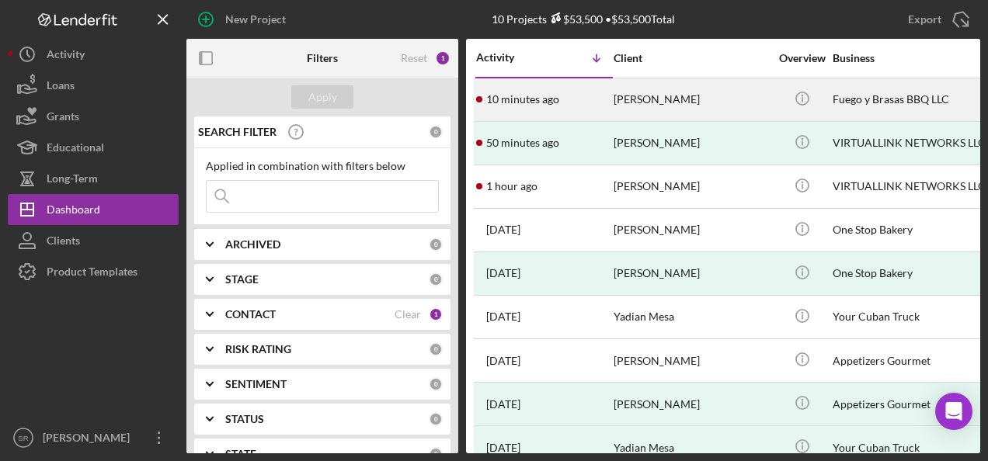
click at [567, 100] on div "10 minutes ago [PERSON_NAME]" at bounding box center [544, 99] width 136 height 41
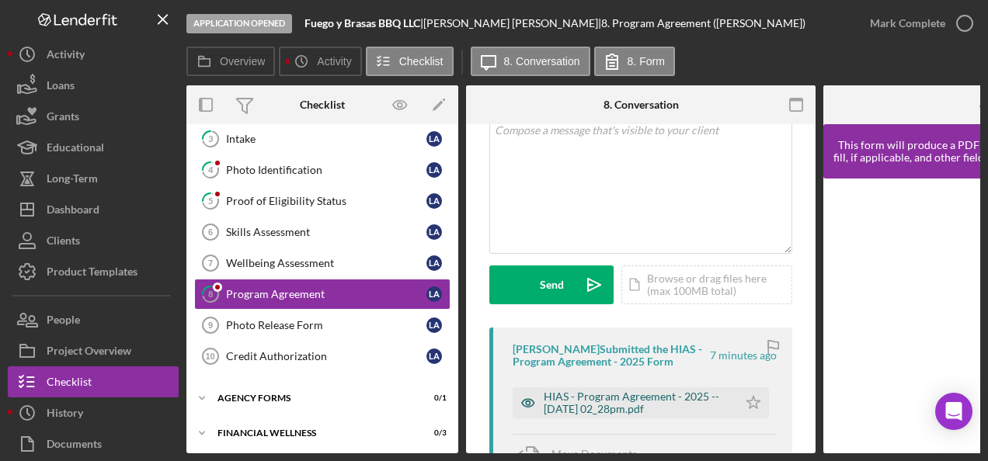
scroll to position [155, 0]
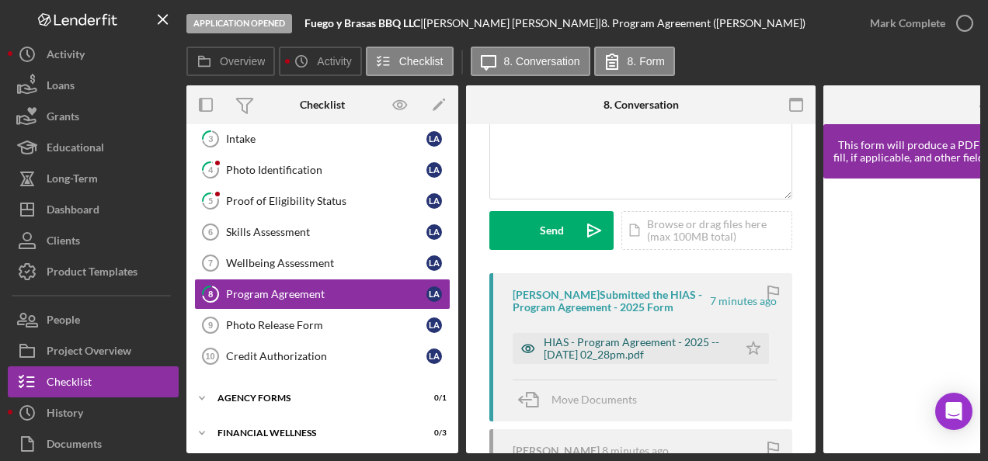
click at [562, 349] on div "HIAS - Program Agreement - 2025 -- [DATE] 02_28pm.pdf" at bounding box center [637, 348] width 186 height 25
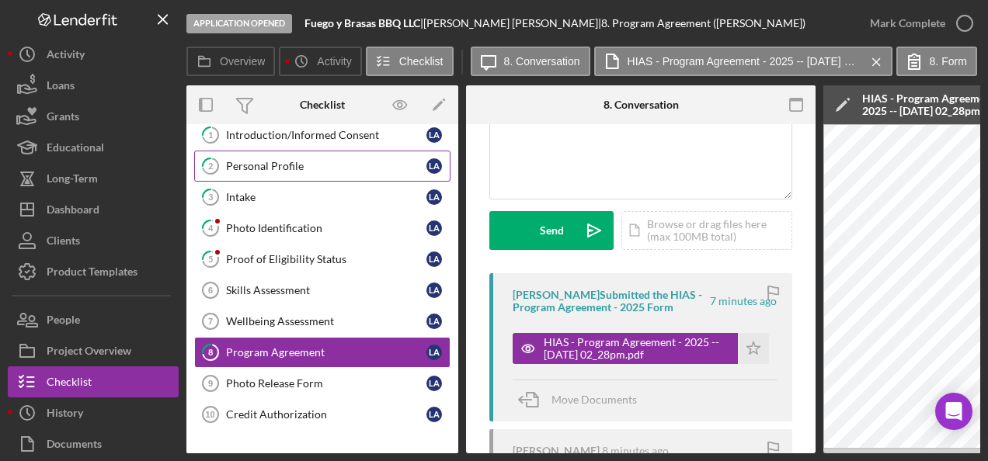
scroll to position [0, 0]
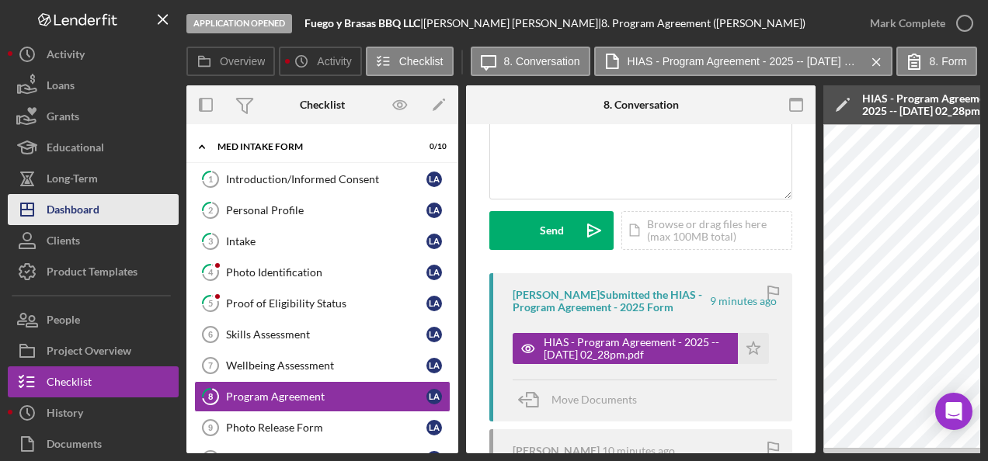
click at [95, 211] on div "Dashboard" at bounding box center [73, 211] width 53 height 35
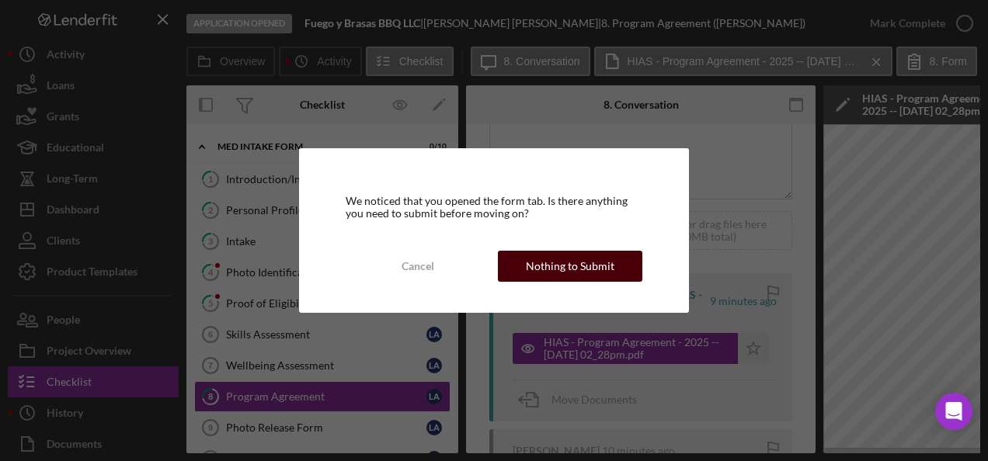
click at [581, 259] on div "Nothing to Submit" at bounding box center [570, 266] width 89 height 31
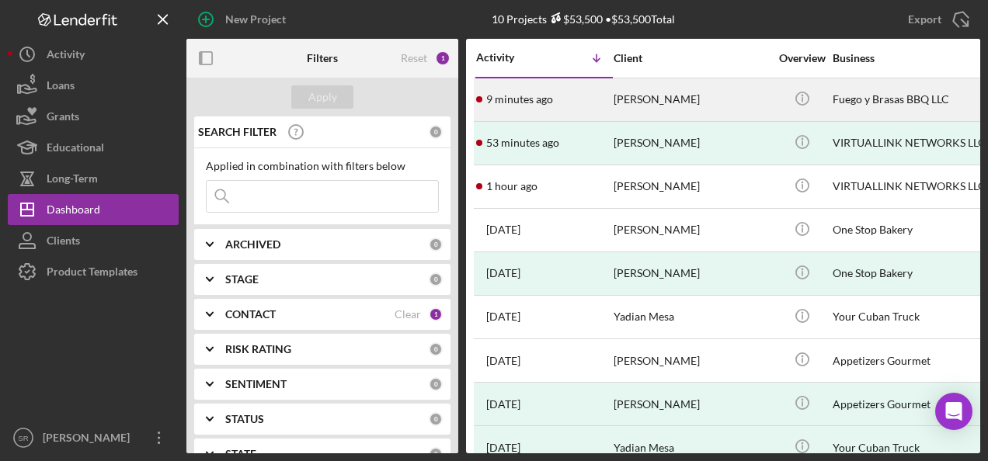
click at [536, 99] on time "9 minutes ago" at bounding box center [519, 99] width 67 height 12
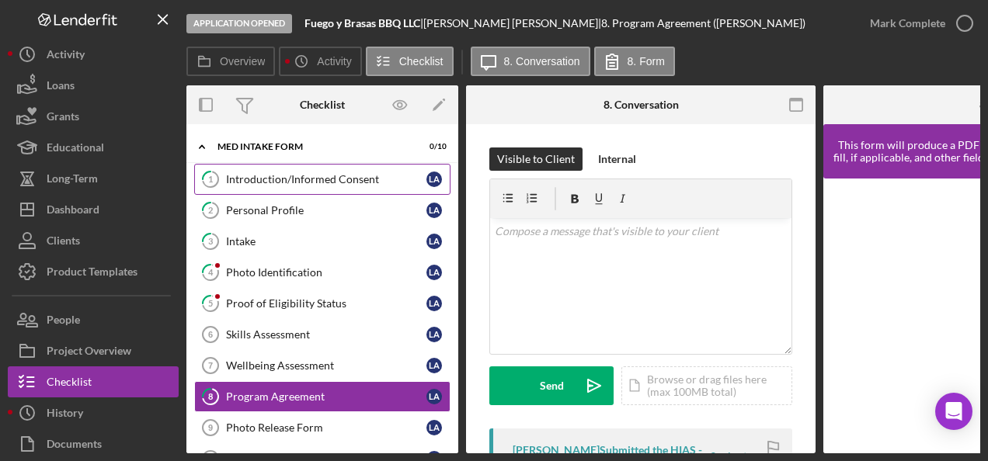
click at [318, 186] on link "1 Introduction/Informed Consent L A" at bounding box center [322, 179] width 256 height 31
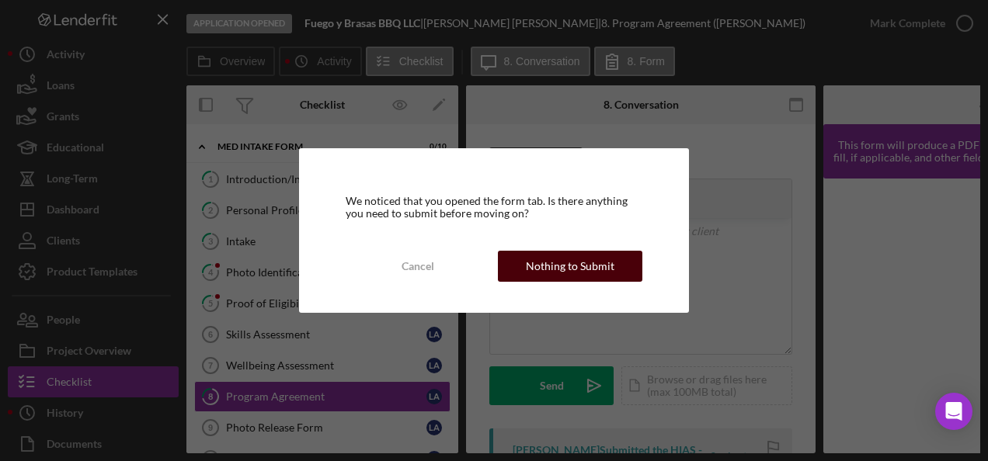
click at [578, 273] on div "Nothing to Submit" at bounding box center [570, 266] width 89 height 31
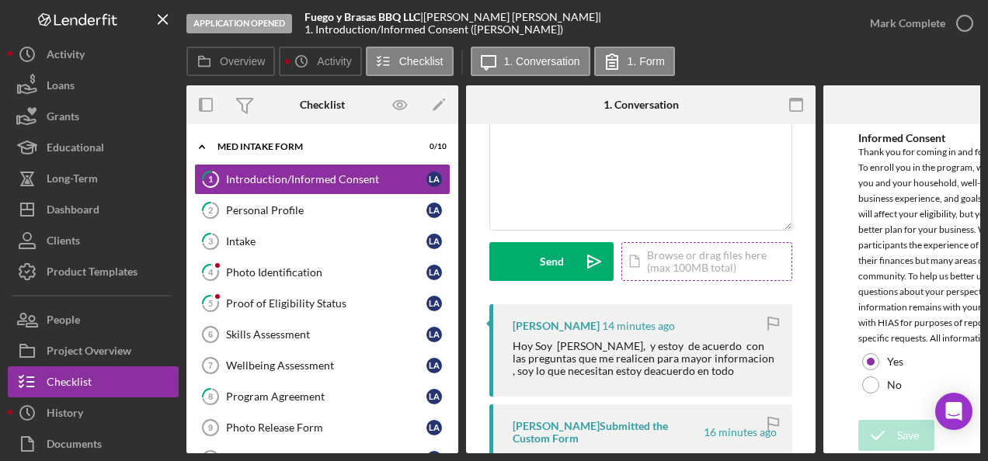
scroll to position [311, 0]
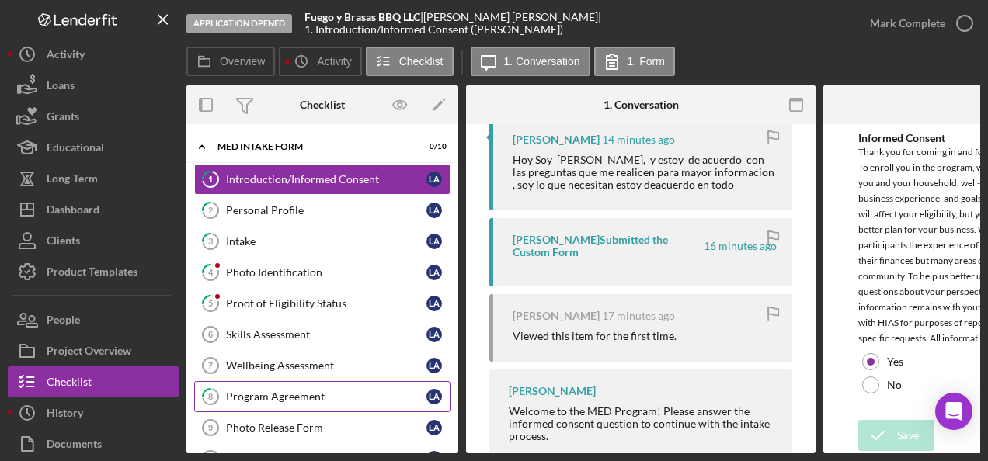
click at [270, 392] on div "Program Agreement" at bounding box center [326, 397] width 200 height 12
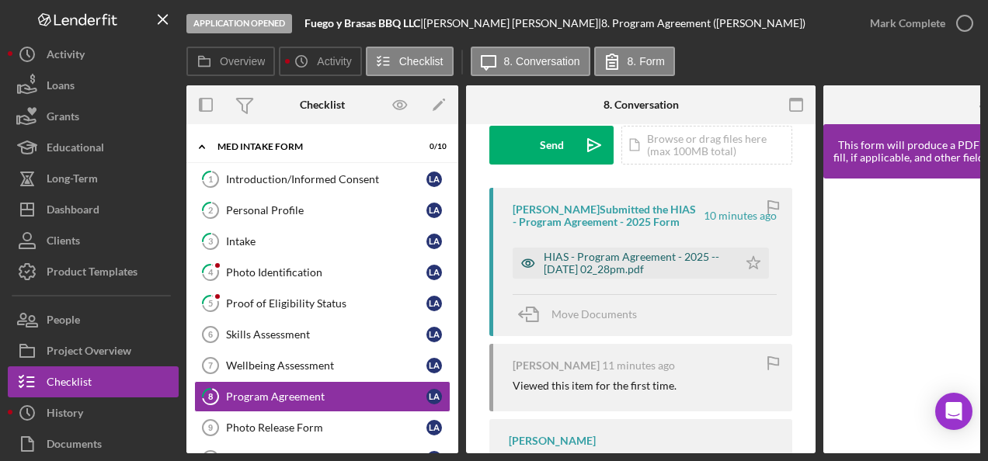
scroll to position [396, 0]
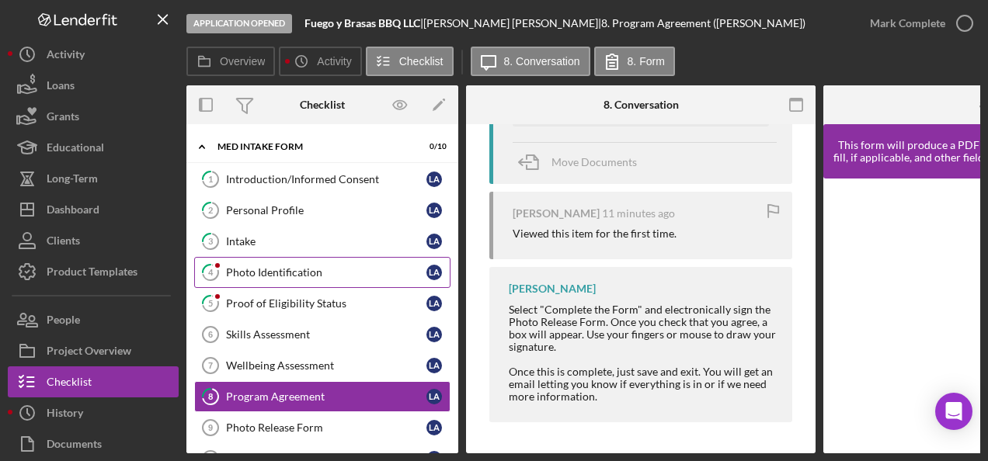
click at [284, 270] on div "Photo Identification" at bounding box center [326, 272] width 200 height 12
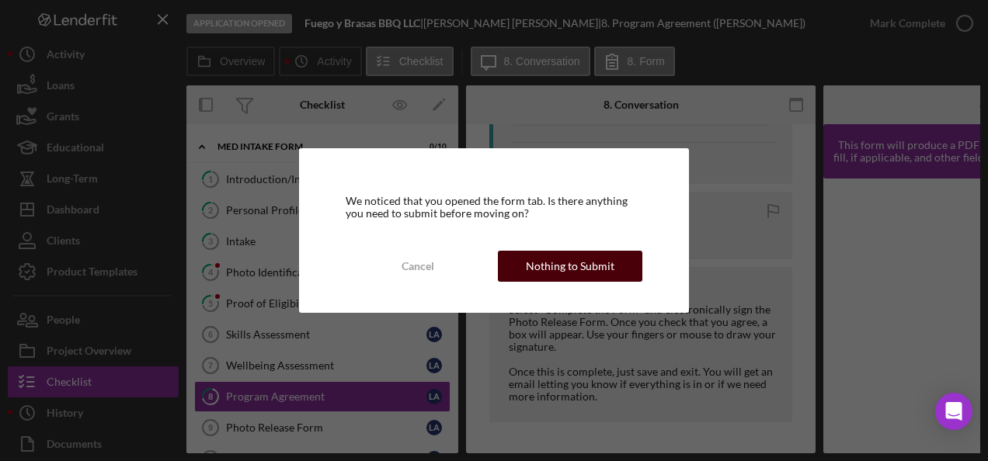
click at [527, 267] on button "Nothing to Submit" at bounding box center [570, 266] width 144 height 31
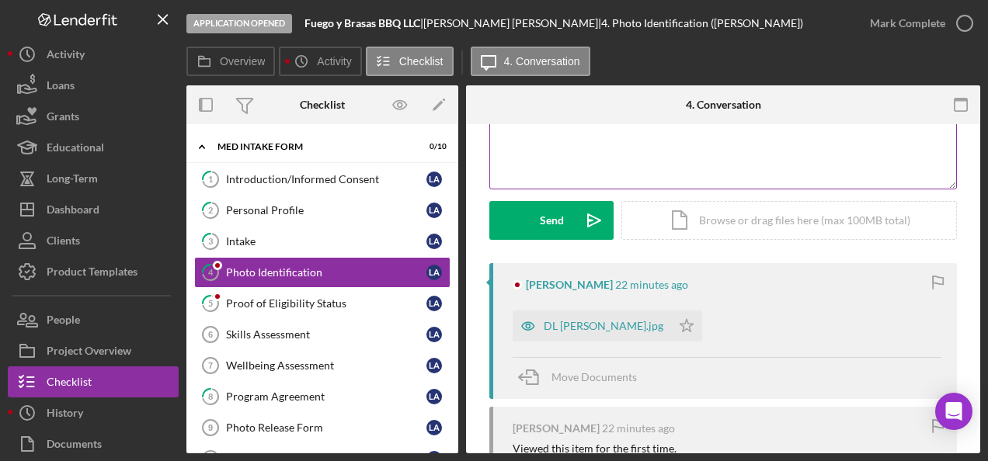
scroll to position [233, 0]
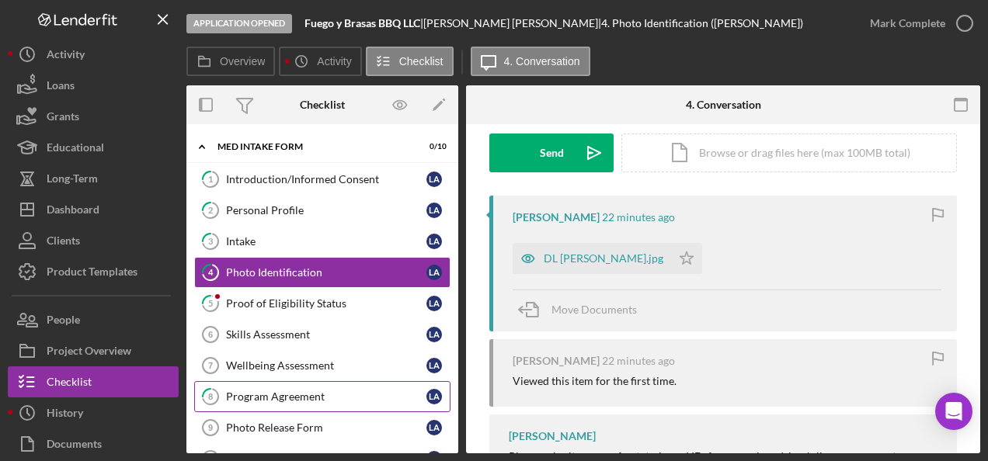
click at [261, 385] on link "8 Program Agreement L A" at bounding box center [322, 396] width 256 height 31
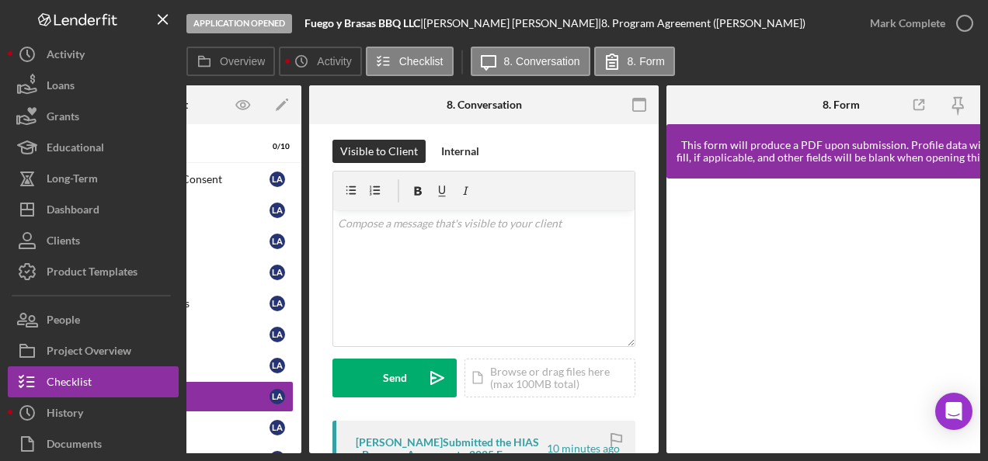
scroll to position [0, 193]
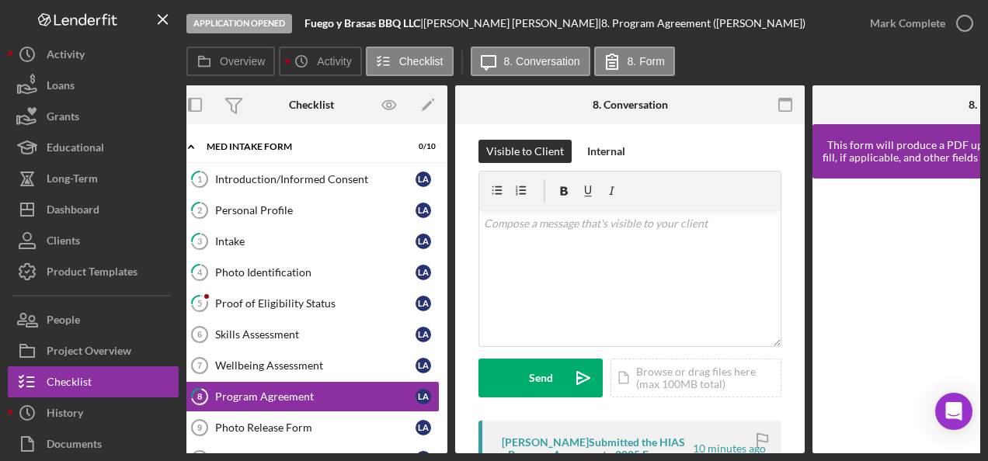
scroll to position [0, 0]
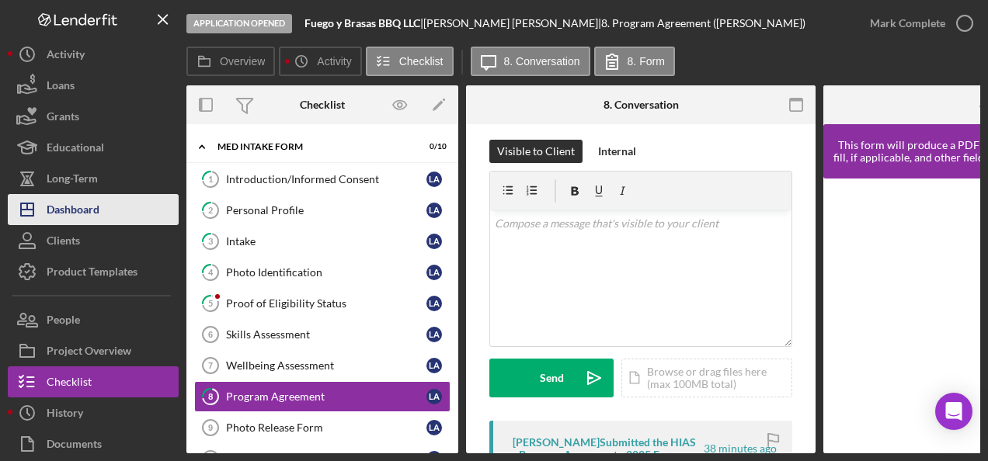
click at [83, 208] on div "Dashboard" at bounding box center [73, 211] width 53 height 35
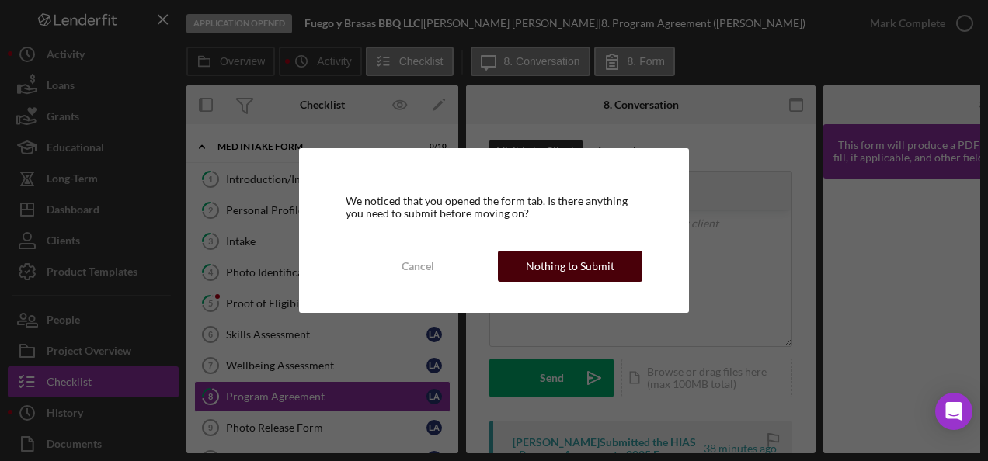
click at [545, 259] on div "Nothing to Submit" at bounding box center [570, 266] width 89 height 31
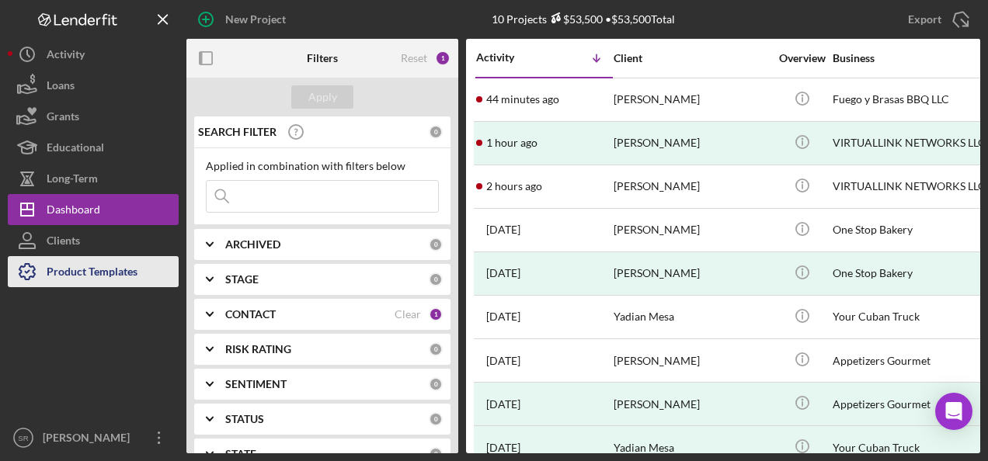
click at [83, 273] on div "Product Templates" at bounding box center [92, 273] width 91 height 35
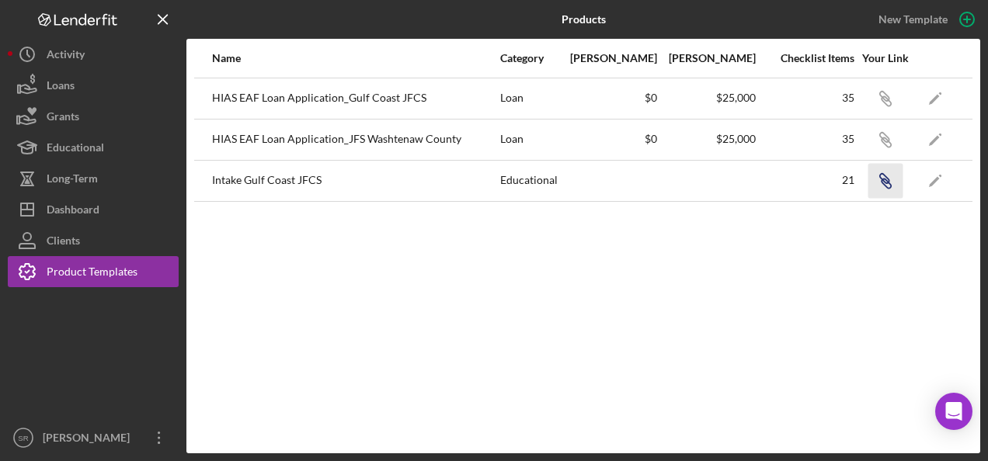
click at [890, 185] on icon "Icon/Link" at bounding box center [885, 180] width 35 height 35
click at [935, 186] on icon "Icon/Edit" at bounding box center [935, 180] width 35 height 35
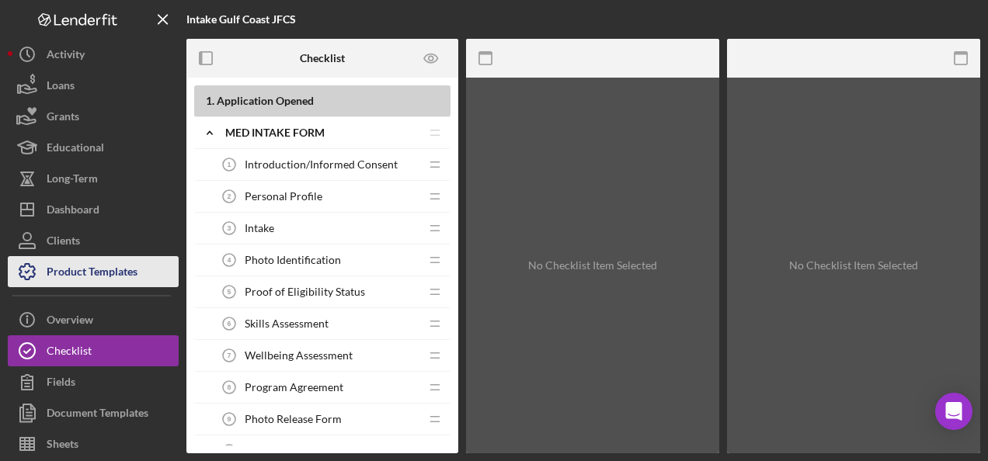
click at [44, 267] on icon "button" at bounding box center [27, 271] width 39 height 39
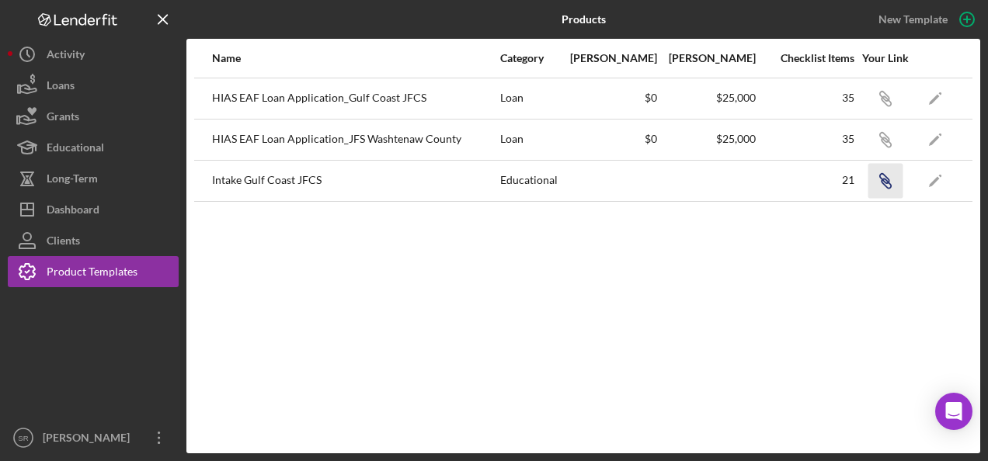
click at [882, 177] on icon "Icon/Link" at bounding box center [885, 180] width 35 height 35
click at [256, 295] on div "Name Category Min Amount Max Amount Checklist Items Your Link HIAS EAF Loan App…" at bounding box center [583, 246] width 794 height 415
click at [219, 270] on div "Name Category Min Amount Max Amount Checklist Items Your Link HIAS EAF Loan App…" at bounding box center [583, 246] width 794 height 415
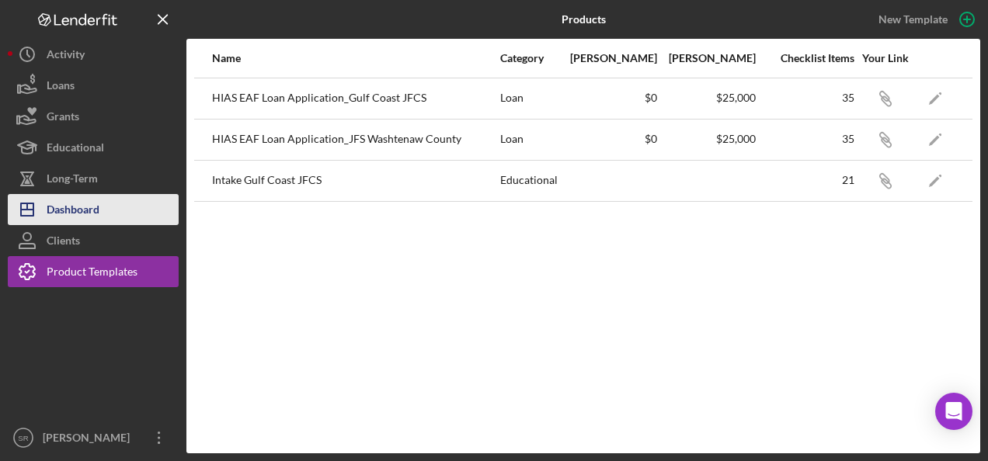
click at [57, 214] on div "Dashboard" at bounding box center [73, 211] width 53 height 35
